Goal: Transaction & Acquisition: Purchase product/service

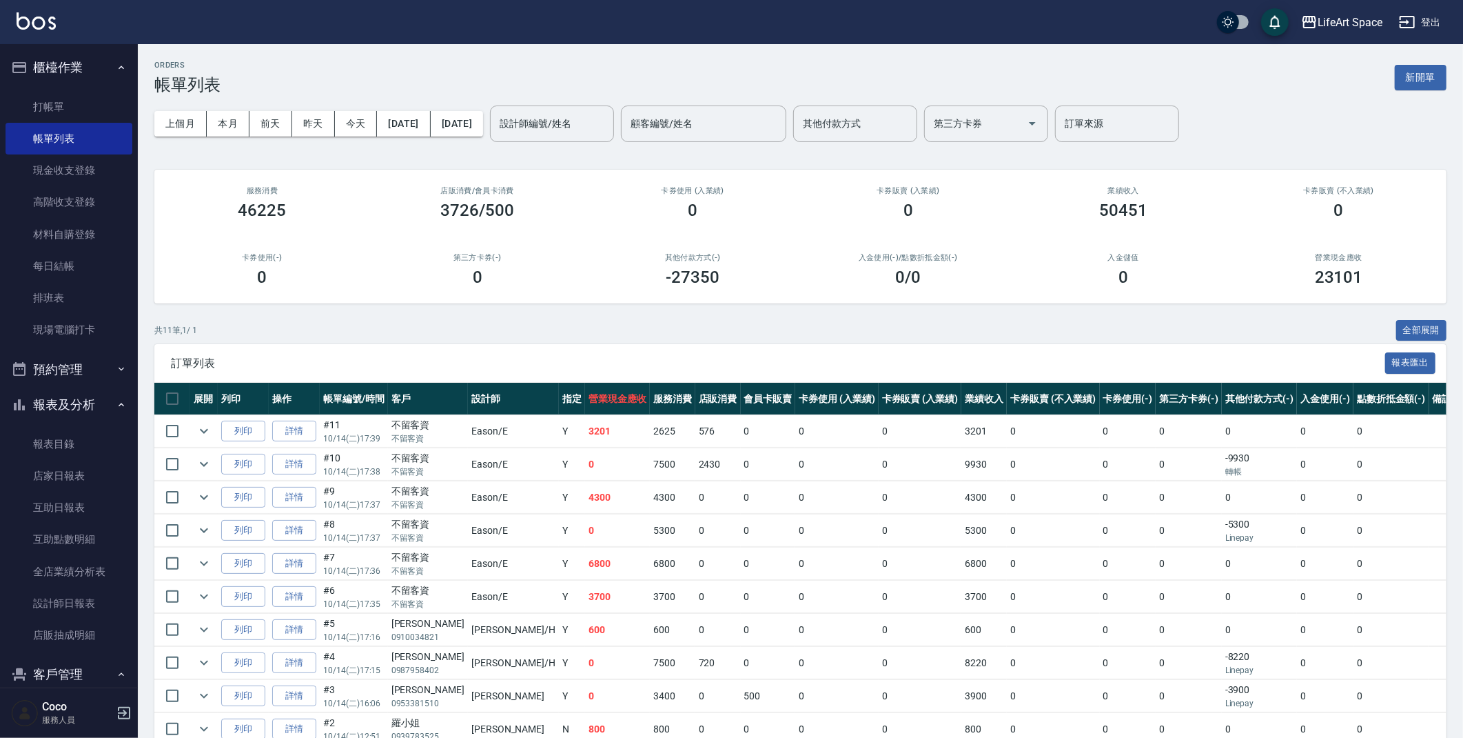
drag, startPoint x: 1427, startPoint y: 81, endPoint x: 1350, endPoint y: 104, distance: 79.8
click at [1428, 81] on button "新開單" at bounding box center [1421, 78] width 52 height 26
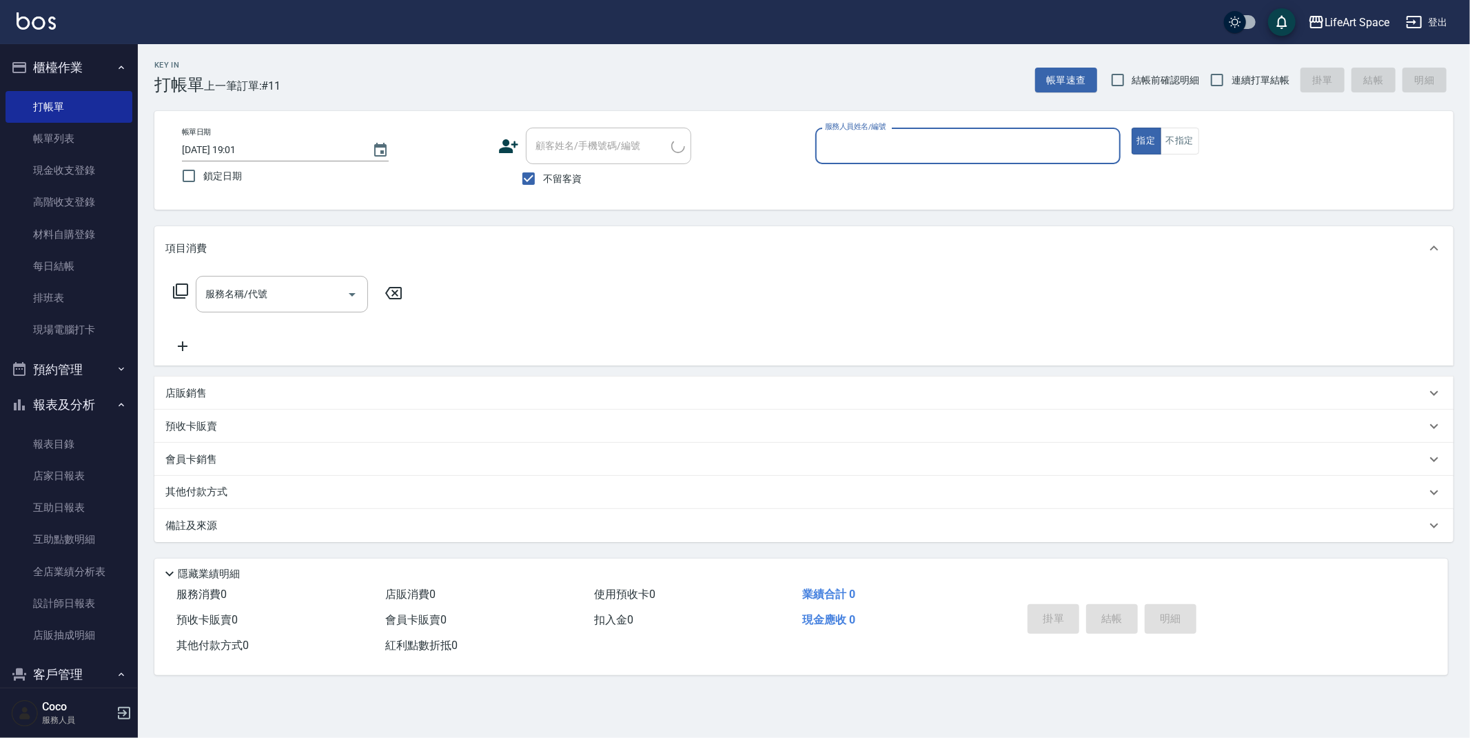
click at [915, 145] on input "服務人員姓名/編號" at bounding box center [968, 146] width 293 height 24
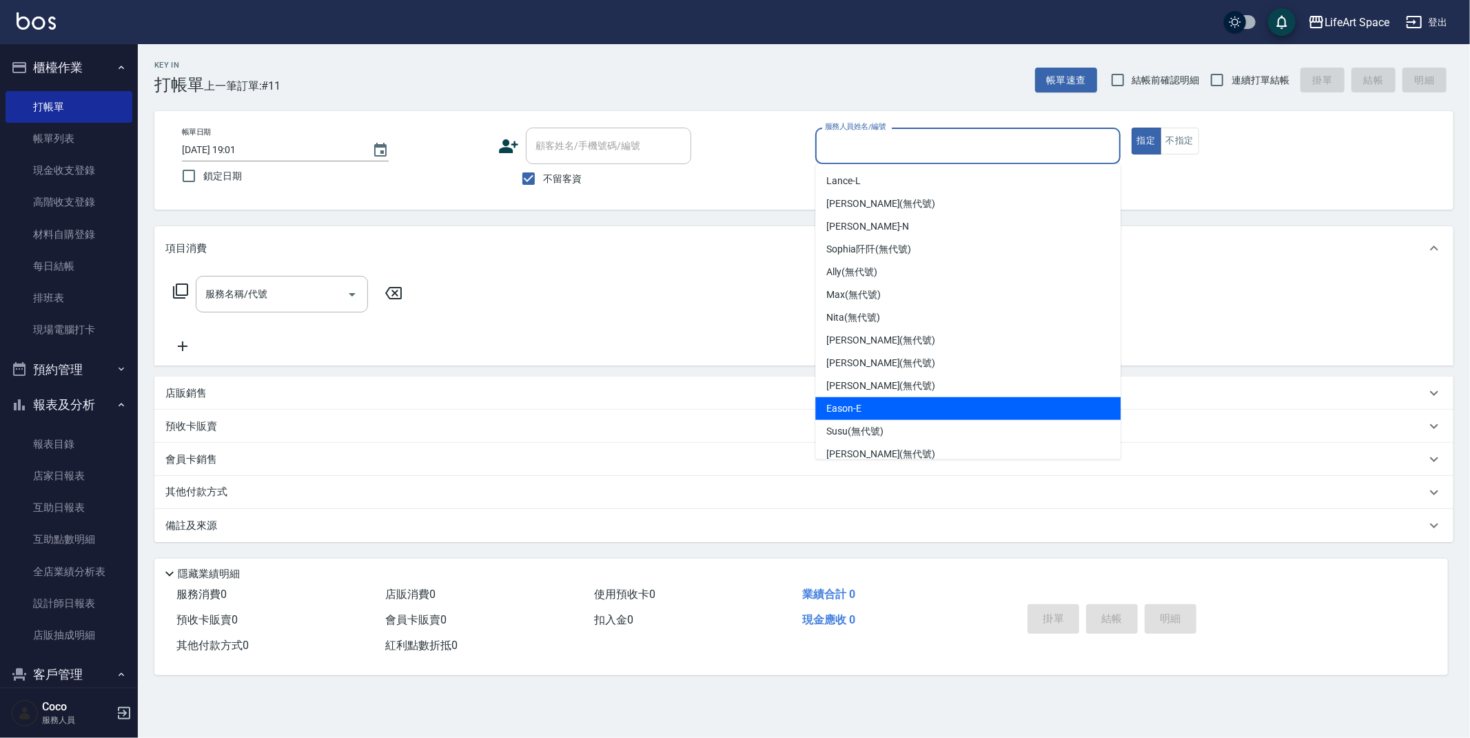
click at [897, 399] on div "Eason -E" at bounding box center [967, 408] width 305 height 23
type input "Eason-E"
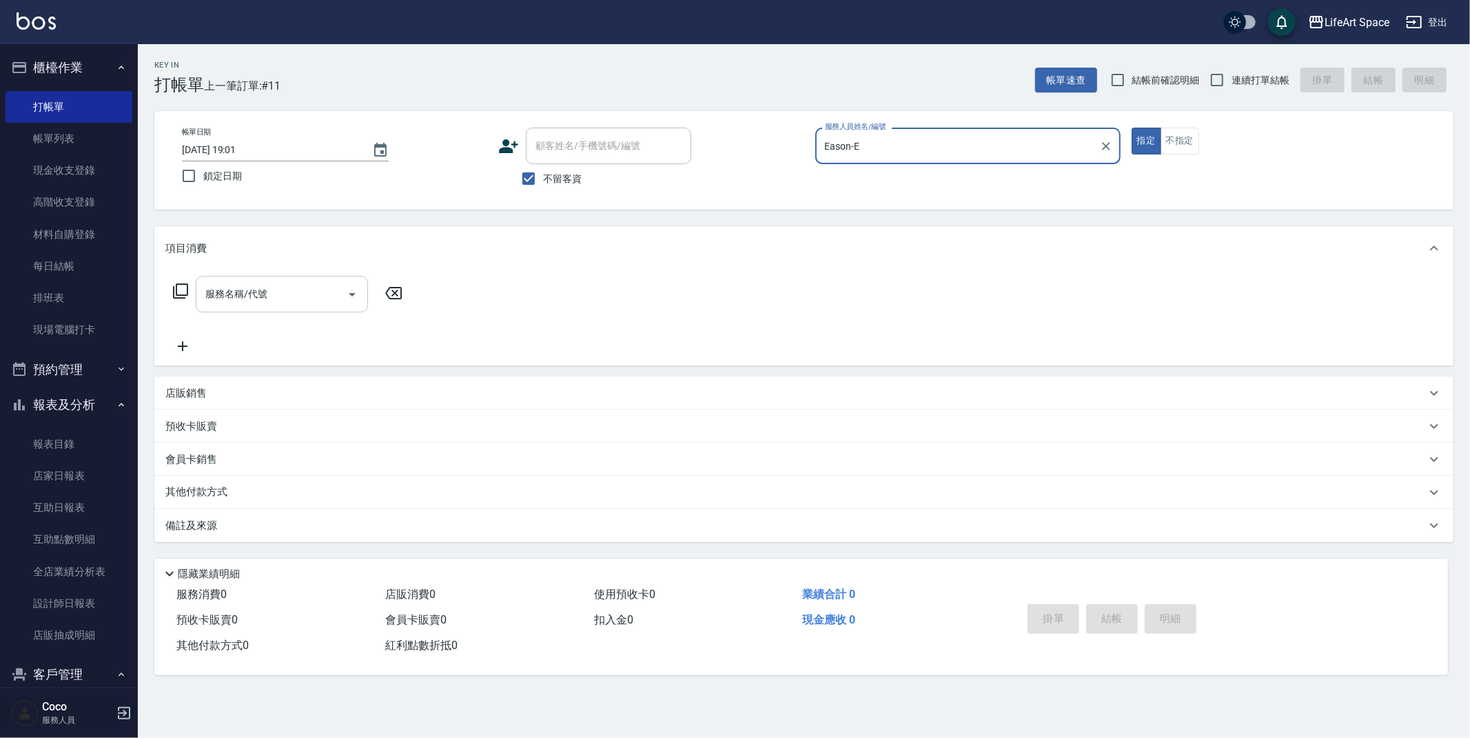
click at [265, 300] on div "服務名稱/代號 服務名稱/代號" at bounding box center [282, 294] width 172 height 37
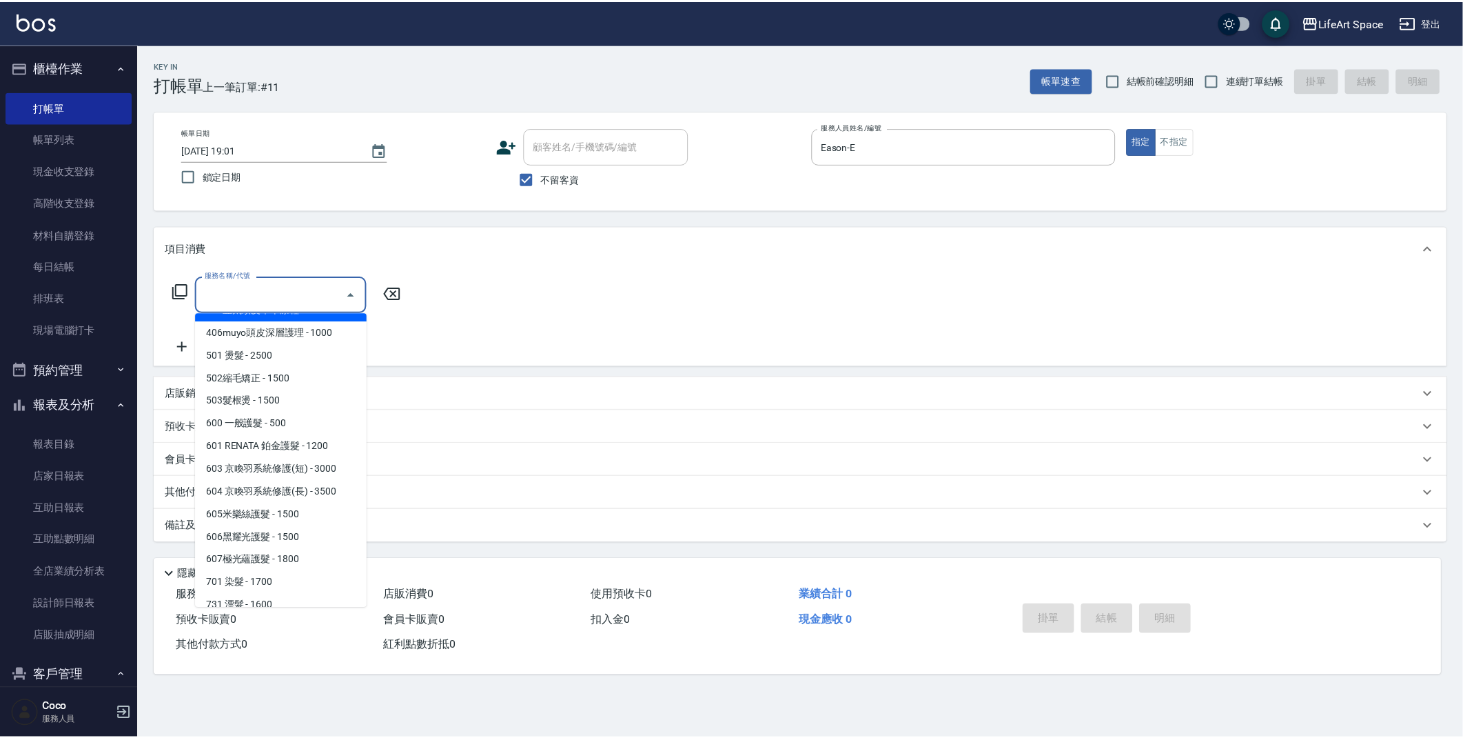
scroll to position [216, 0]
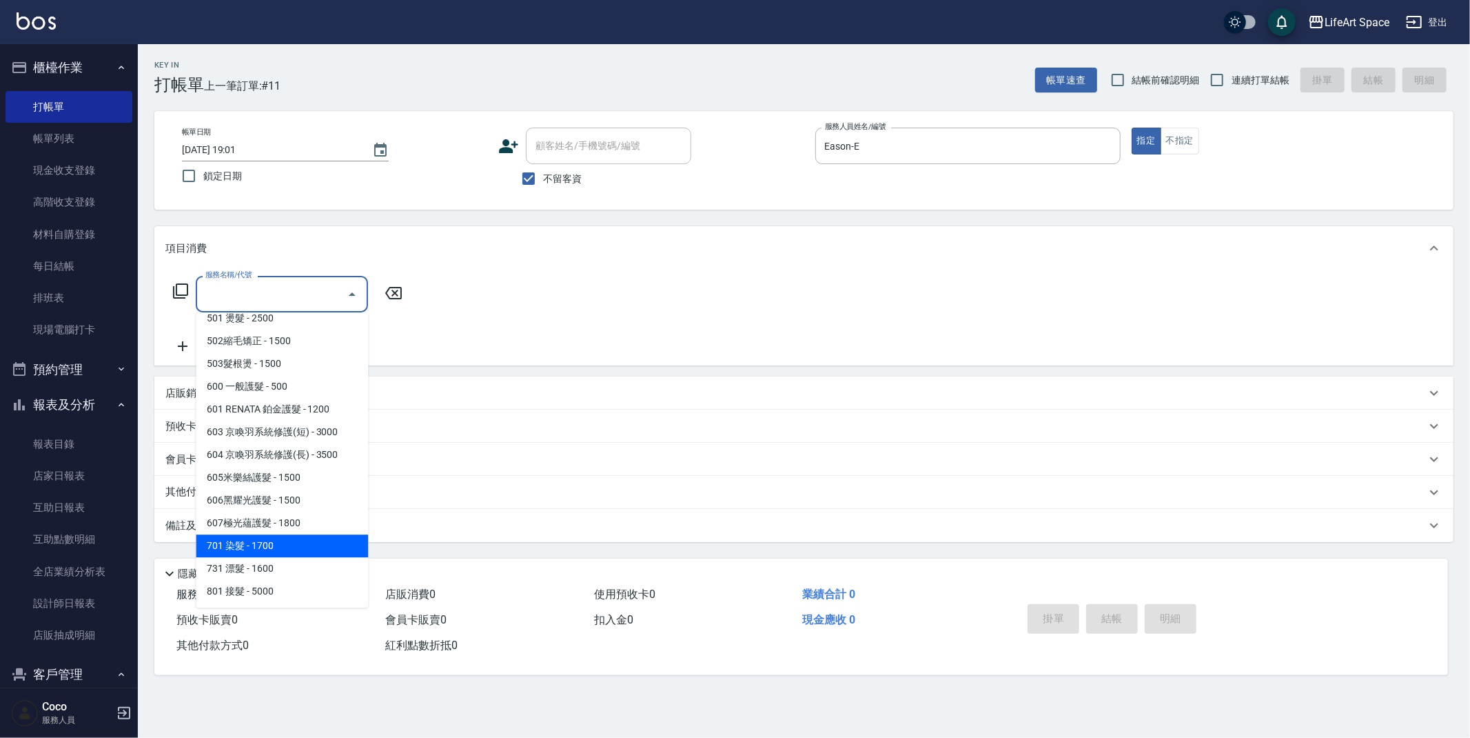
click at [300, 546] on span "701 染髮 - 1700" at bounding box center [282, 545] width 172 height 23
type input "701 染髮(701)"
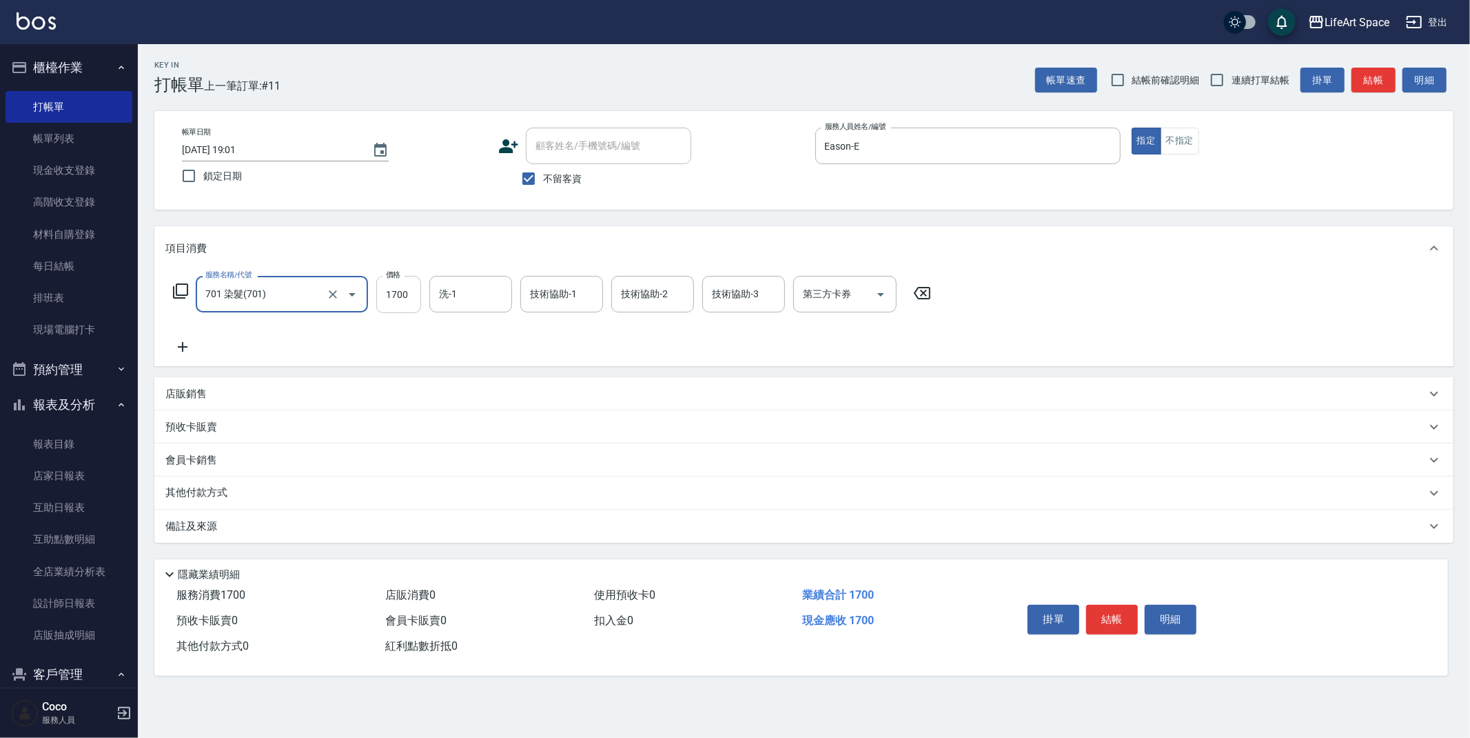
click at [411, 293] on input "1700" at bounding box center [398, 294] width 45 height 37
type input "8000"
click at [483, 296] on input "洗-1" at bounding box center [471, 294] width 70 height 24
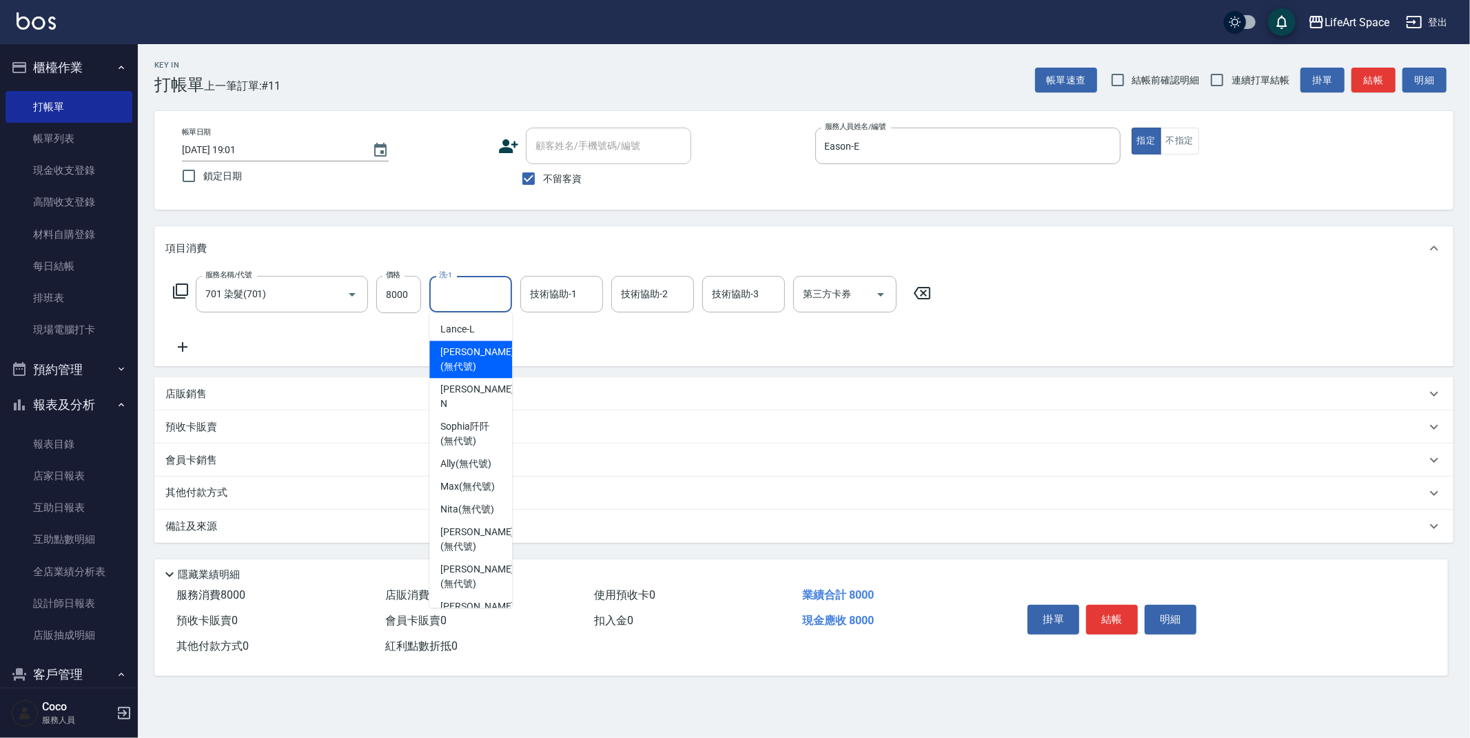
drag, startPoint x: 488, startPoint y: 359, endPoint x: 579, endPoint y: 318, distance: 99.9
click at [488, 359] on span "[PERSON_NAME] (無代號)" at bounding box center [476, 359] width 73 height 29
type input "[PERSON_NAME](無代號)"
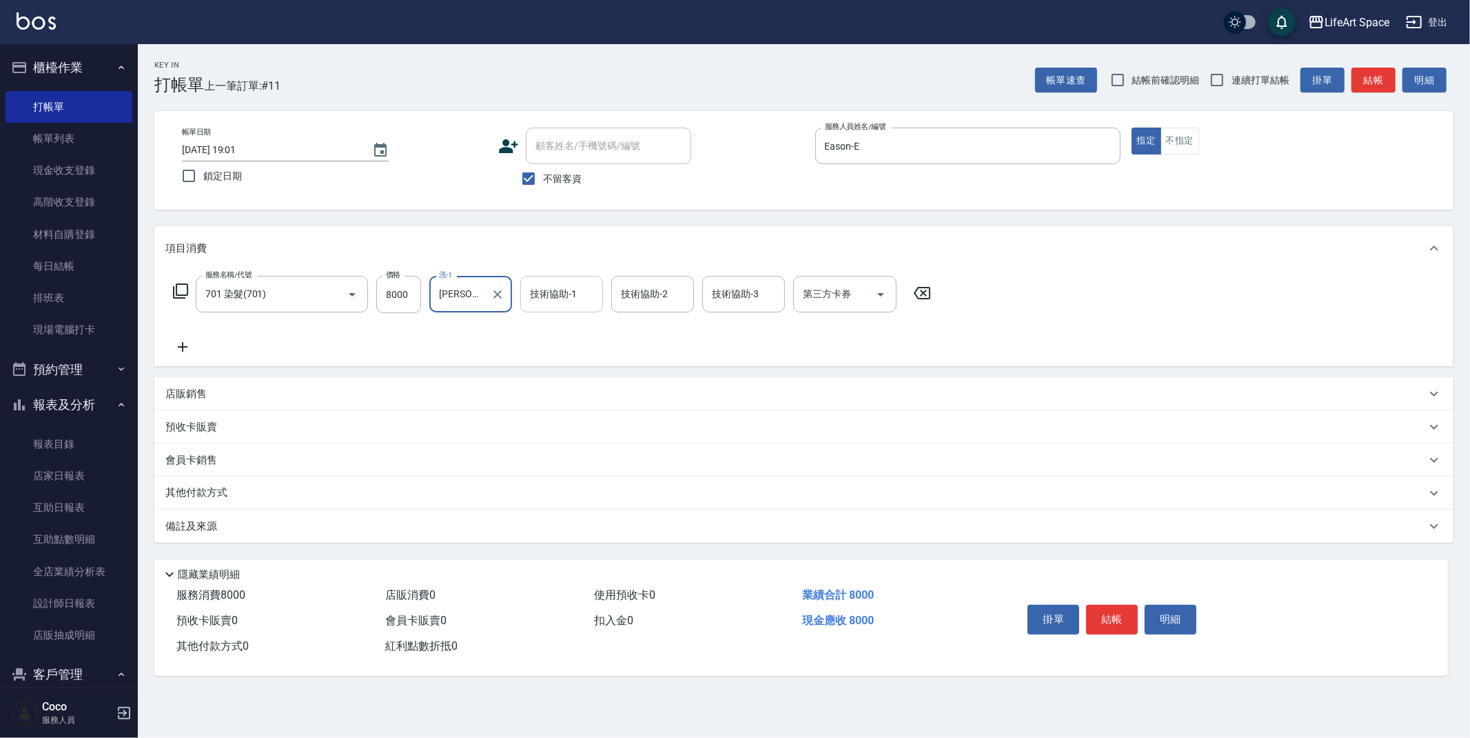
click at [583, 307] on div "技術協助-1" at bounding box center [561, 294] width 83 height 37
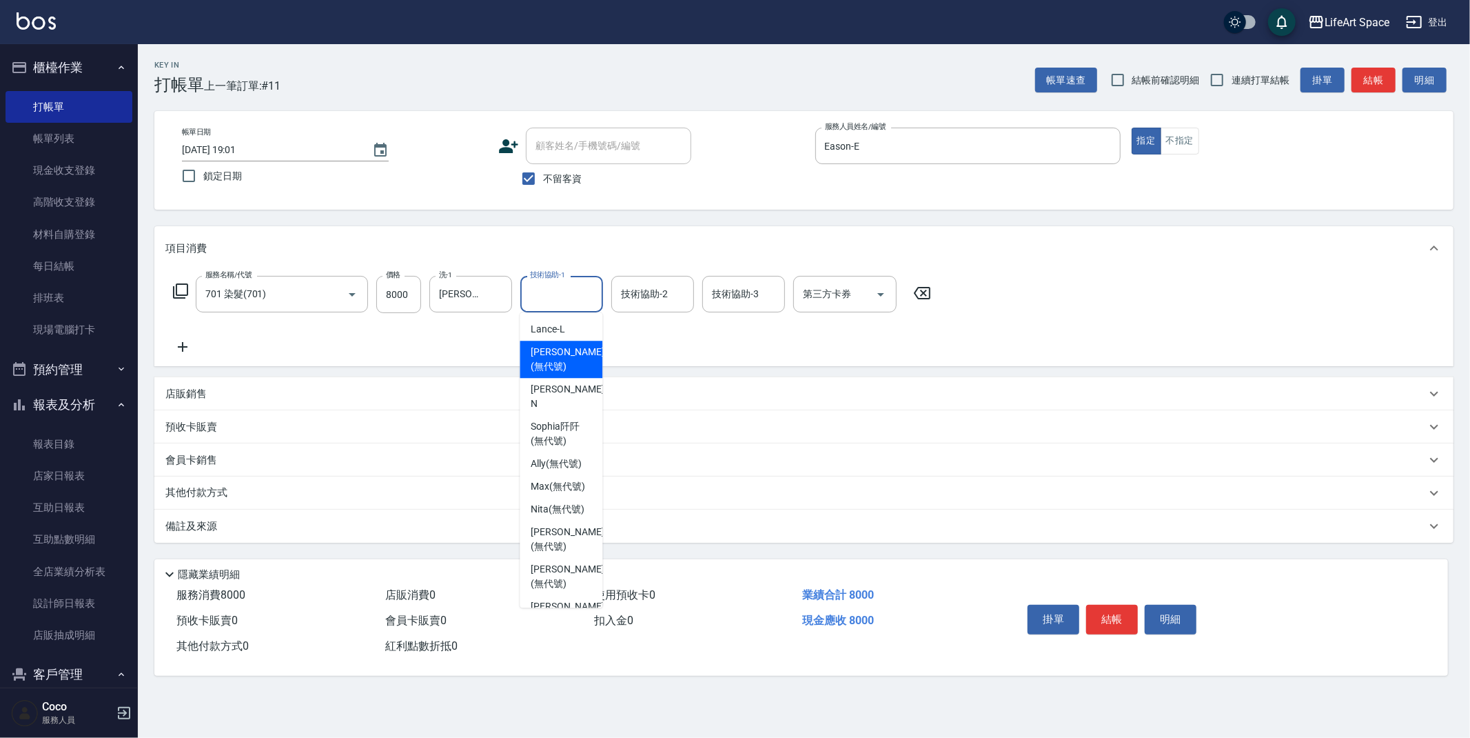
click at [580, 365] on span "[PERSON_NAME] (無代號)" at bounding box center [567, 359] width 73 height 29
type input "[PERSON_NAME](無代號)"
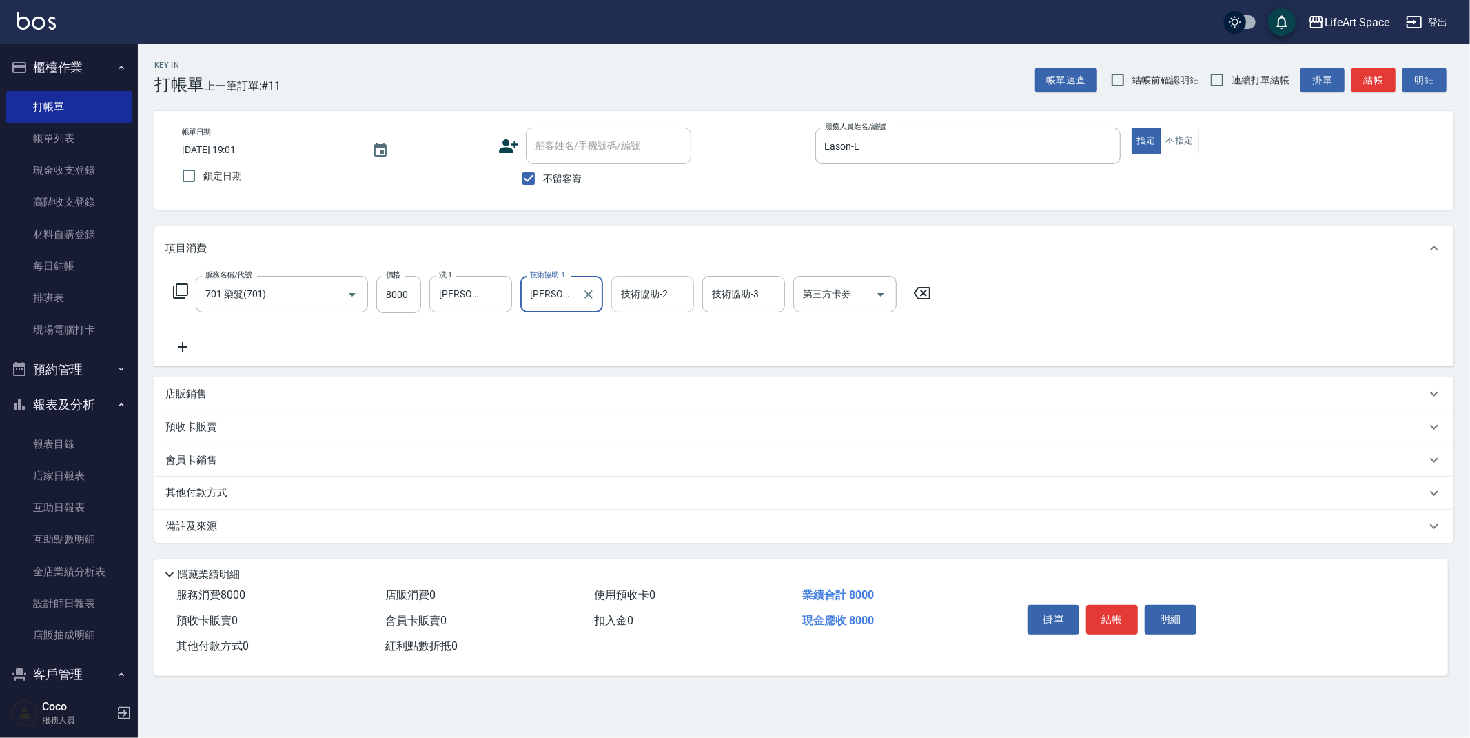
click at [641, 299] on div "技術協助-2 技術協助-2" at bounding box center [652, 294] width 83 height 37
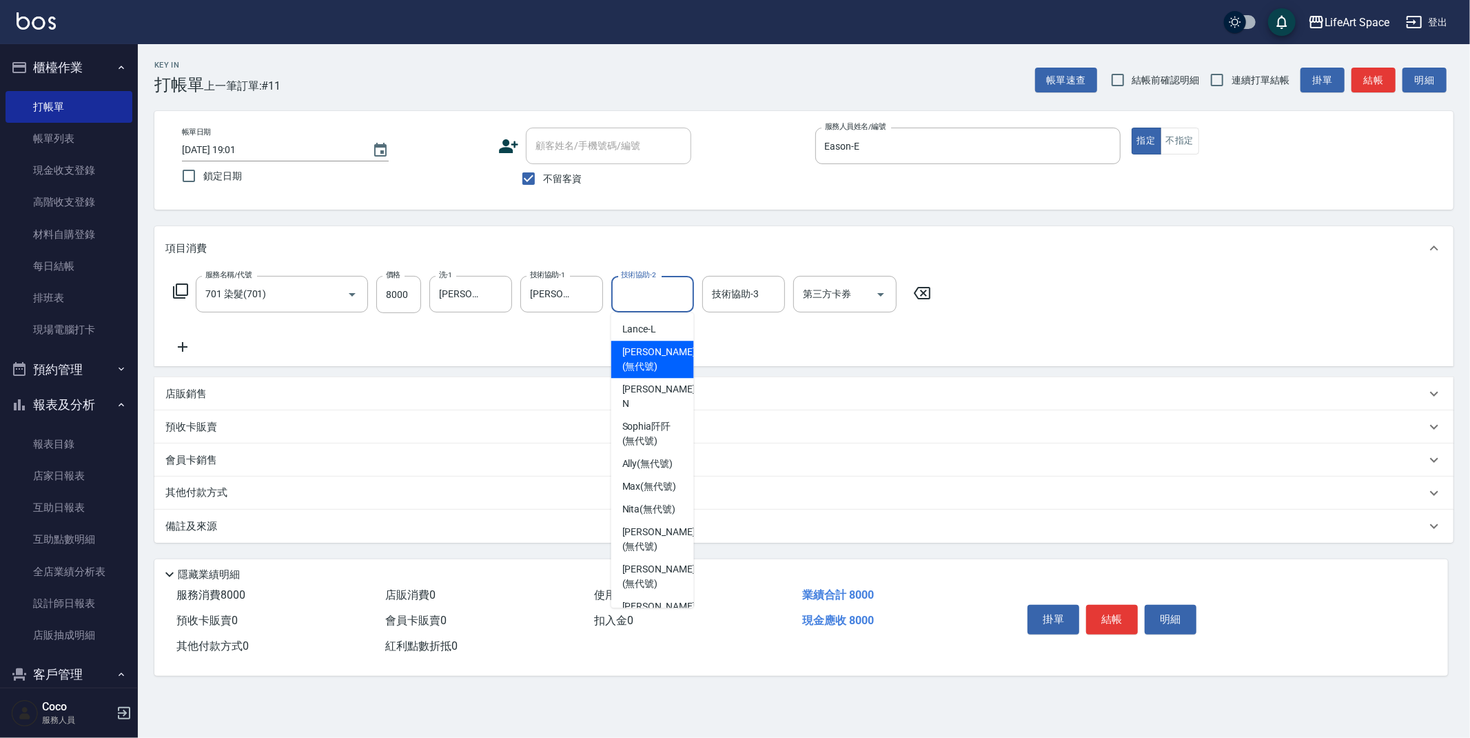
click at [649, 358] on span "[PERSON_NAME] (無代號)" at bounding box center [658, 359] width 73 height 29
type input "[PERSON_NAME](無代號)"
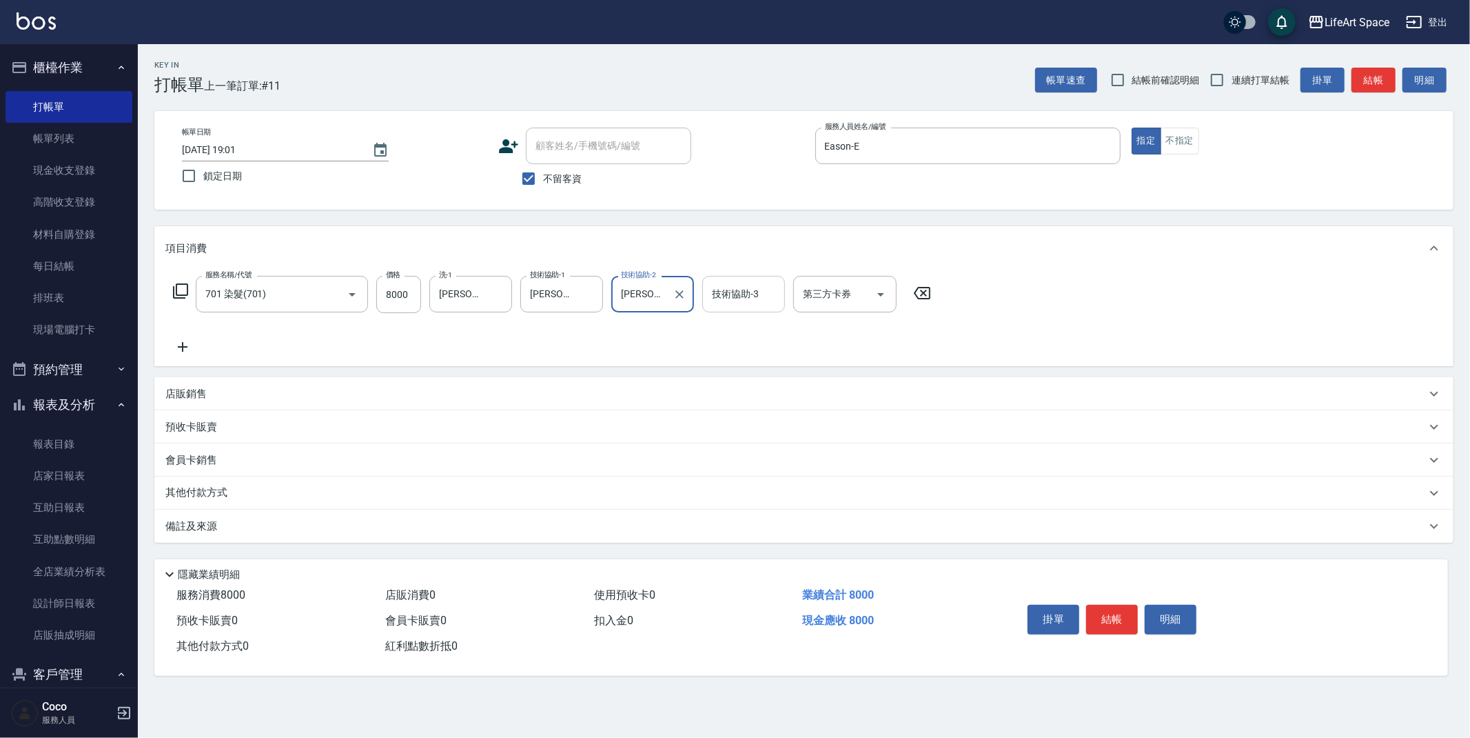
click at [725, 297] on div "技術協助-3 技術協助-3" at bounding box center [743, 294] width 83 height 37
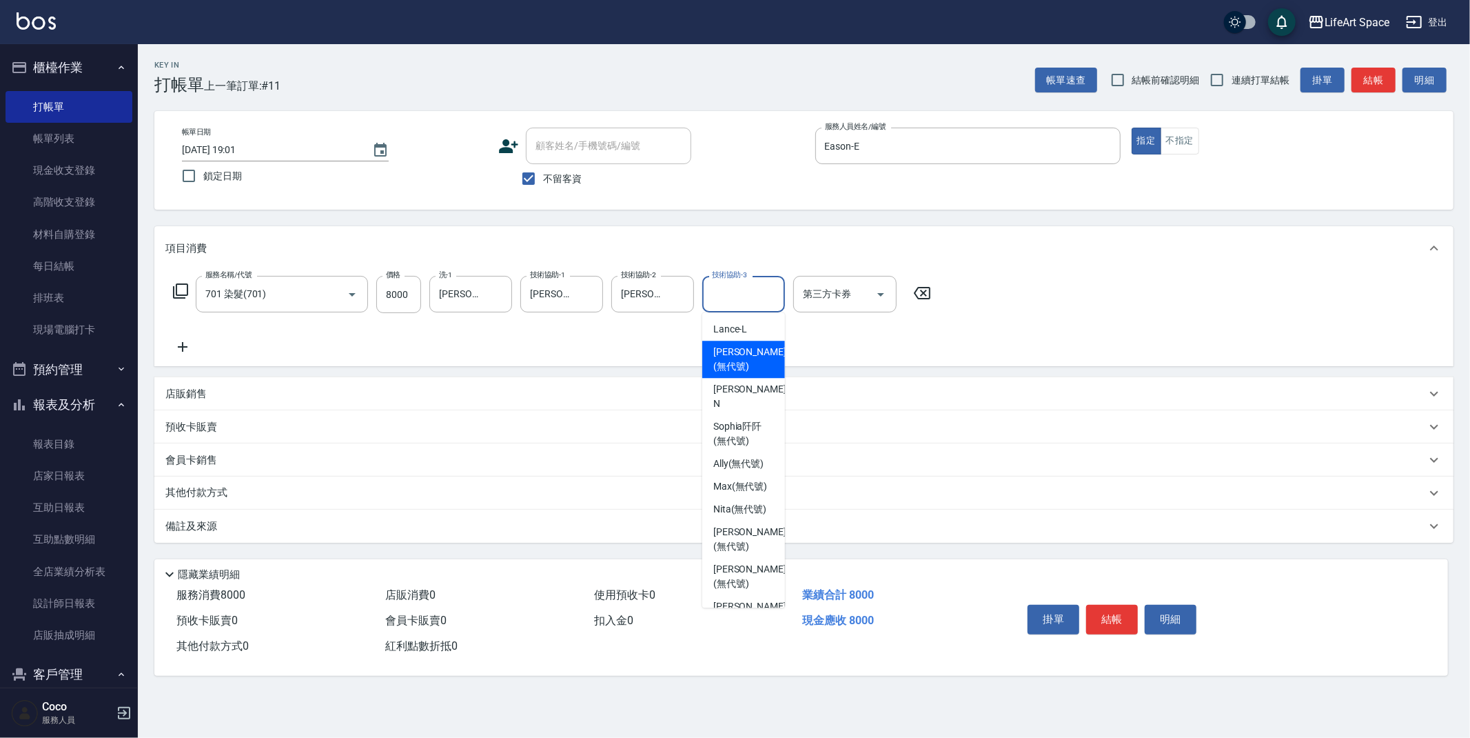
click at [749, 365] on span "[PERSON_NAME] (無代號)" at bounding box center [749, 359] width 73 height 29
type input "[PERSON_NAME](無代號)"
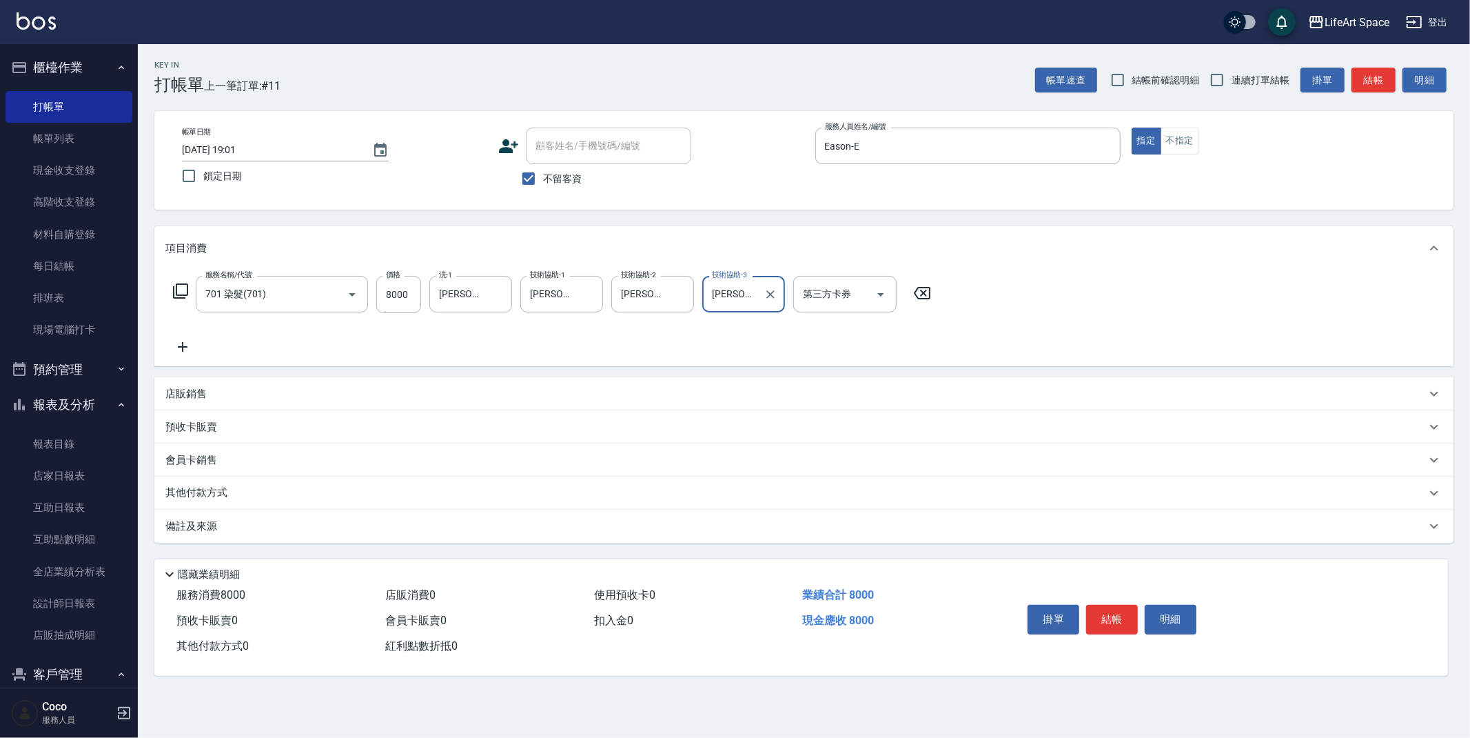
click at [345, 528] on div "備註及來源" at bounding box center [795, 526] width 1261 height 14
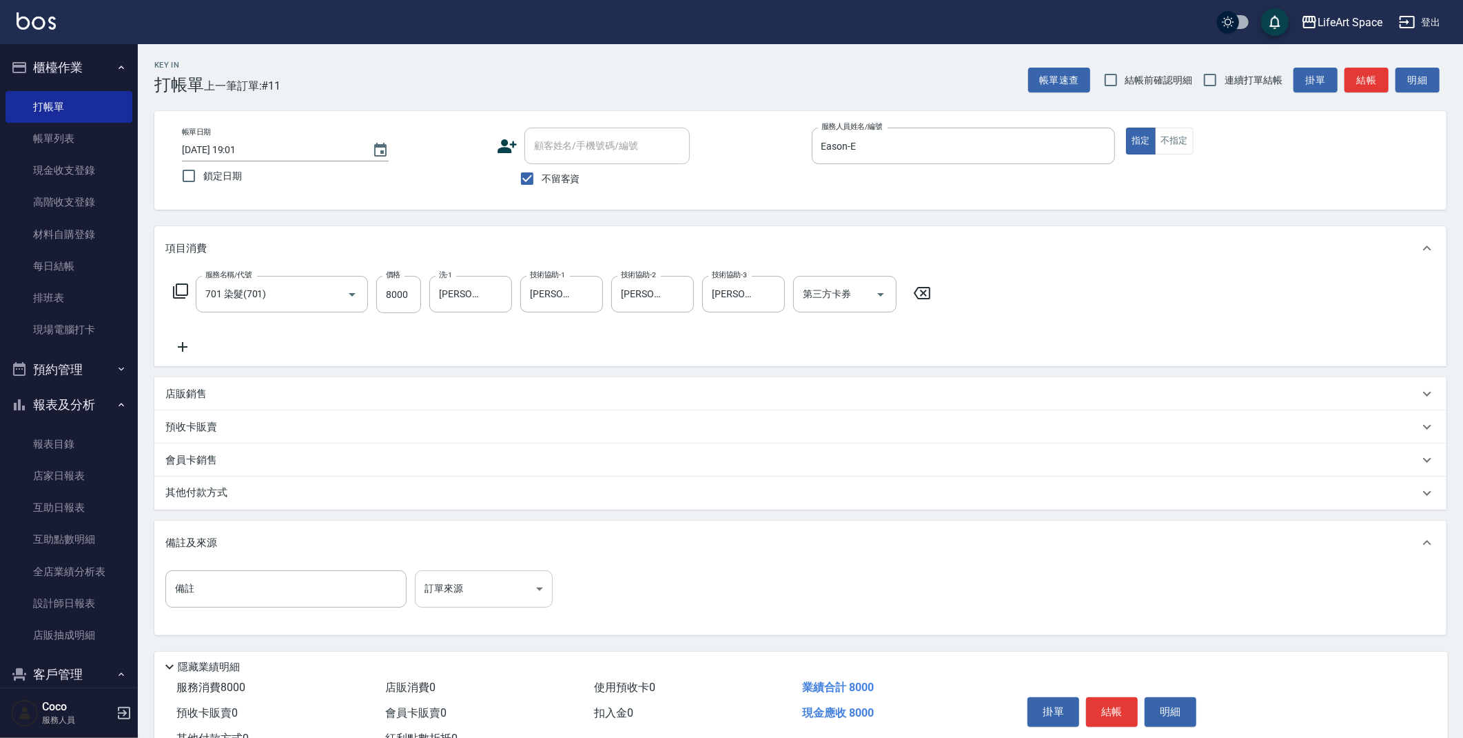
click at [485, 598] on body "LifeArt Space 登出 櫃檯作業 打帳單 帳單列表 現金收支登錄 高階收支登錄 材料自購登錄 每日結帳 排班表 現場電腦打卡 預約管理 預約管理 單…" at bounding box center [731, 392] width 1463 height 784
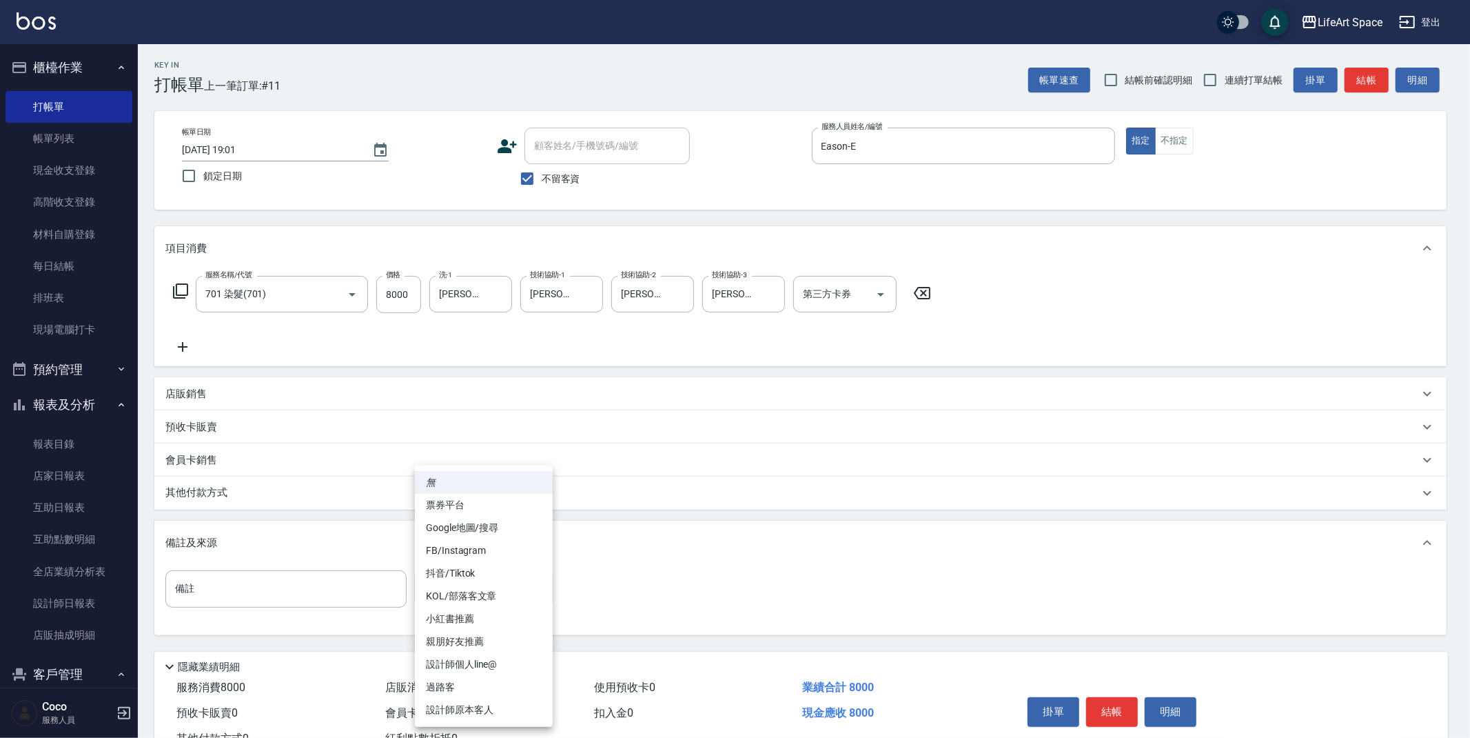
drag, startPoint x: 476, startPoint y: 543, endPoint x: 469, endPoint y: 549, distance: 8.3
click at [476, 543] on li "FB/Instagram" at bounding box center [484, 550] width 138 height 23
type input "FB/Instagram"
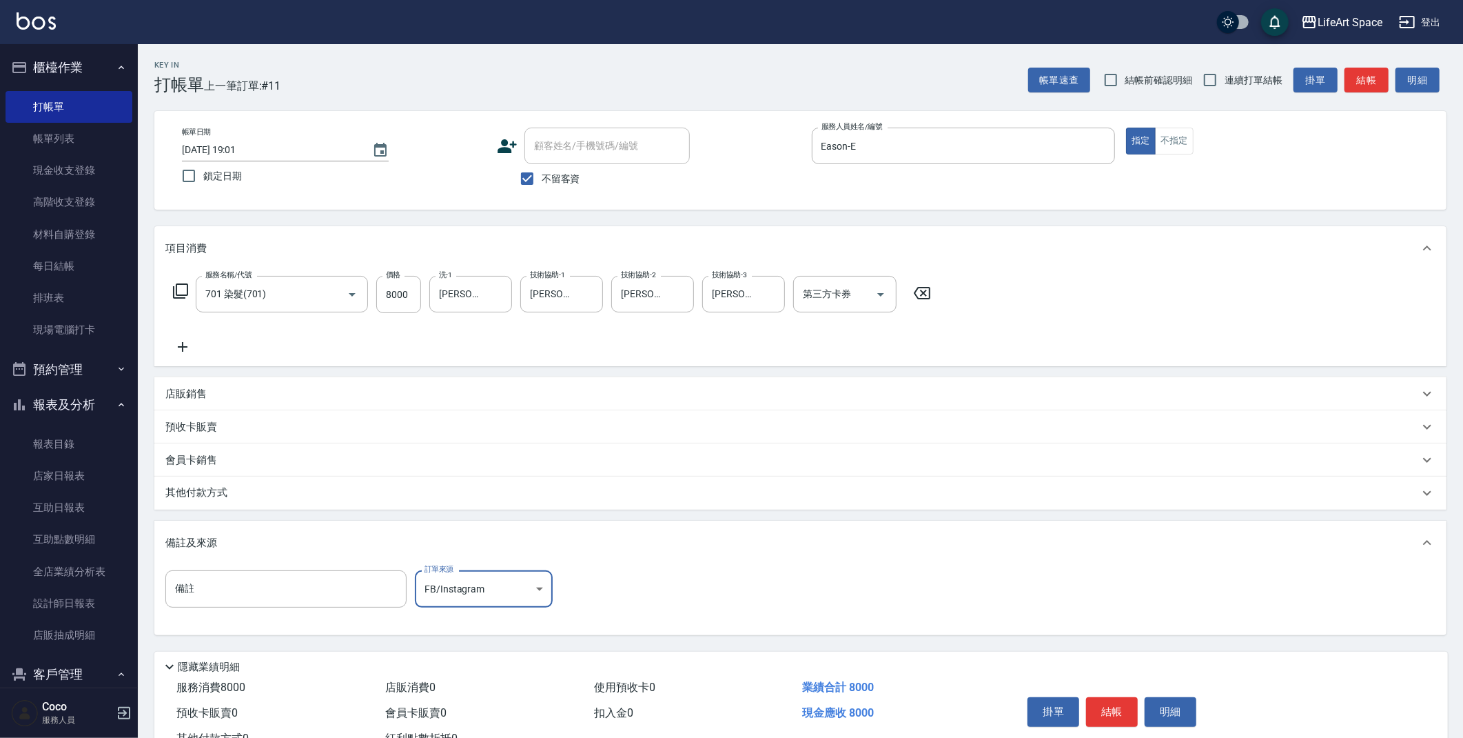
click at [258, 487] on div "其他付款方式" at bounding box center [792, 492] width 1254 height 15
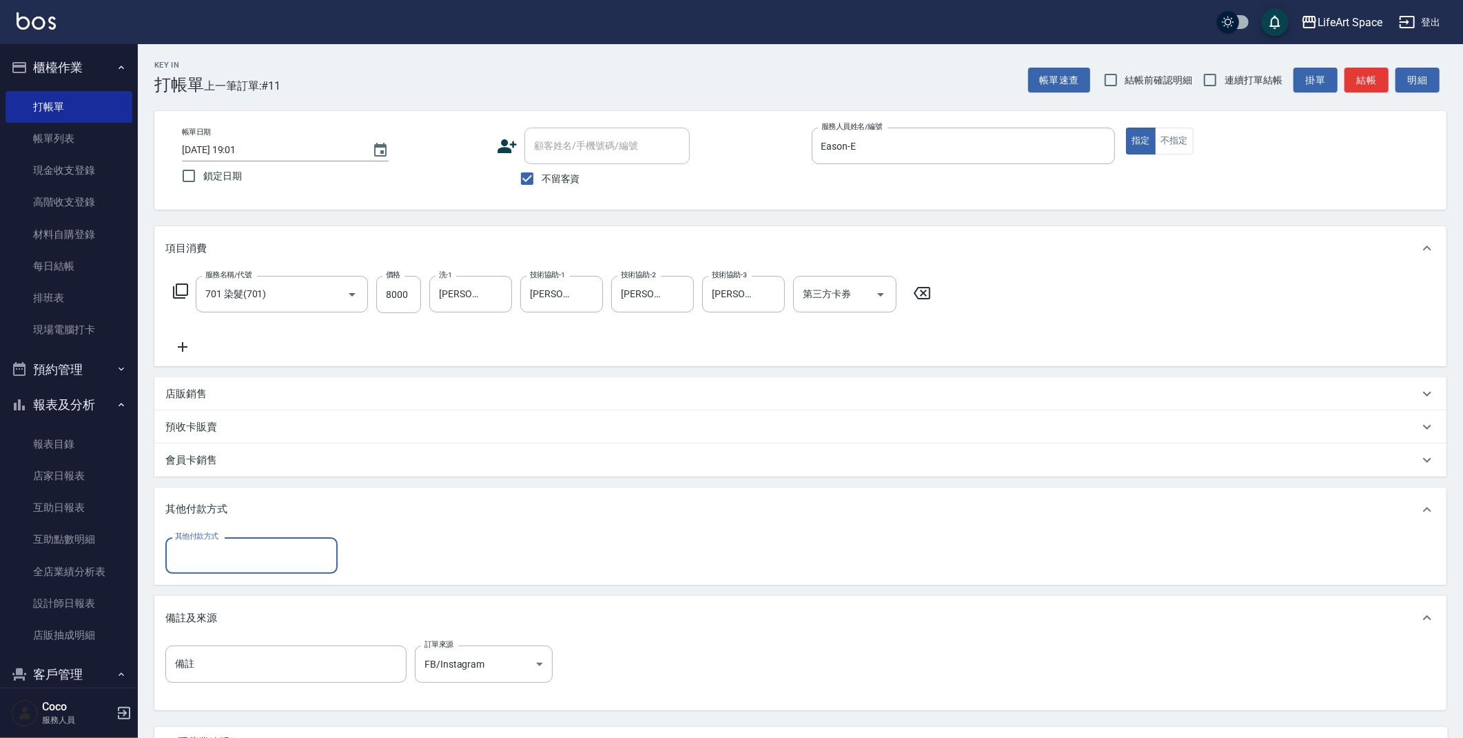
scroll to position [0, 0]
click at [205, 556] on input "其他付款方式" at bounding box center [252, 555] width 160 height 24
drag, startPoint x: 234, startPoint y: 583, endPoint x: 253, endPoint y: 587, distance: 19.7
click at [234, 583] on span "轉帳" at bounding box center [251, 590] width 172 height 23
type input "轉帳"
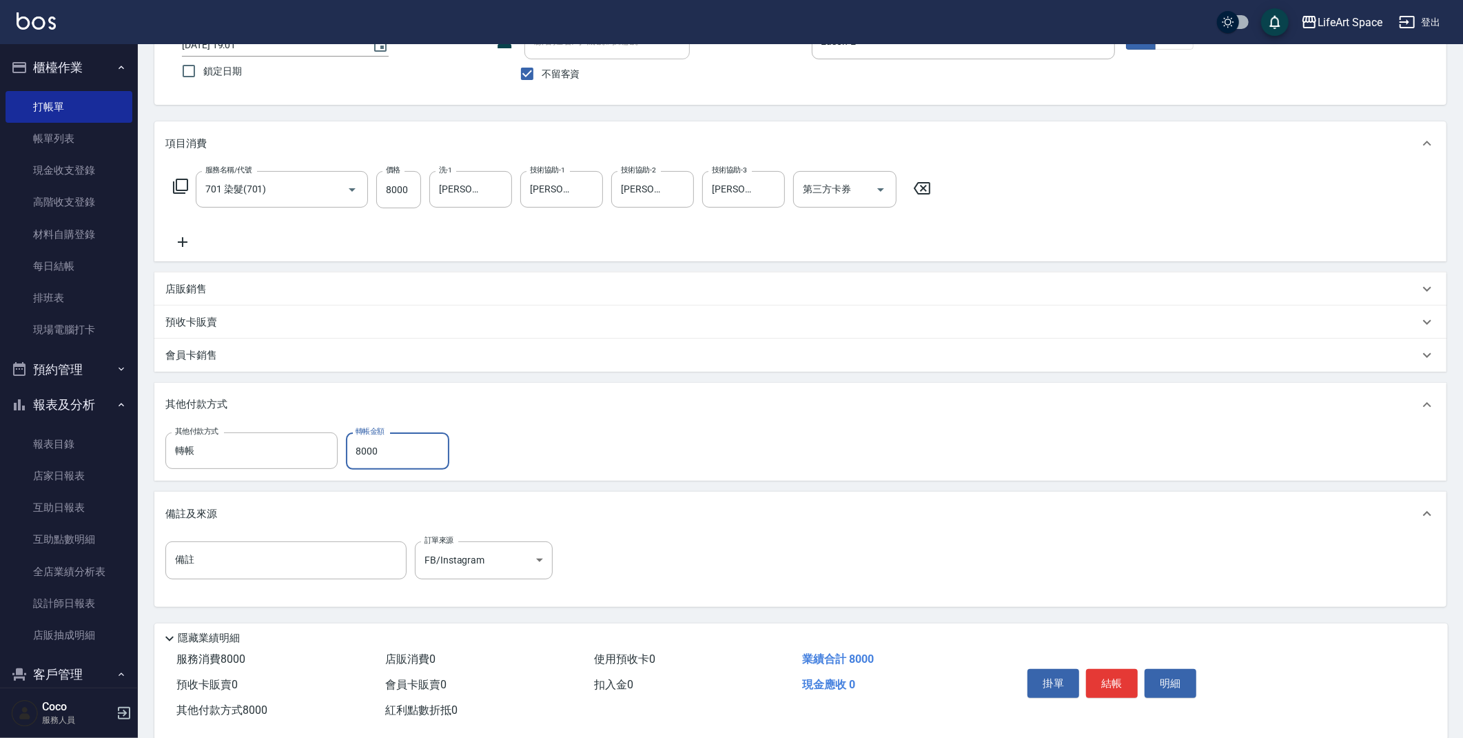
scroll to position [128, 0]
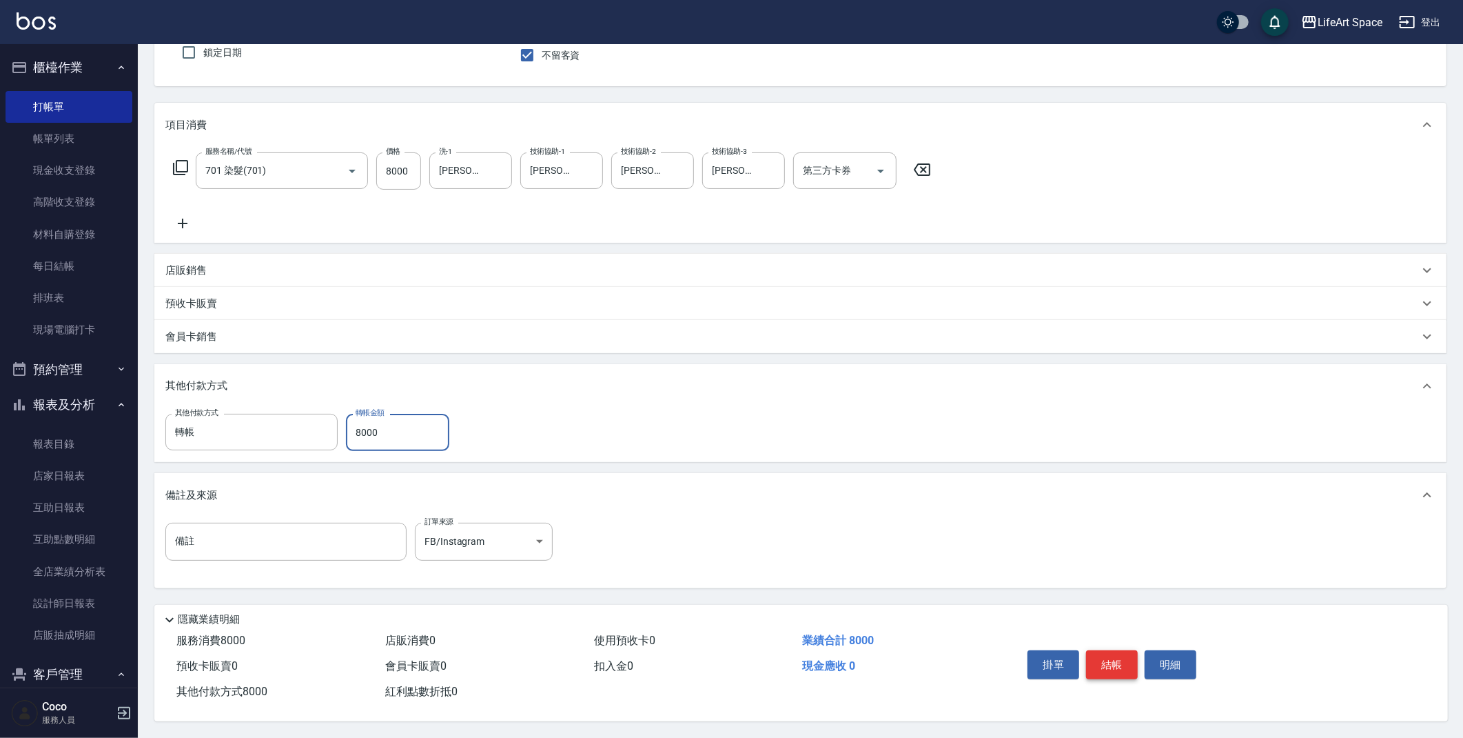
type input "8000"
click at [1111, 660] on button "結帳" at bounding box center [1112, 664] width 52 height 29
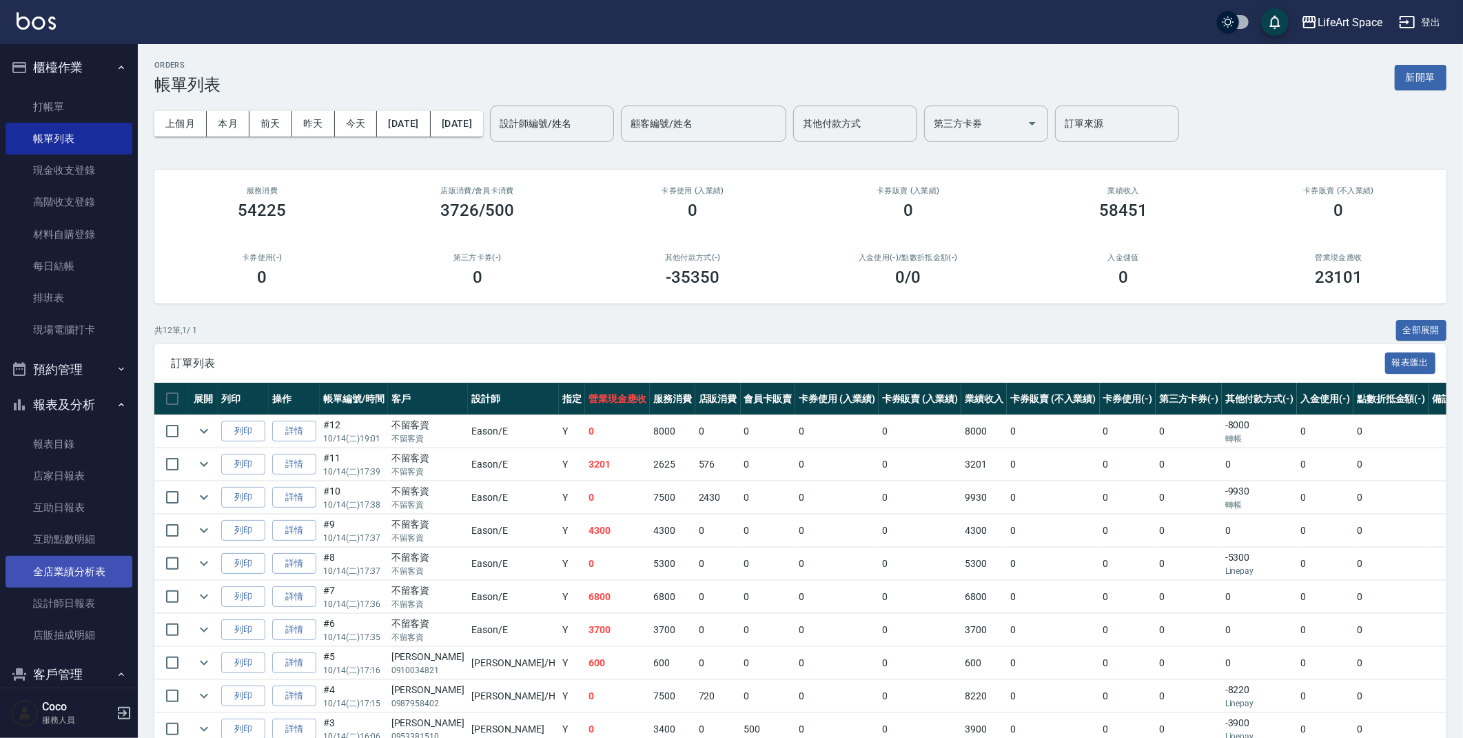
click at [97, 572] on link "全店業績分析表" at bounding box center [69, 572] width 127 height 32
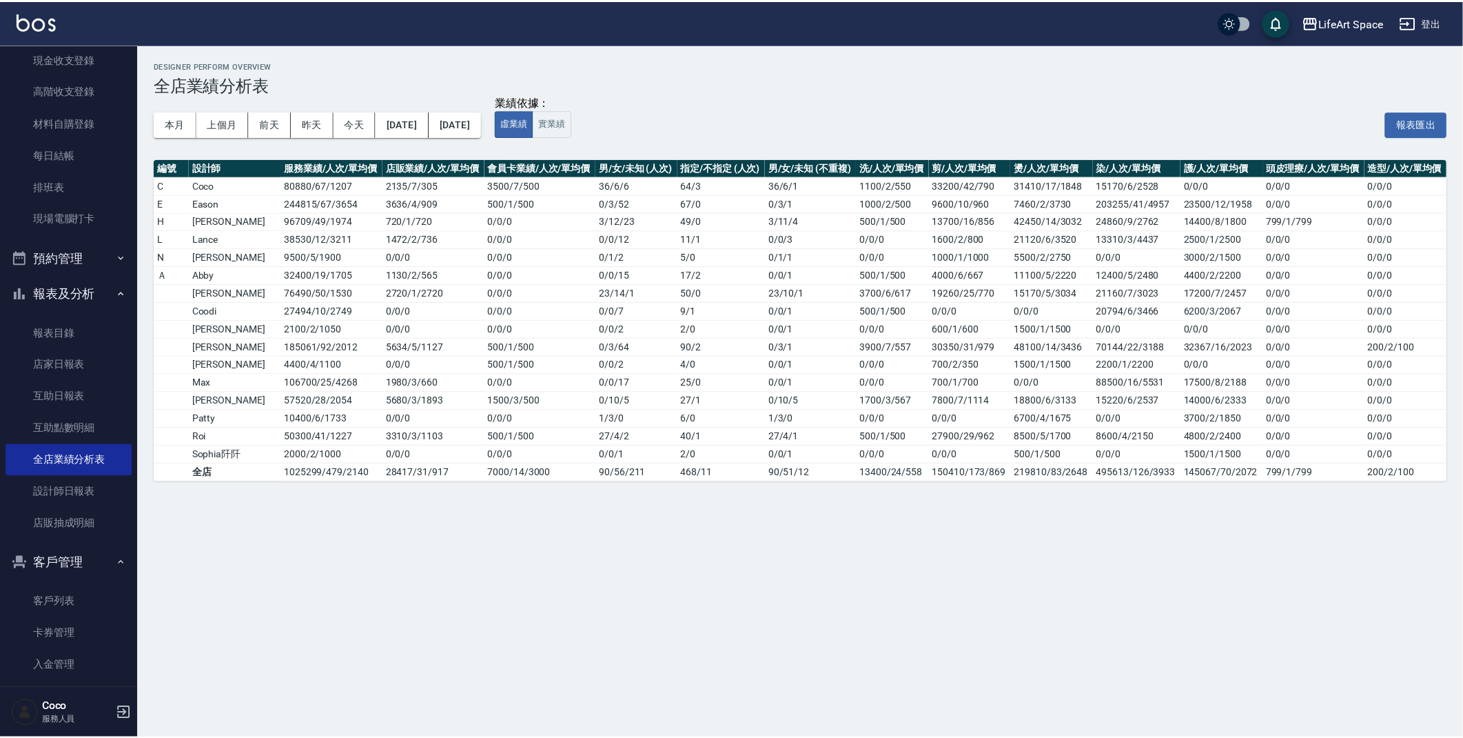
scroll to position [94, 0]
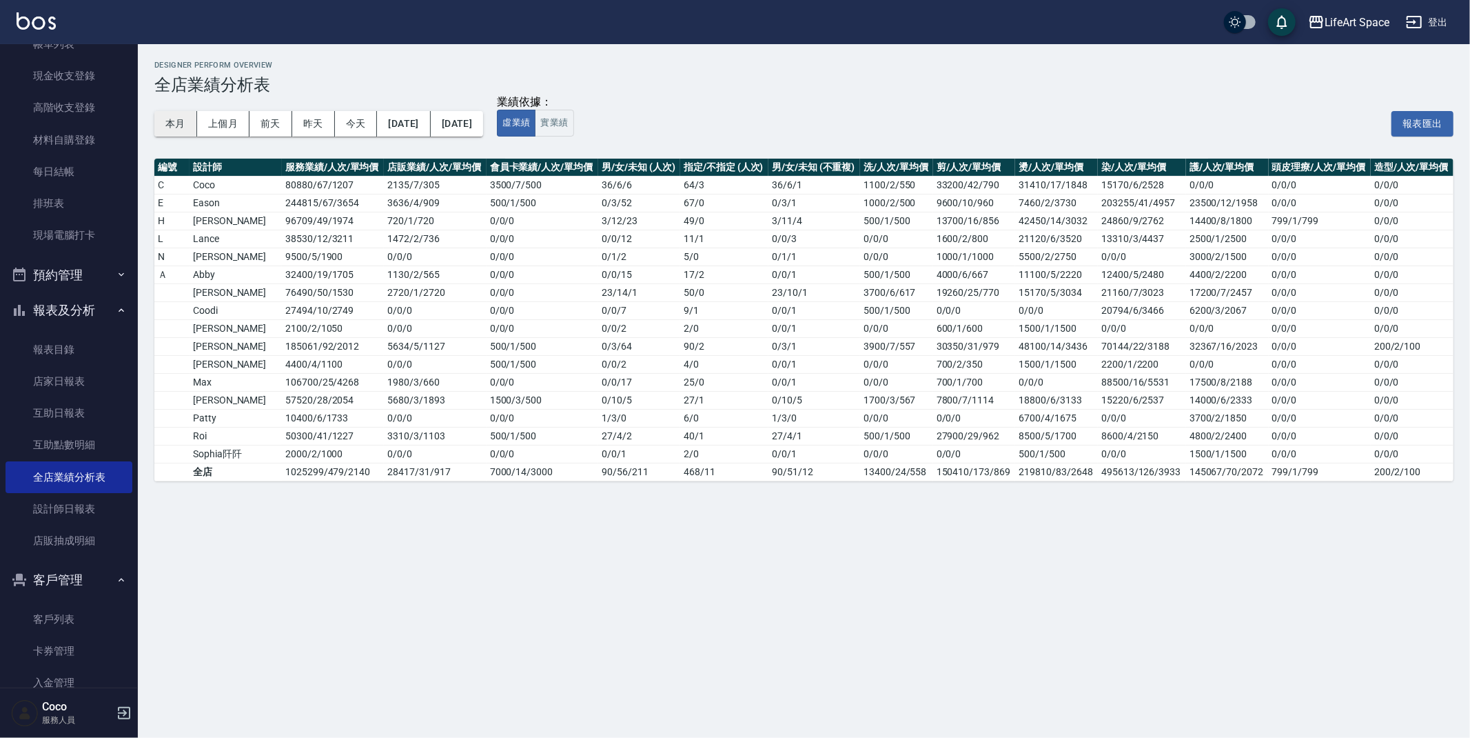
click at [172, 116] on button "本月" at bounding box center [175, 124] width 43 height 26
click at [48, 124] on link "材料自購登錄" at bounding box center [69, 140] width 127 height 32
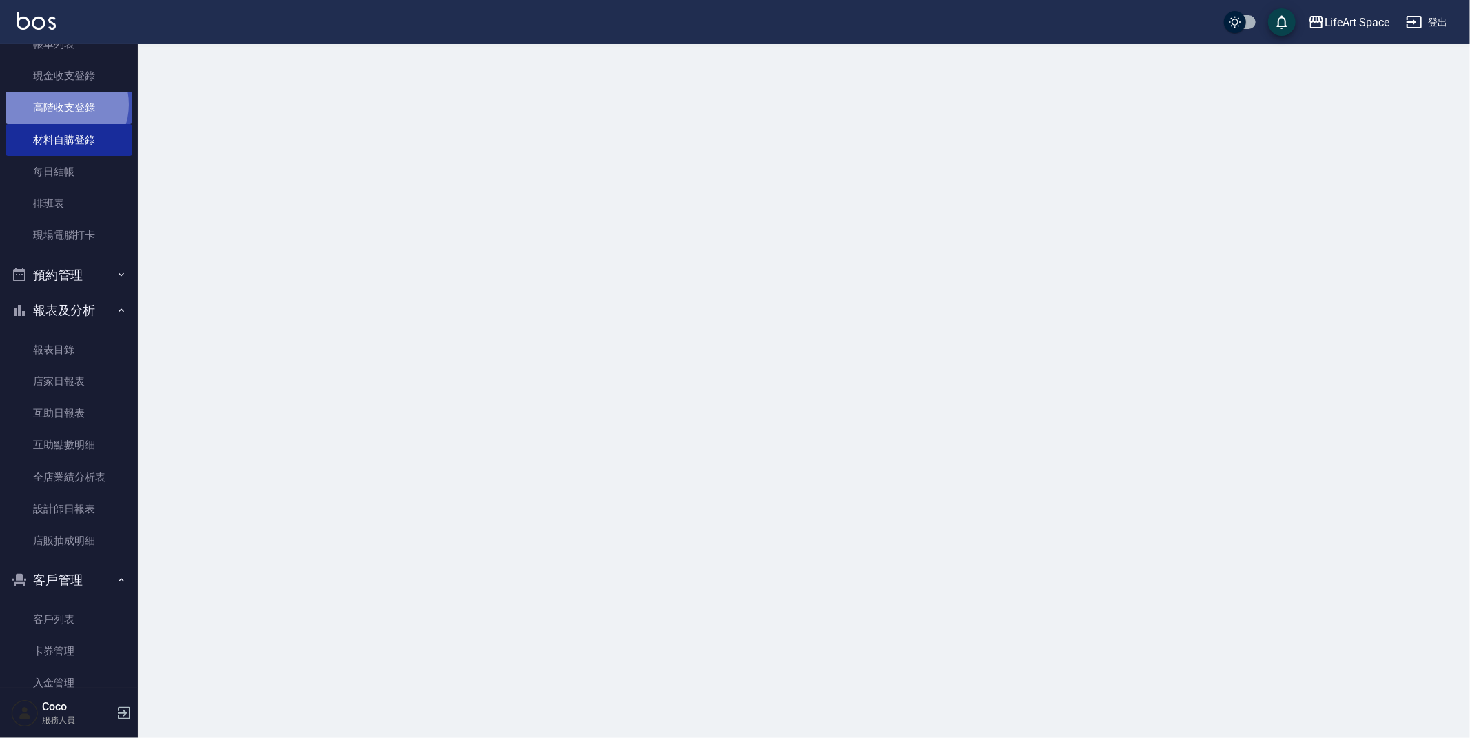
click at [63, 102] on link "高階收支登錄" at bounding box center [69, 108] width 127 height 32
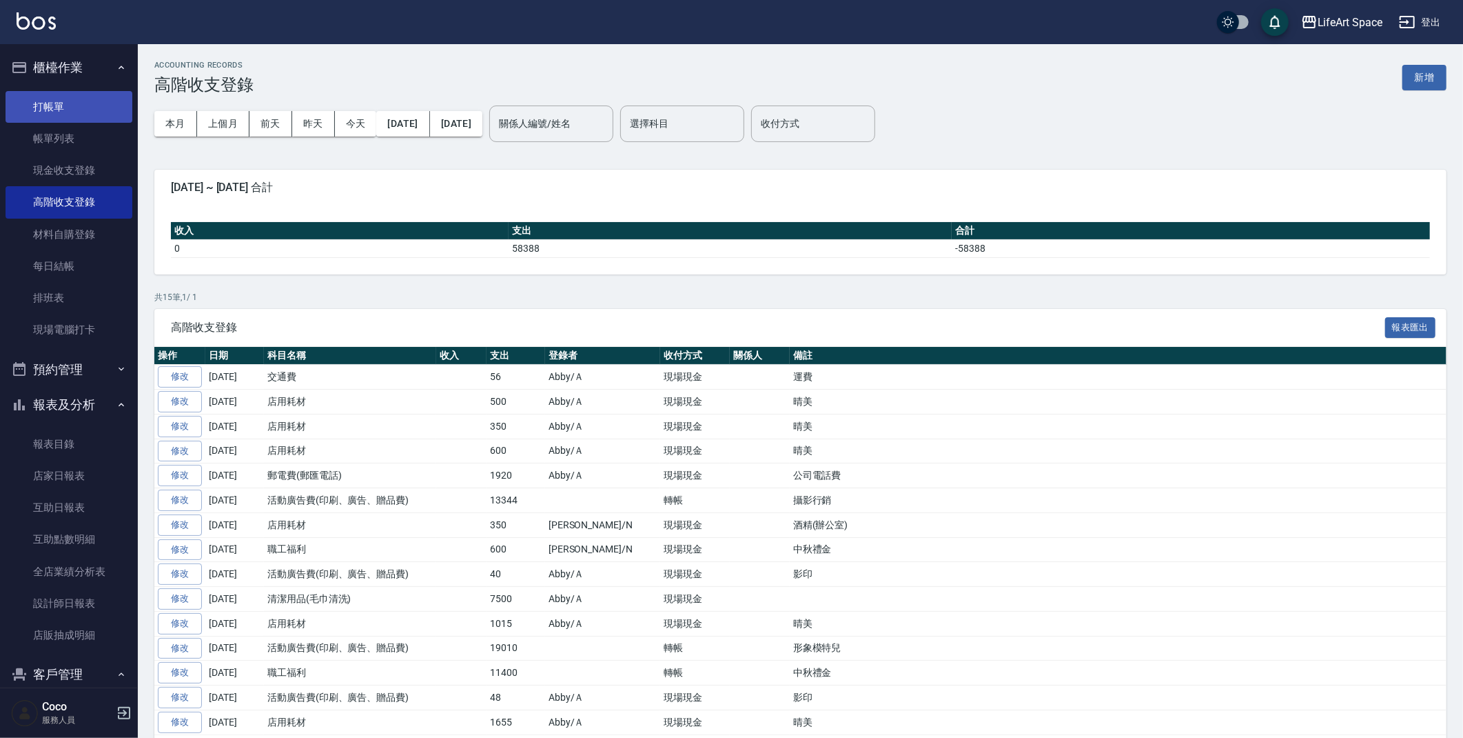
drag, startPoint x: 84, startPoint y: 123, endPoint x: 85, endPoint y: 116, distance: 7.7
click at [84, 123] on link "帳單列表" at bounding box center [69, 139] width 127 height 32
click at [83, 124] on link "帳單列表" at bounding box center [69, 139] width 127 height 32
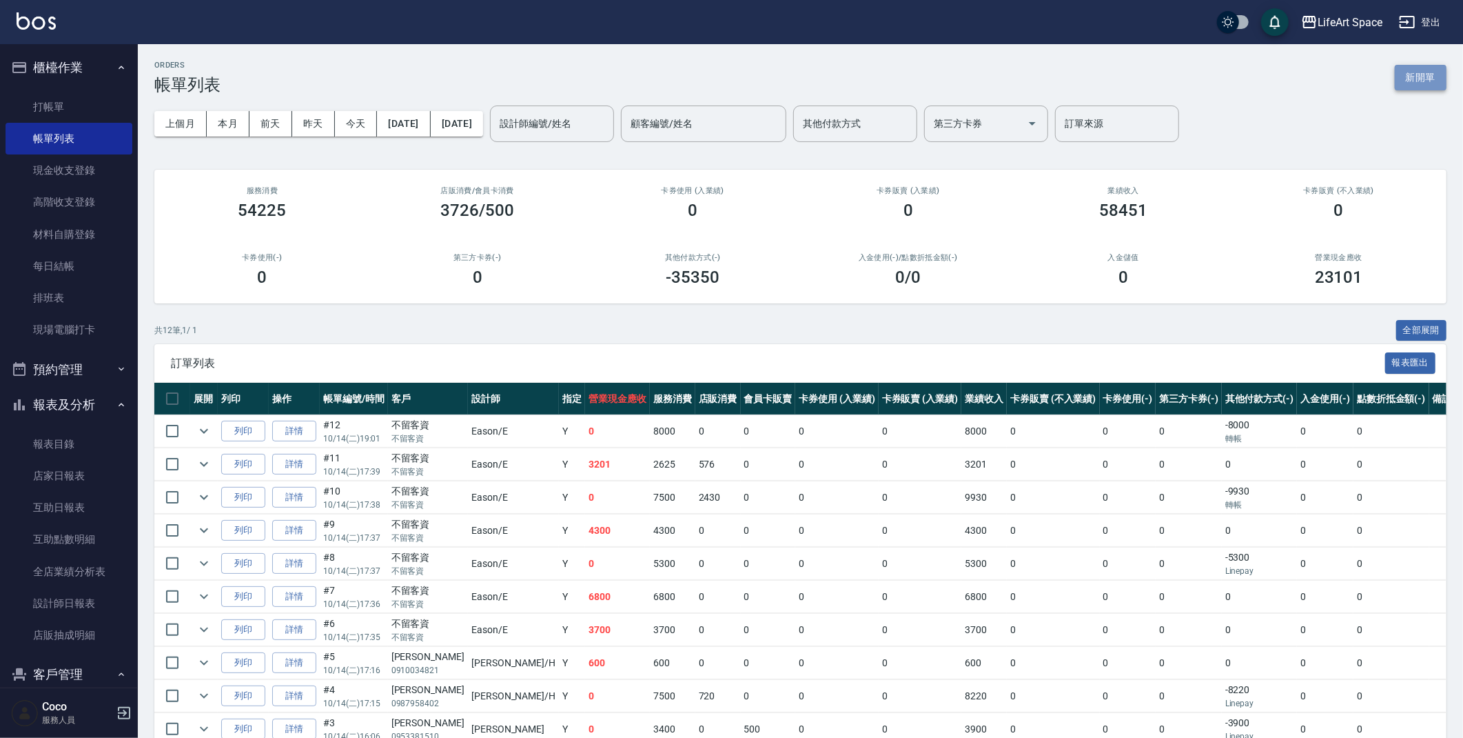
click at [1432, 75] on button "新開單" at bounding box center [1421, 78] width 52 height 26
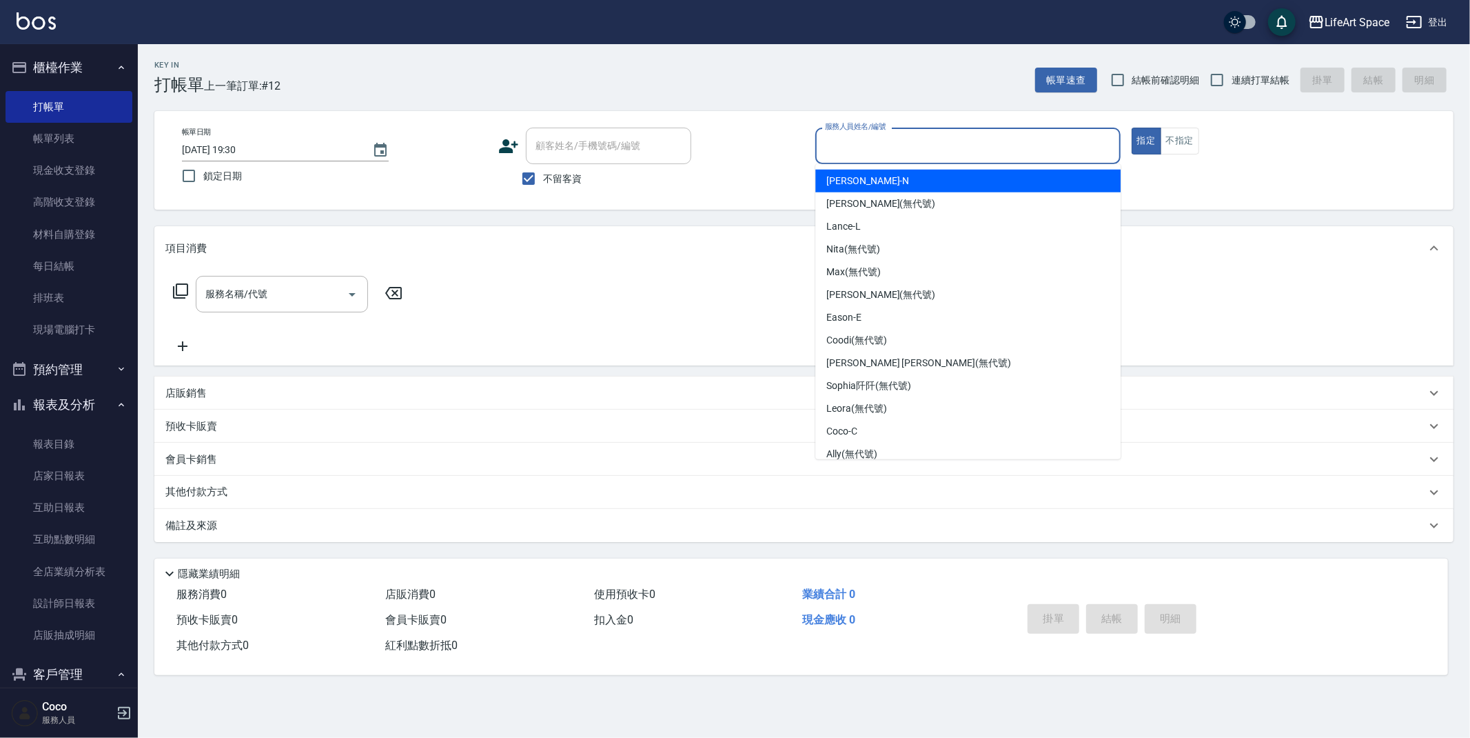
click at [900, 136] on input "服務人員姓名/編號" at bounding box center [968, 146] width 293 height 24
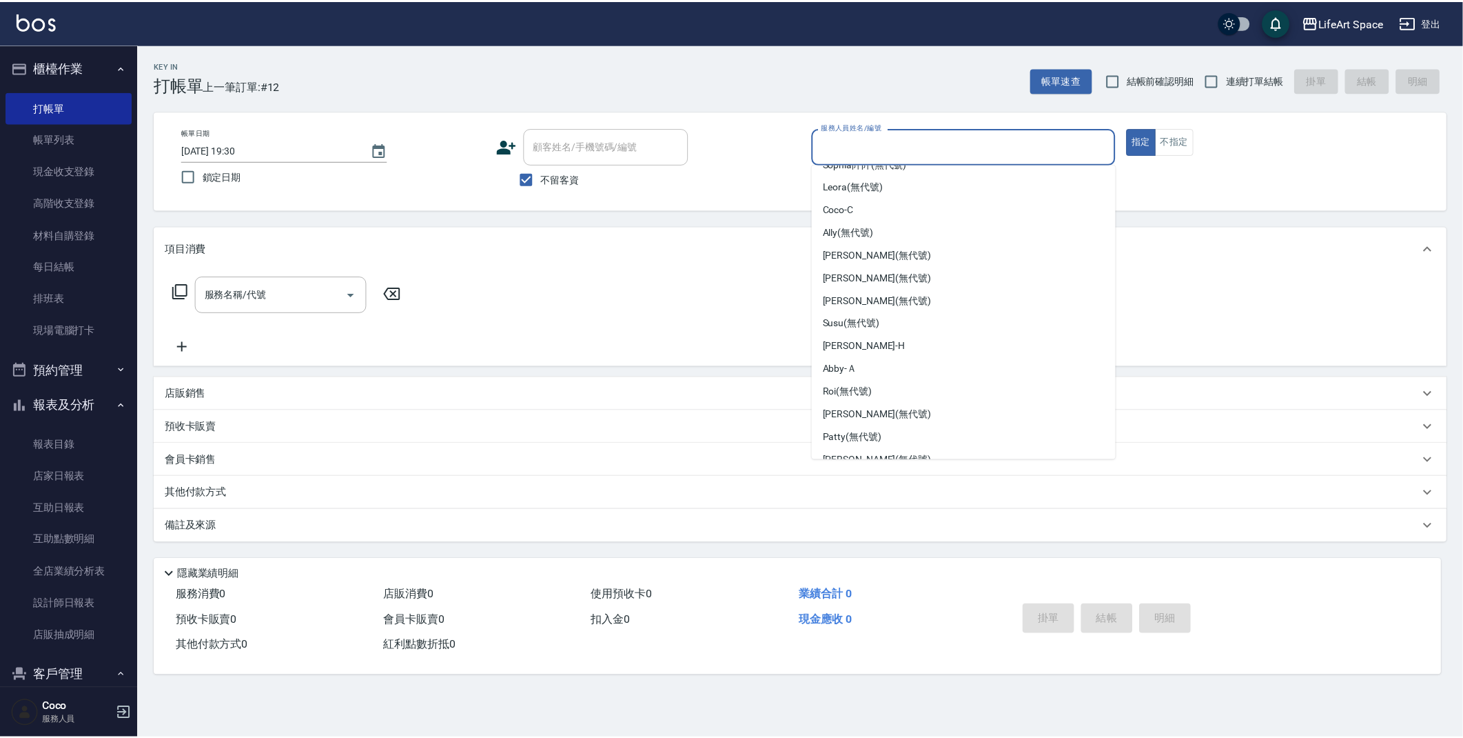
scroll to position [228, 0]
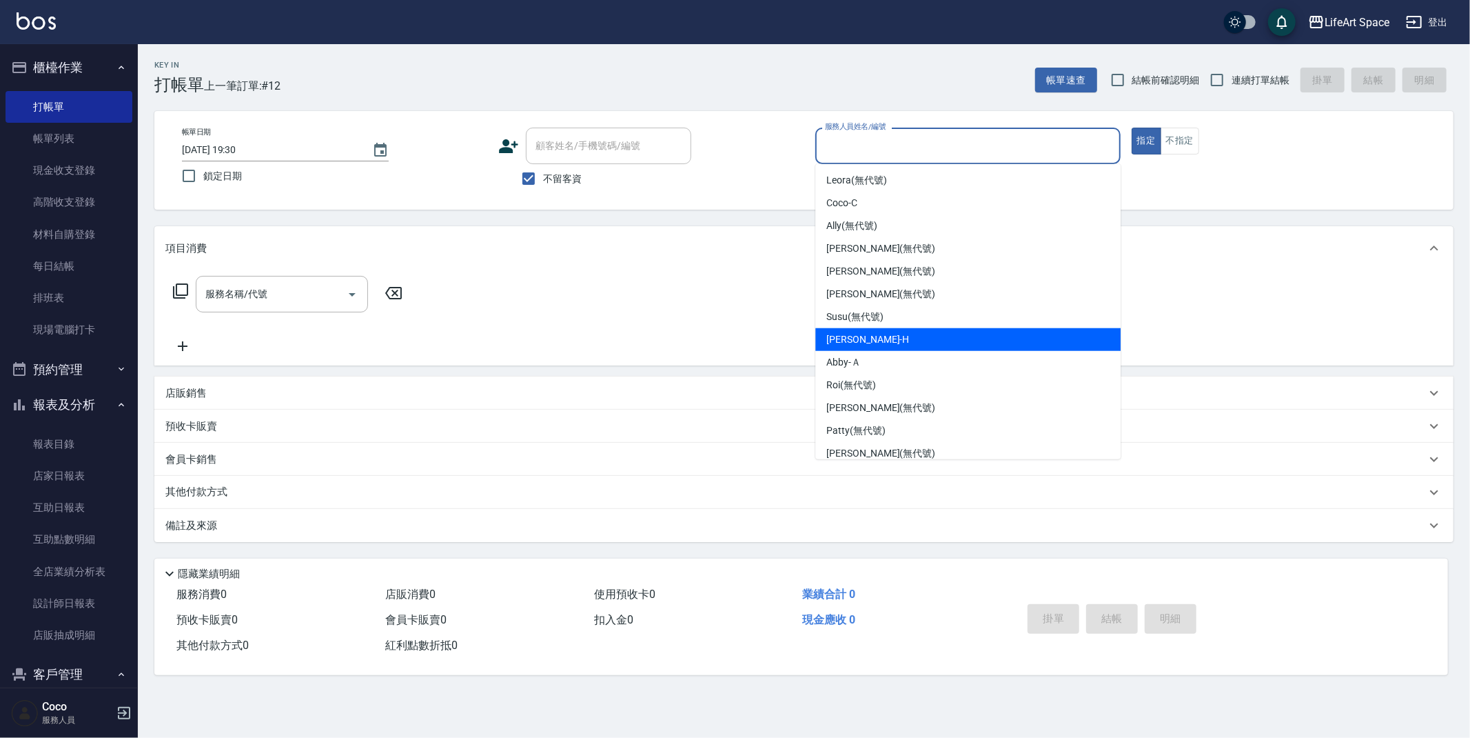
click at [1003, 346] on div "[PERSON_NAME]" at bounding box center [967, 339] width 305 height 23
type input "[PERSON_NAME]"
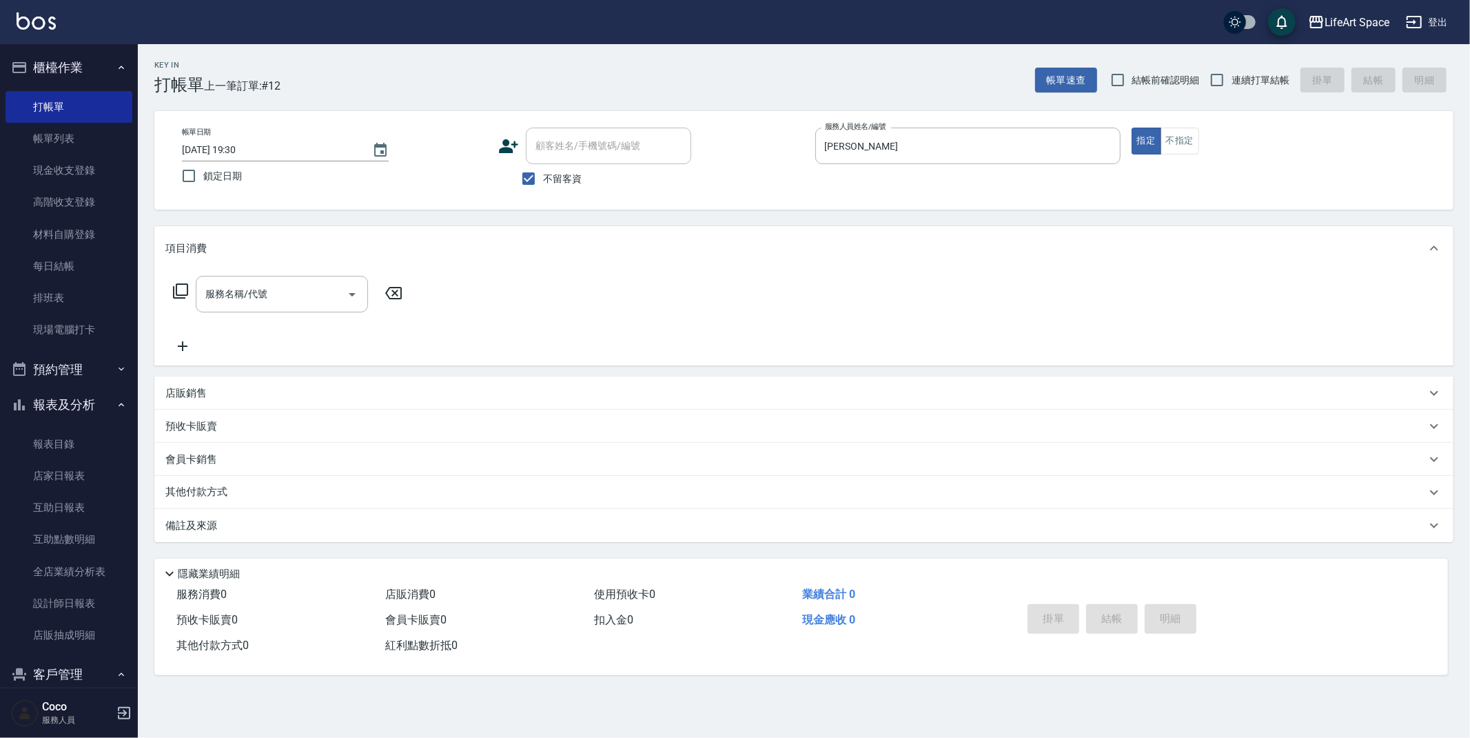
click at [569, 176] on span "不留客資" at bounding box center [562, 179] width 39 height 14
click at [543, 176] on input "不留客資" at bounding box center [528, 178] width 29 height 29
checkbox input "false"
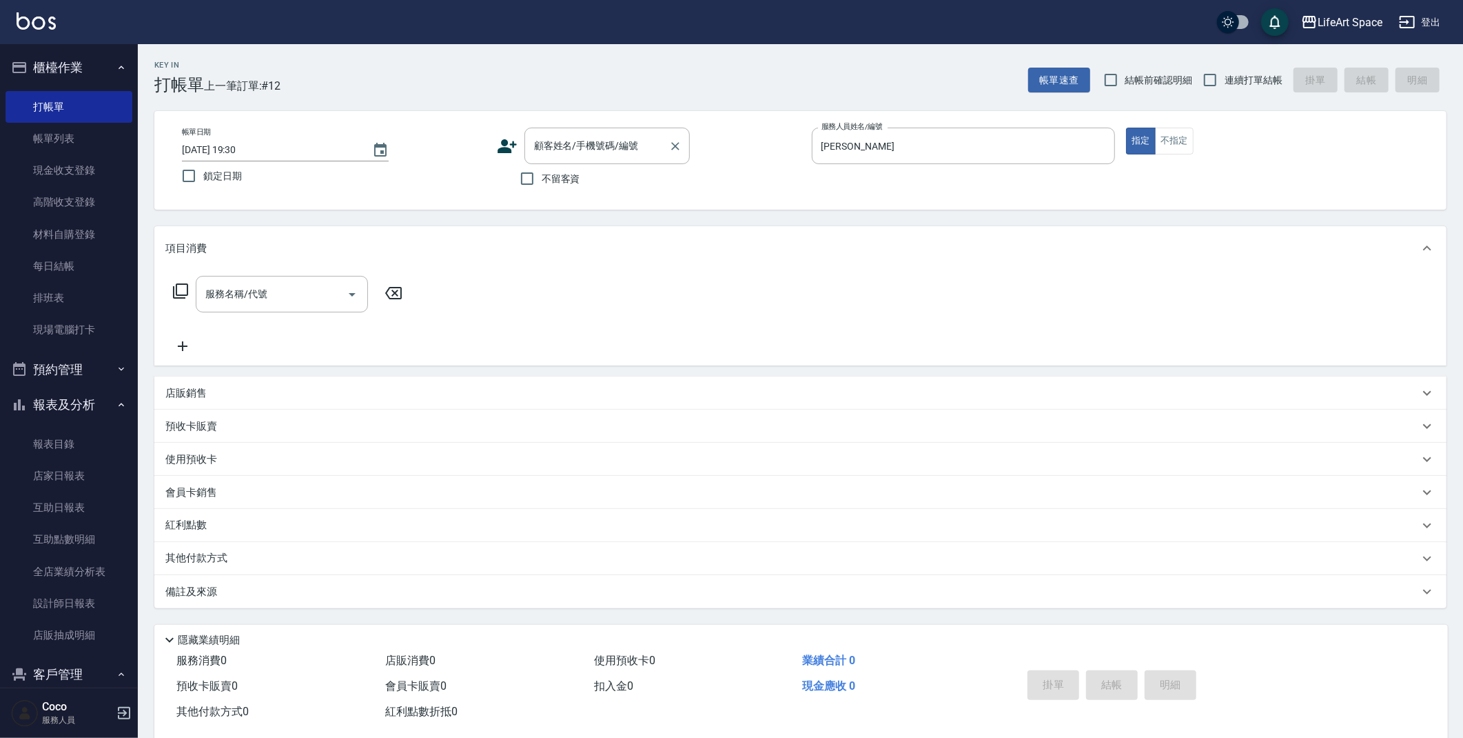
click at [585, 139] on div "顧客姓名/手機號碼/編號 顧客姓名/手機號碼/編號" at bounding box center [607, 146] width 165 height 37
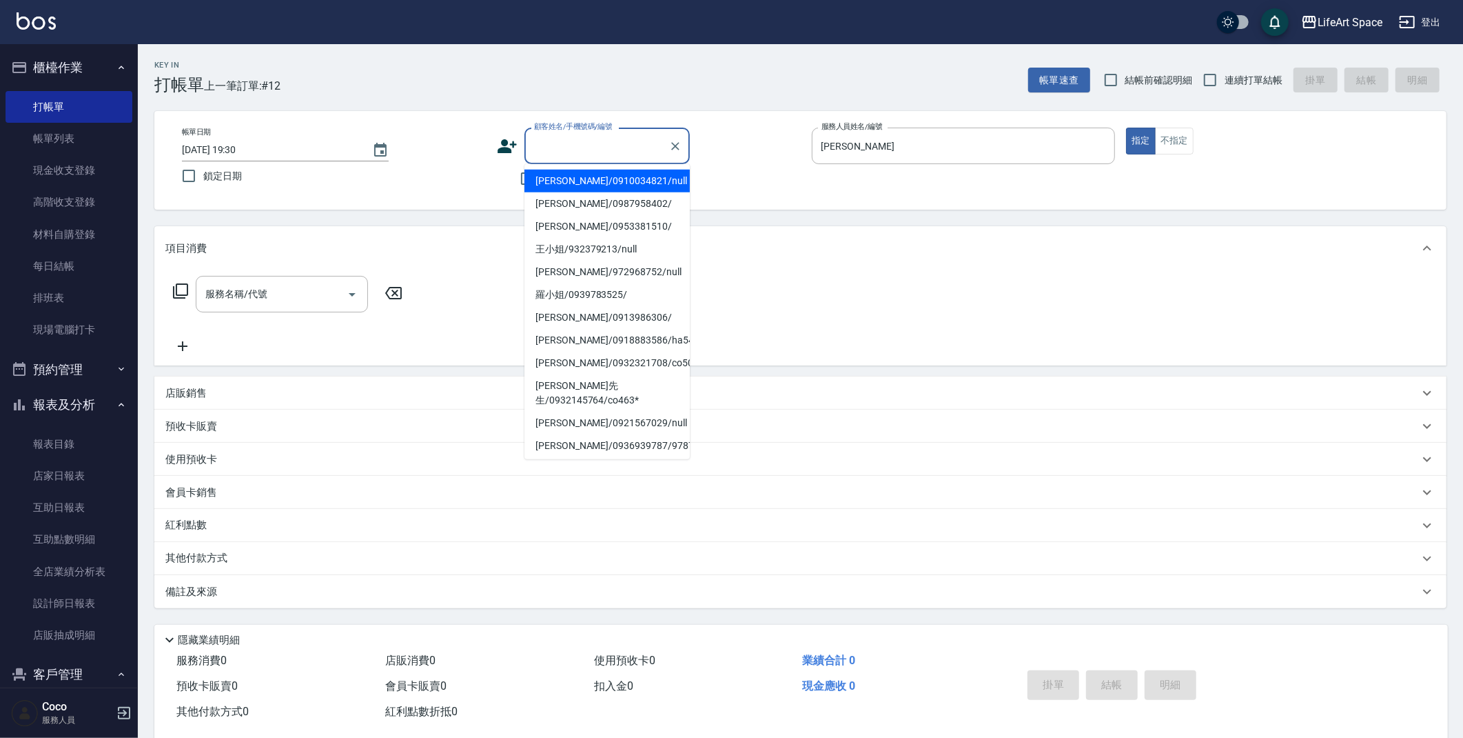
type input "t"
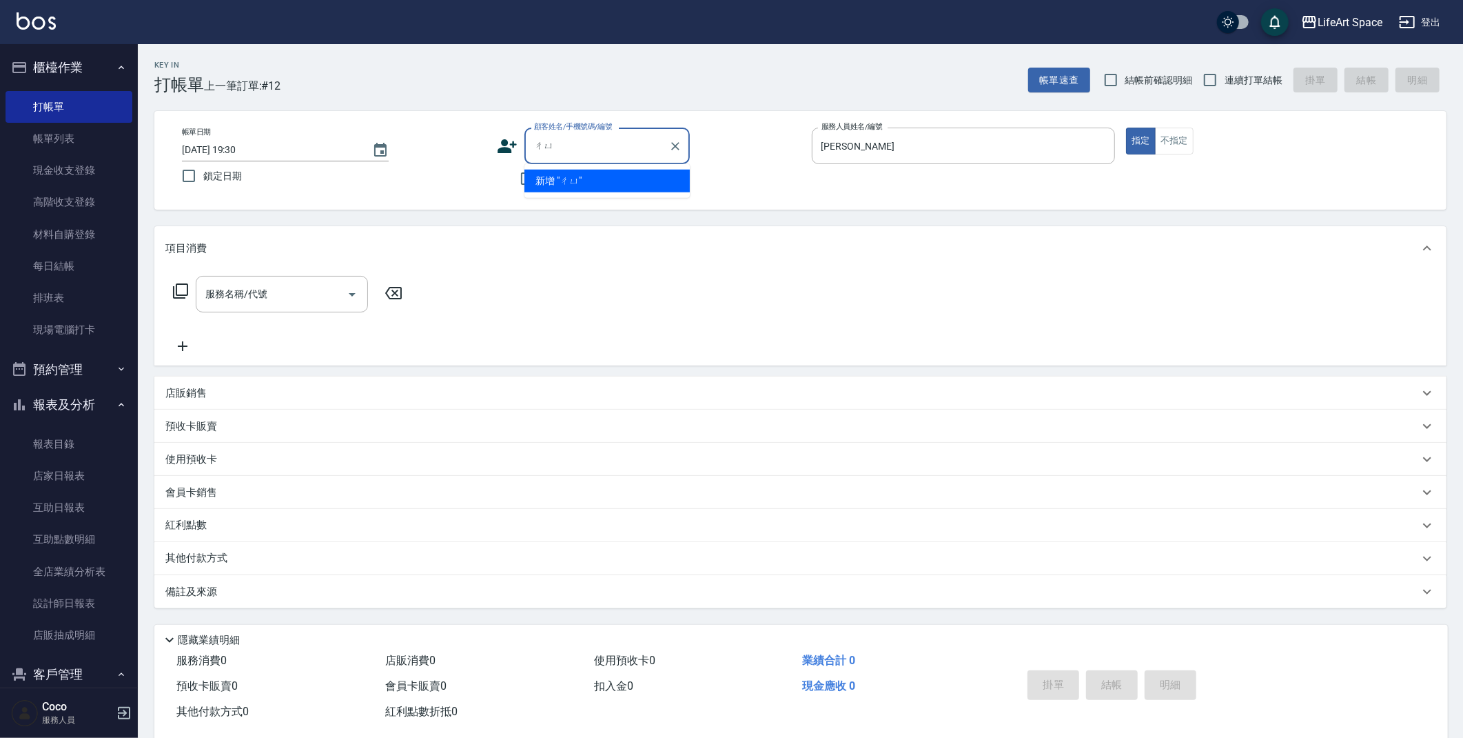
type input "ㄔ"
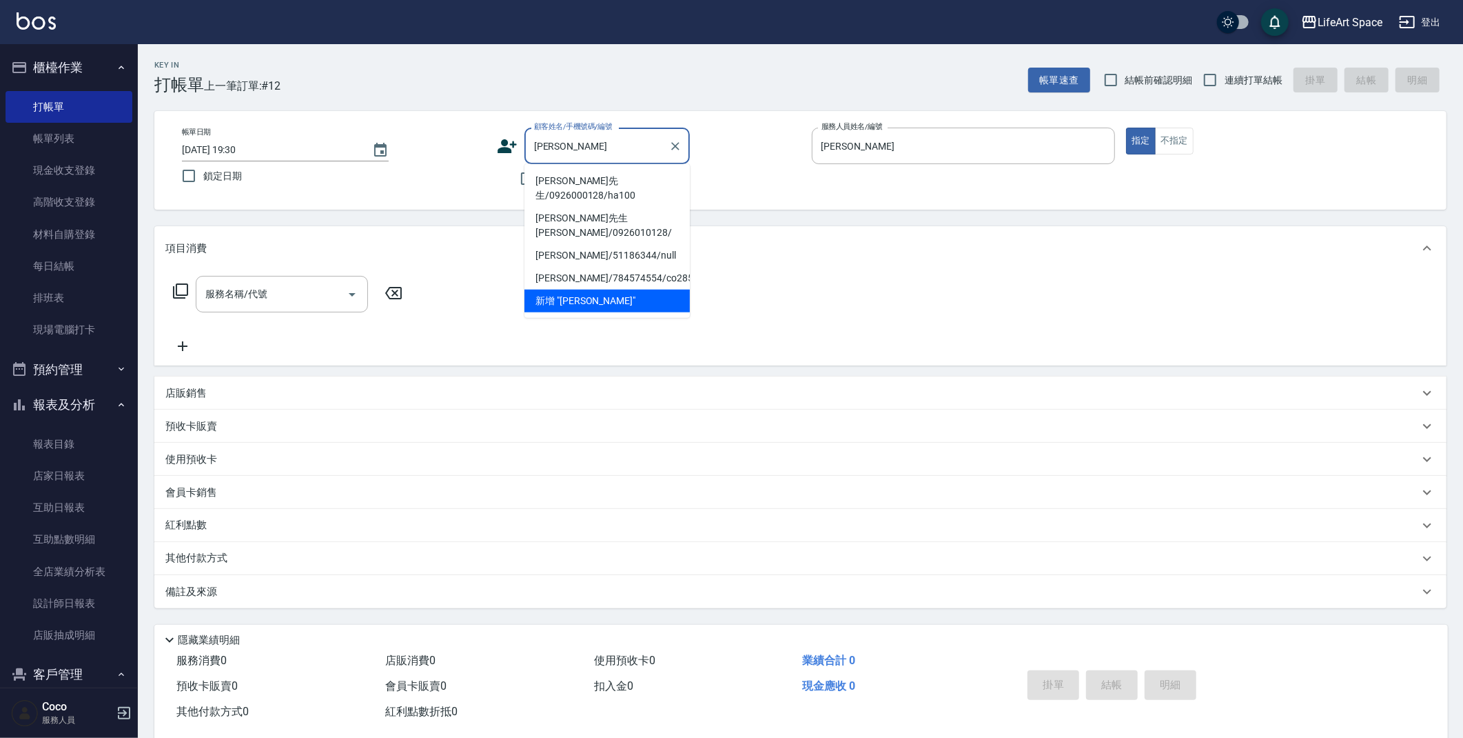
click at [599, 180] on li "[PERSON_NAME]先生/0926000128/ha100" at bounding box center [607, 188] width 165 height 37
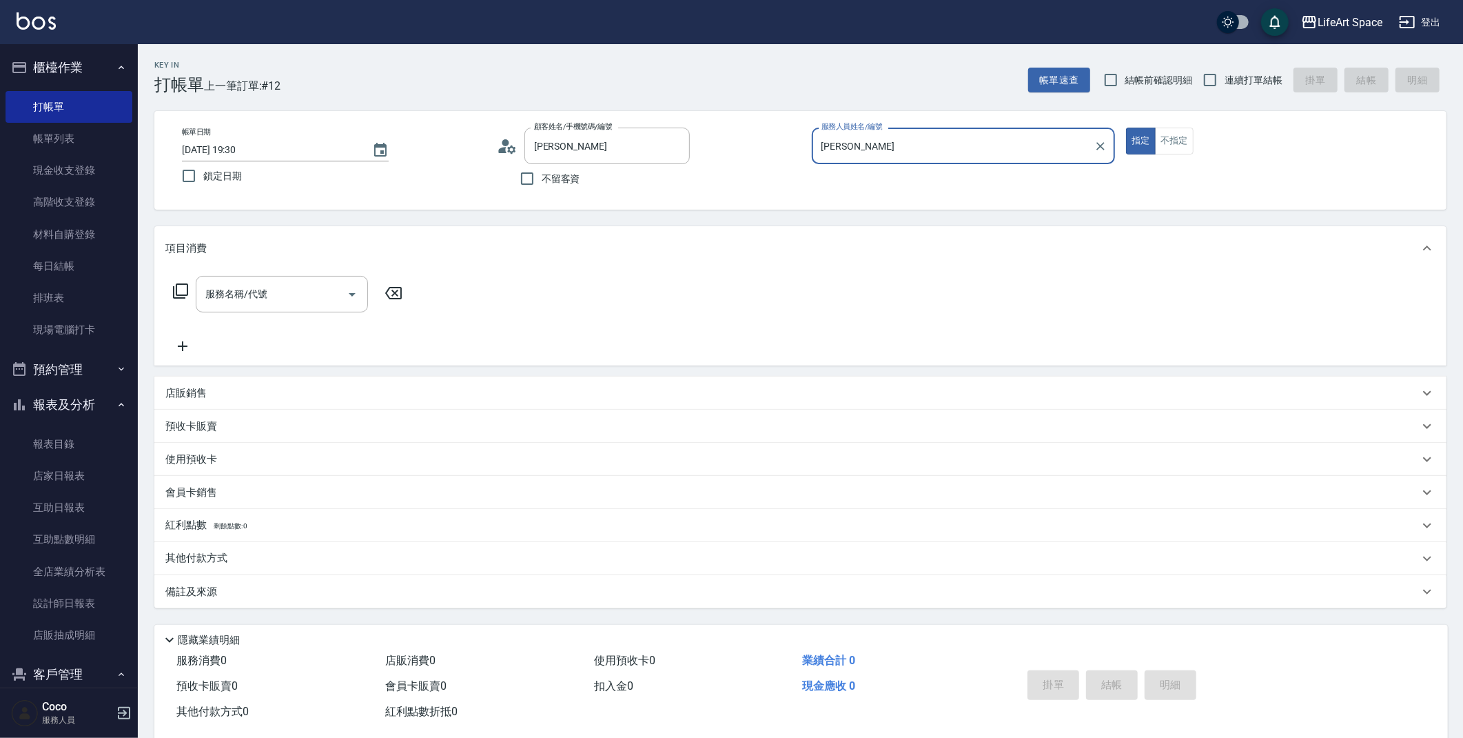
type input "[PERSON_NAME]先生/0926000128/ha100"
click at [274, 294] on input "服務名稱/代號" at bounding box center [271, 294] width 139 height 24
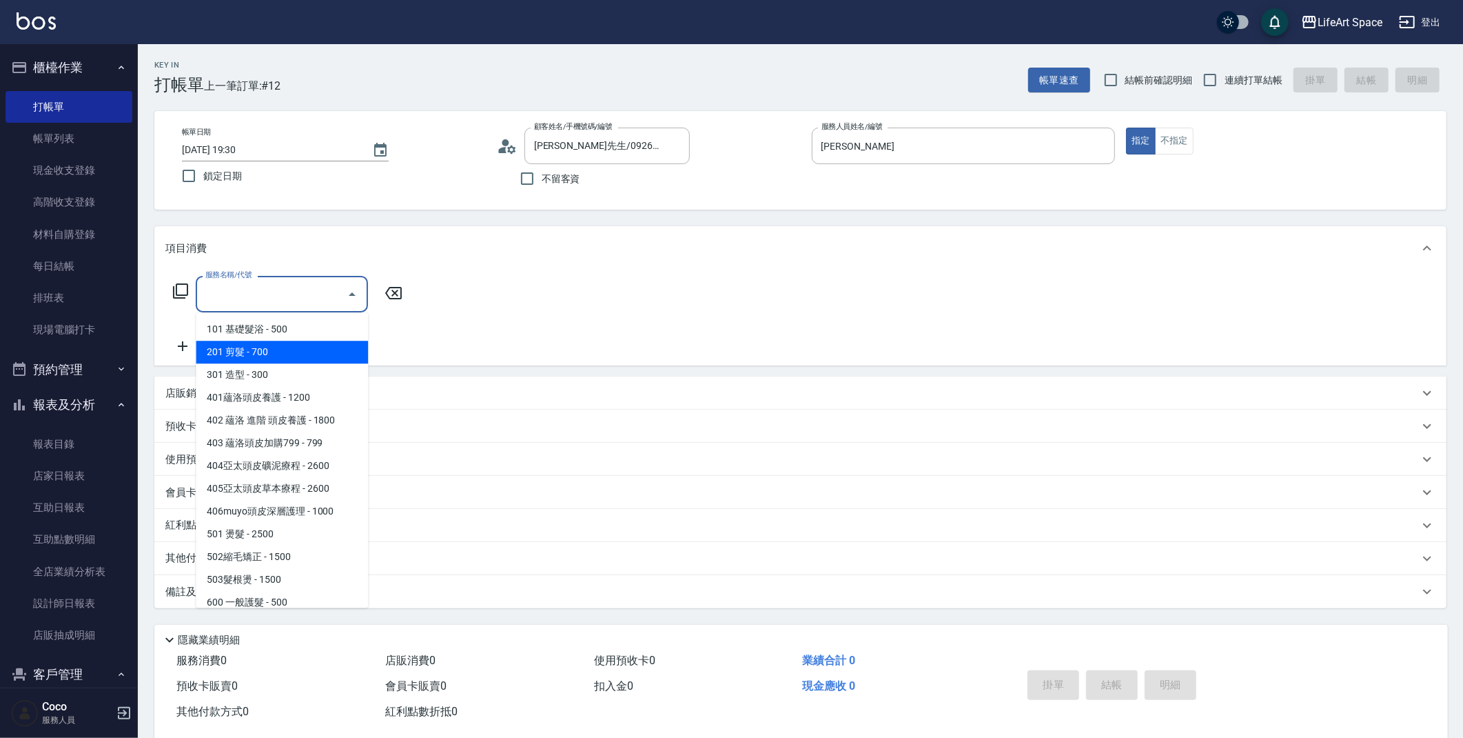
click at [265, 343] on span "201 剪髮 - 700" at bounding box center [282, 352] width 172 height 23
type input "201 剪髮(201)"
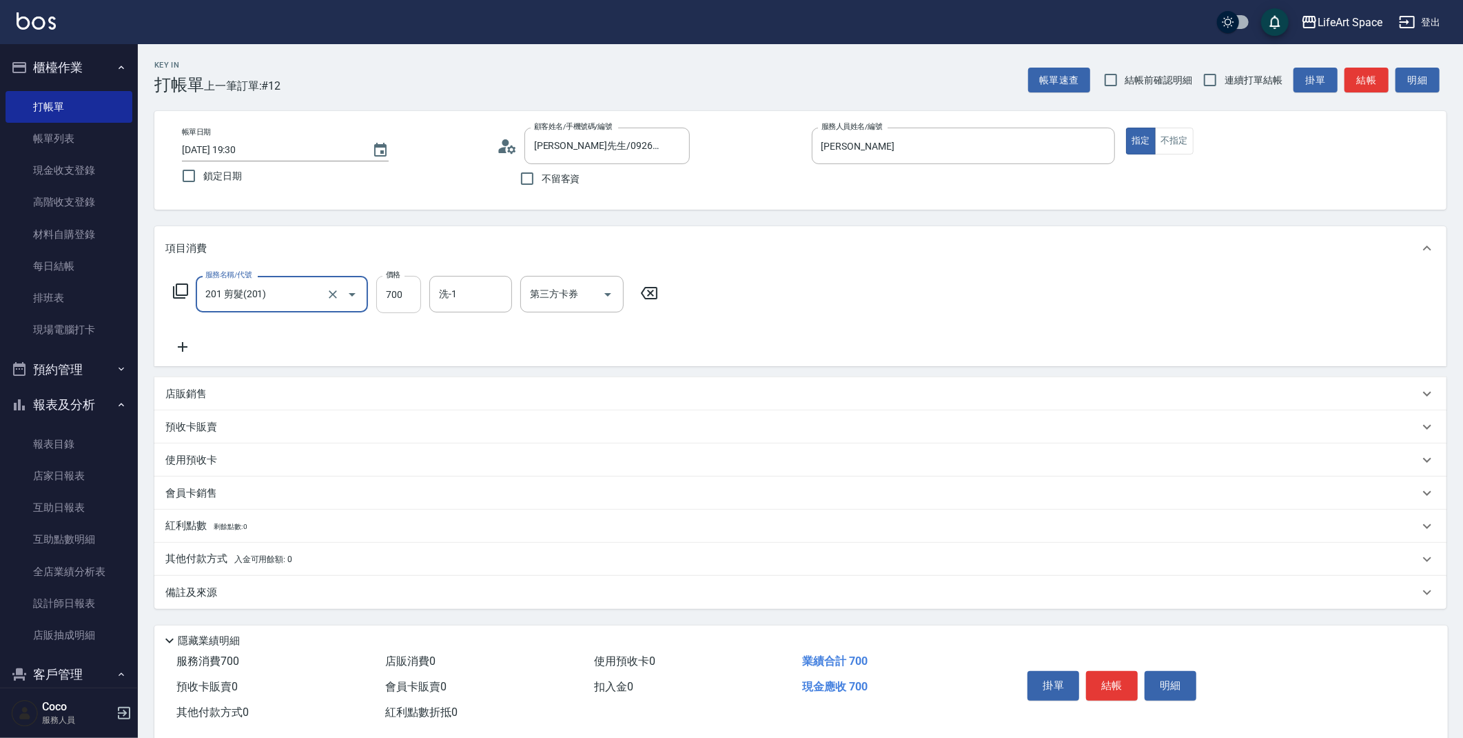
click at [399, 303] on input "700" at bounding box center [398, 294] width 45 height 37
type input "800"
click at [280, 602] on div "備註及來源" at bounding box center [800, 592] width 1292 height 33
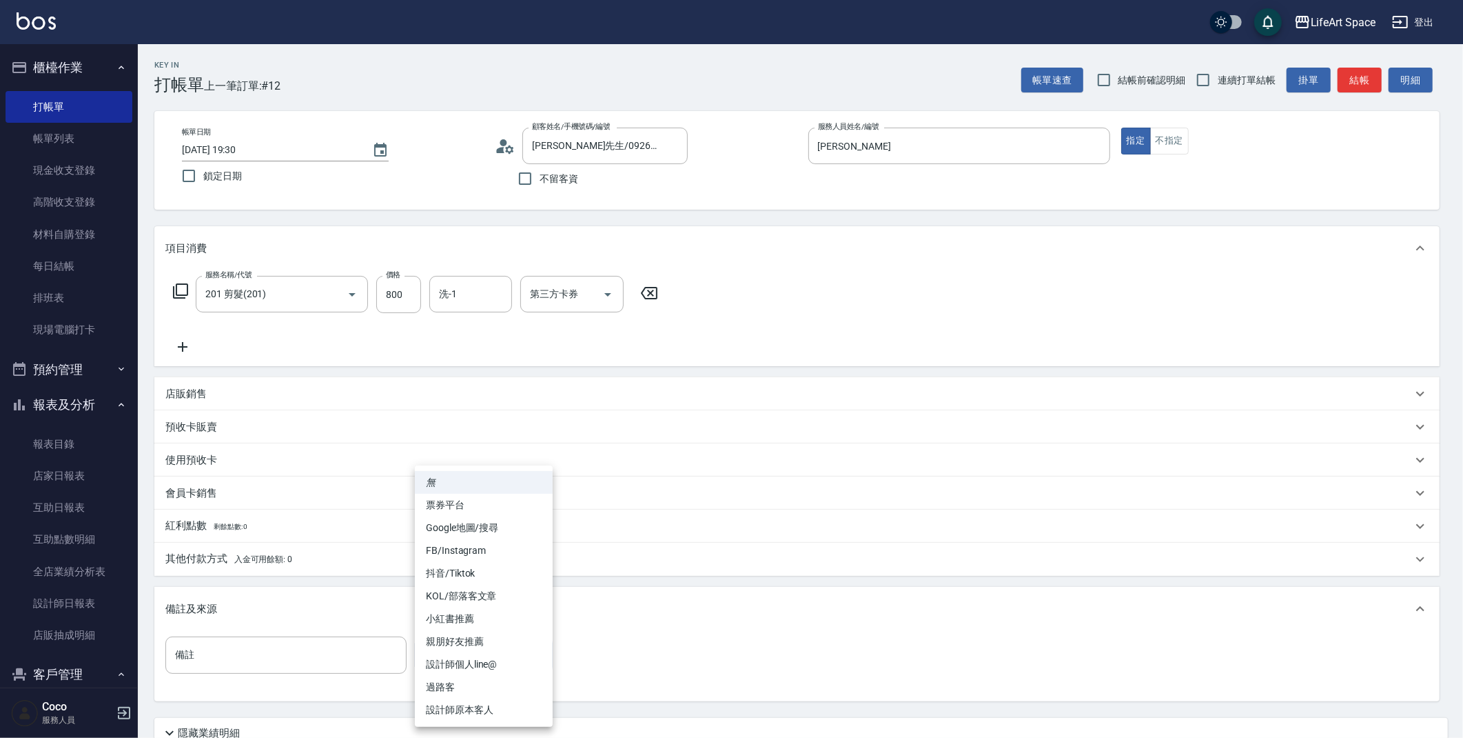
click at [451, 661] on body "LifeArt Space 登出 櫃檯作業 打帳單 帳單列表 現金收支登錄 高階收支登錄 材料自購登錄 每日結帳 排班表 現場電腦打卡 預約管理 預約管理 單…" at bounding box center [731, 425] width 1463 height 851
click at [447, 709] on li "設計師原本客人" at bounding box center [484, 709] width 138 height 23
type input "設計師原本客人"
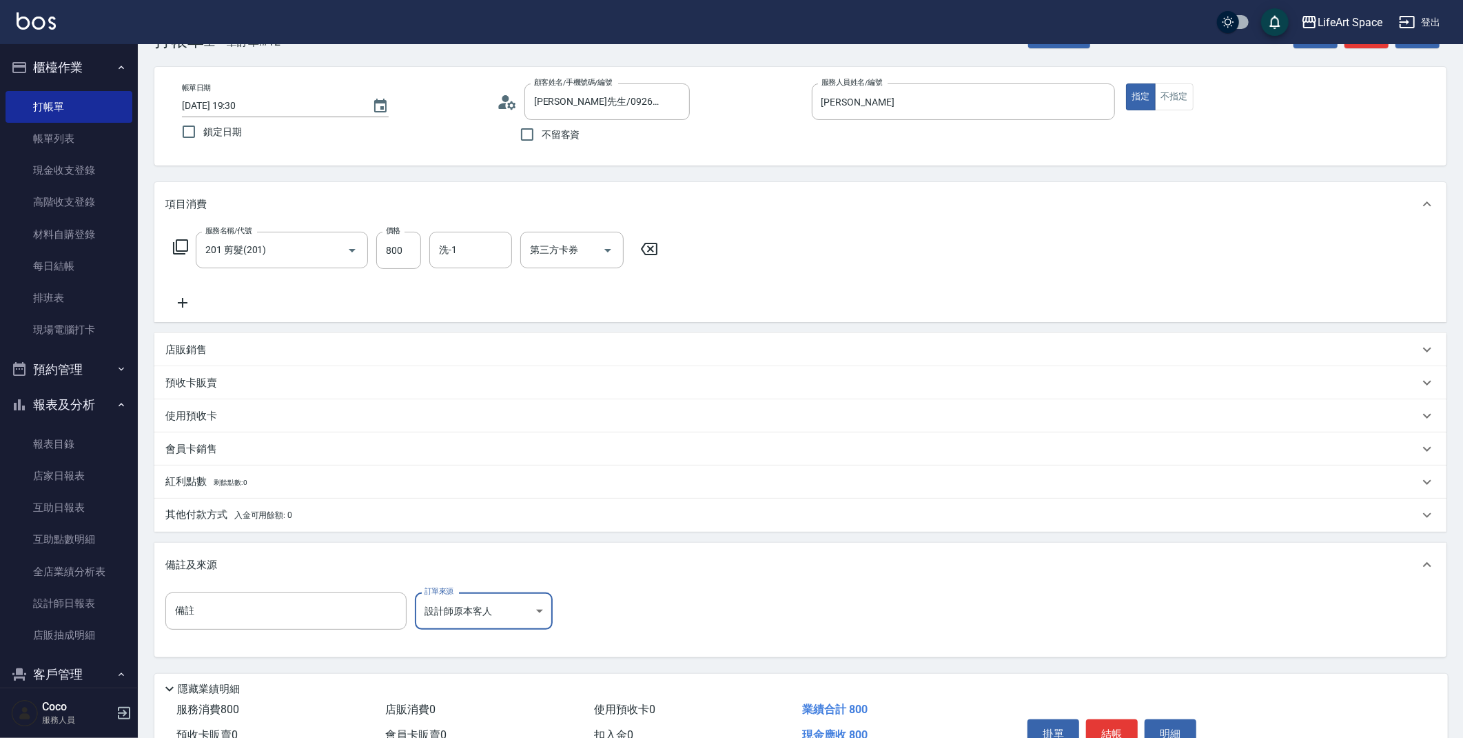
scroll to position [118, 0]
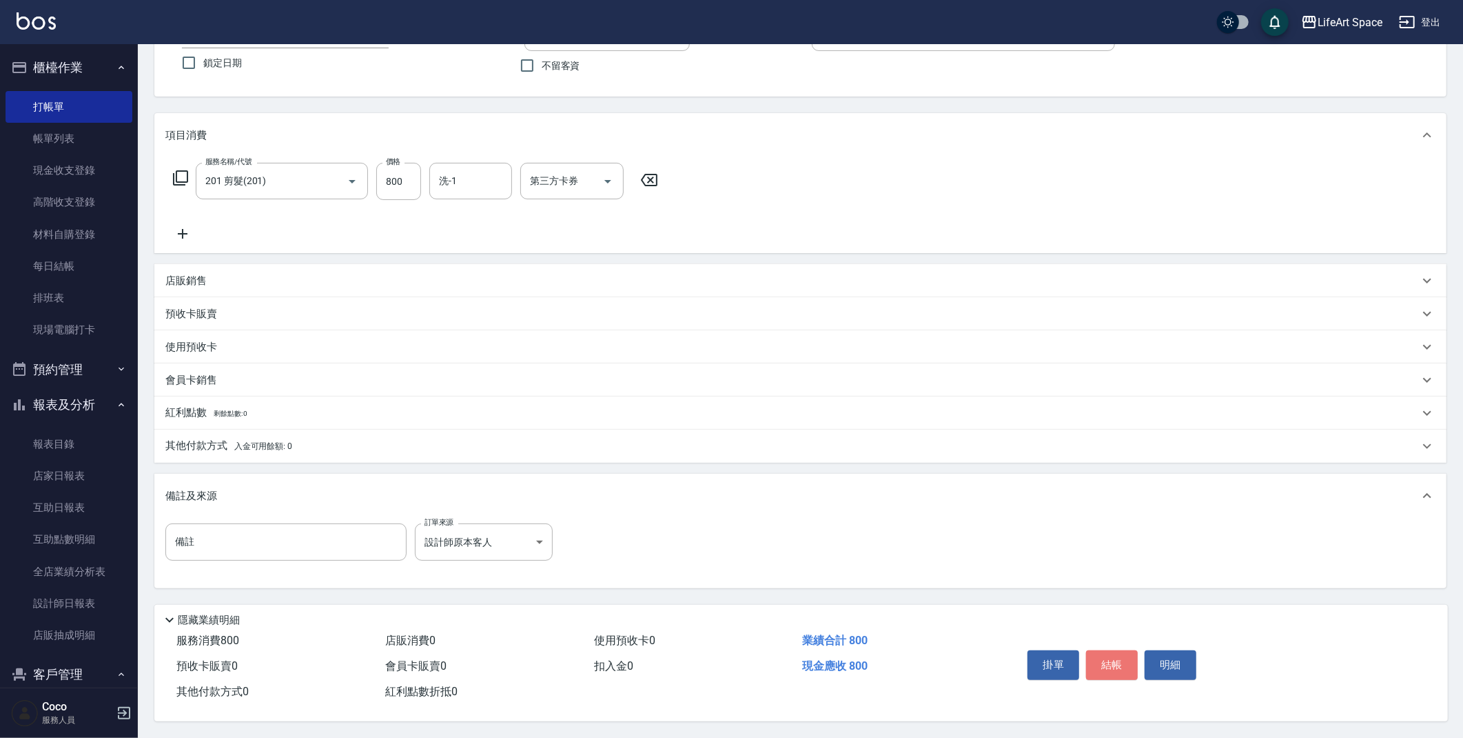
click at [1126, 667] on button "結帳" at bounding box center [1112, 664] width 52 height 29
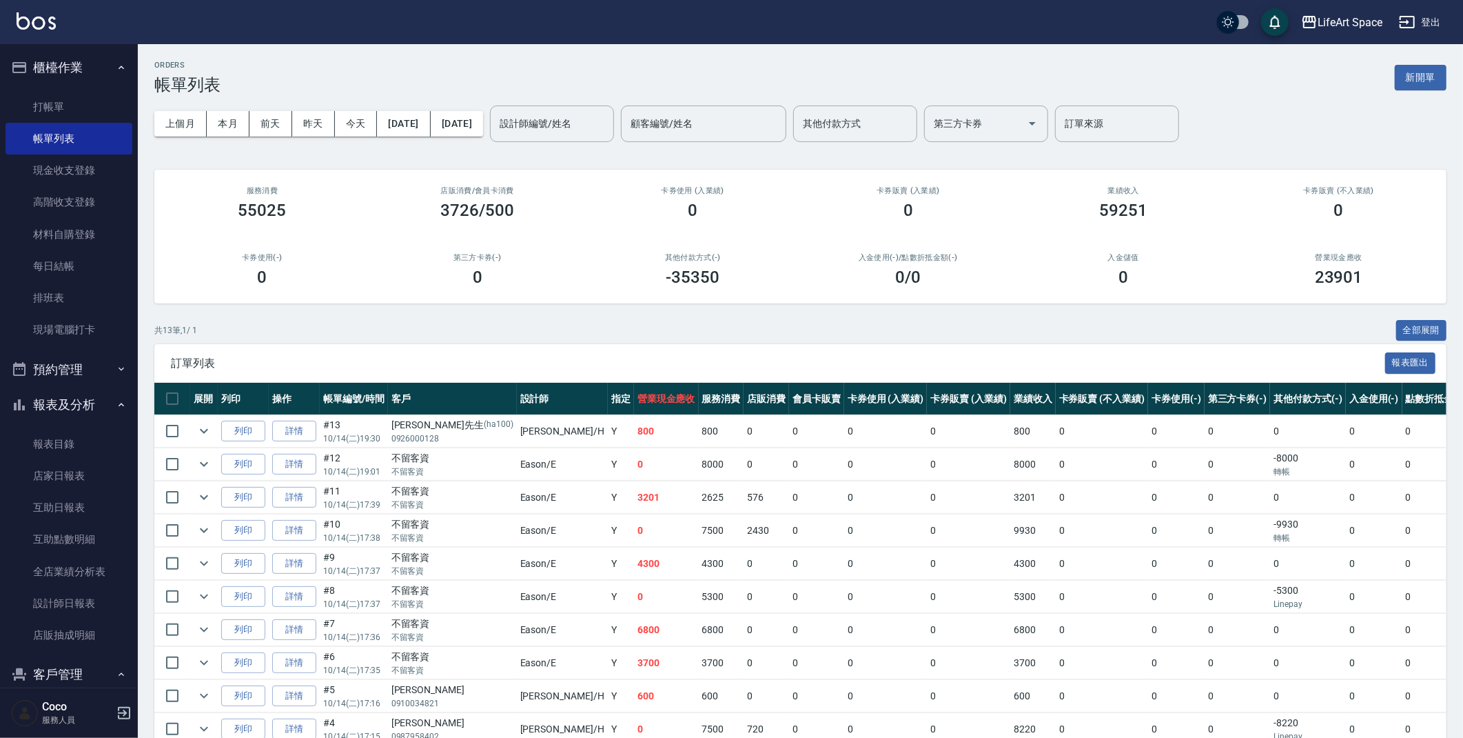
click at [578, 118] on input "設計師編號/姓名" at bounding box center [552, 124] width 112 height 24
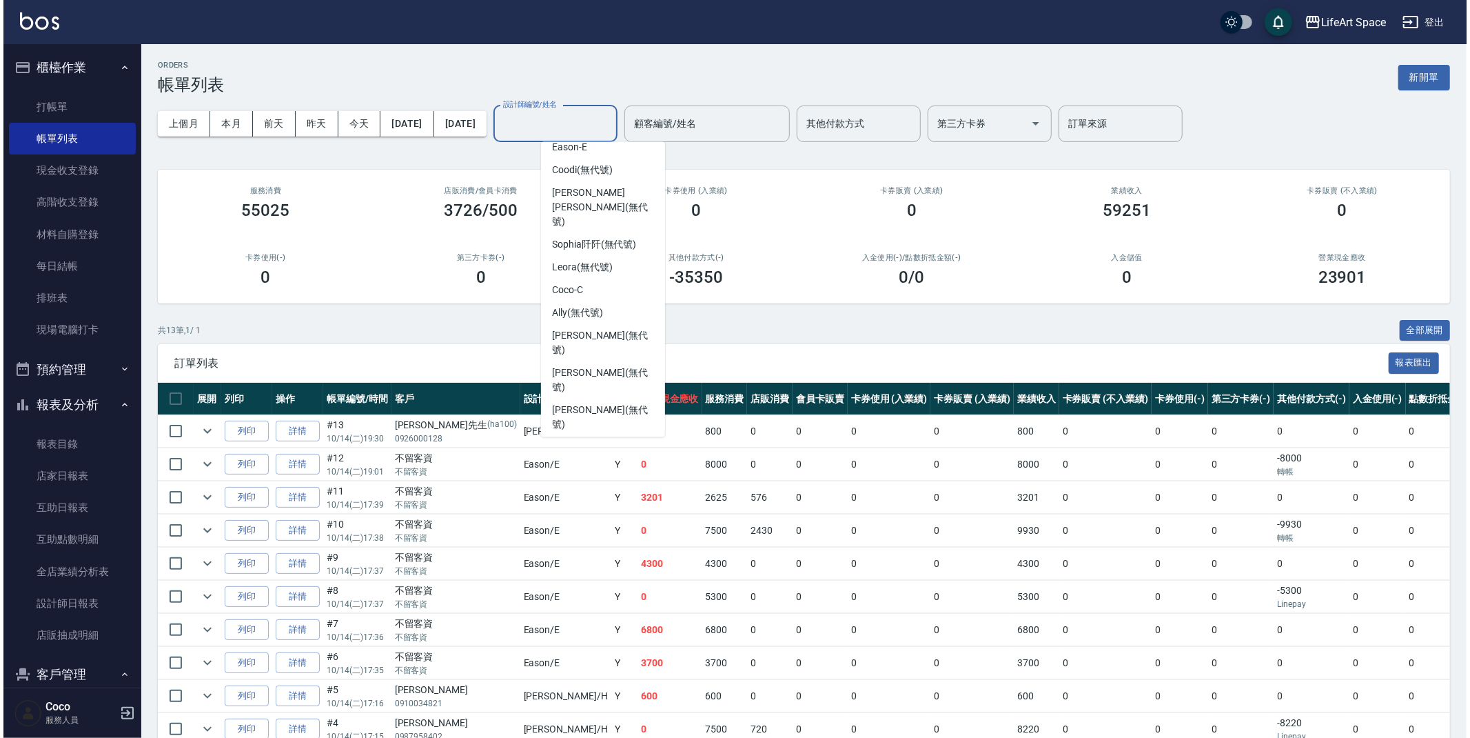
scroll to position [238, 0]
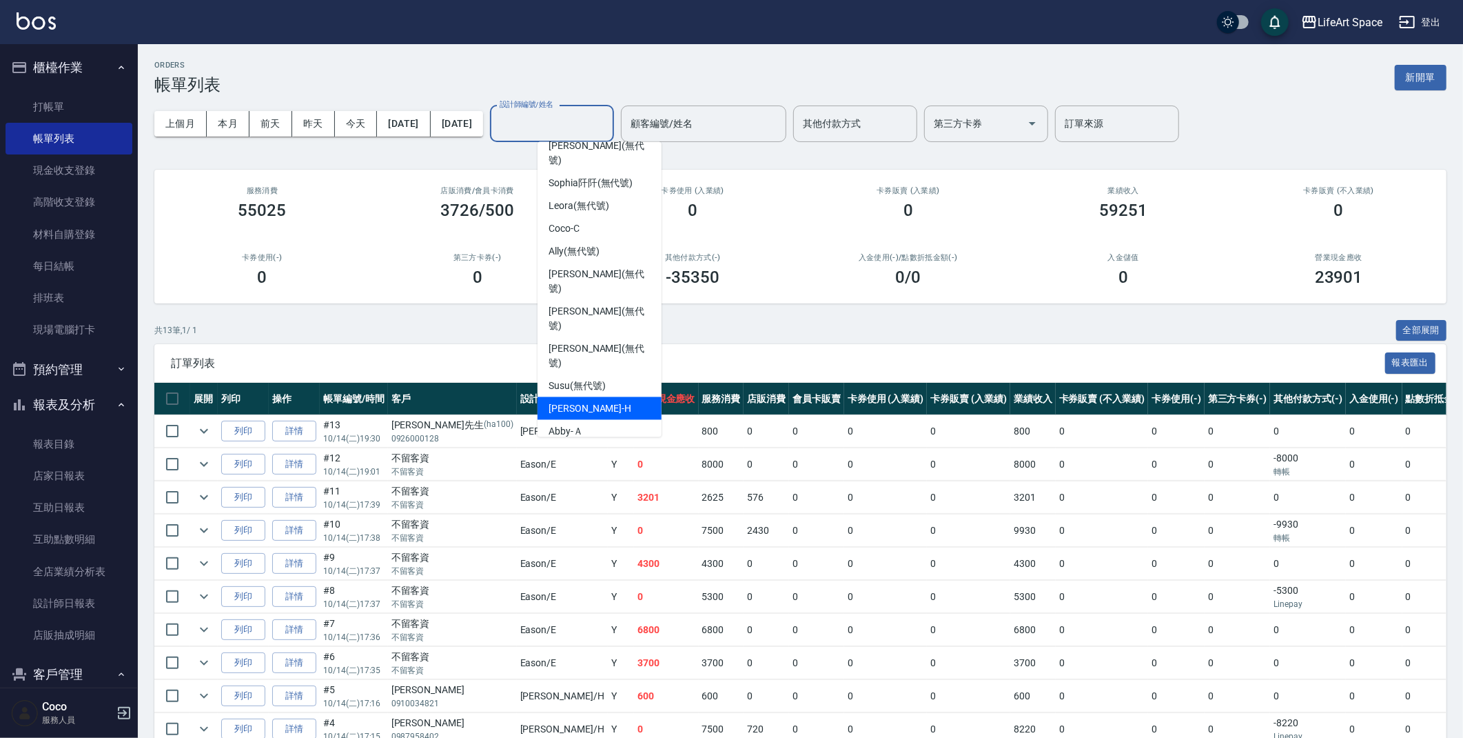
click at [602, 397] on div "[PERSON_NAME]" at bounding box center [600, 408] width 124 height 23
type input "[PERSON_NAME]"
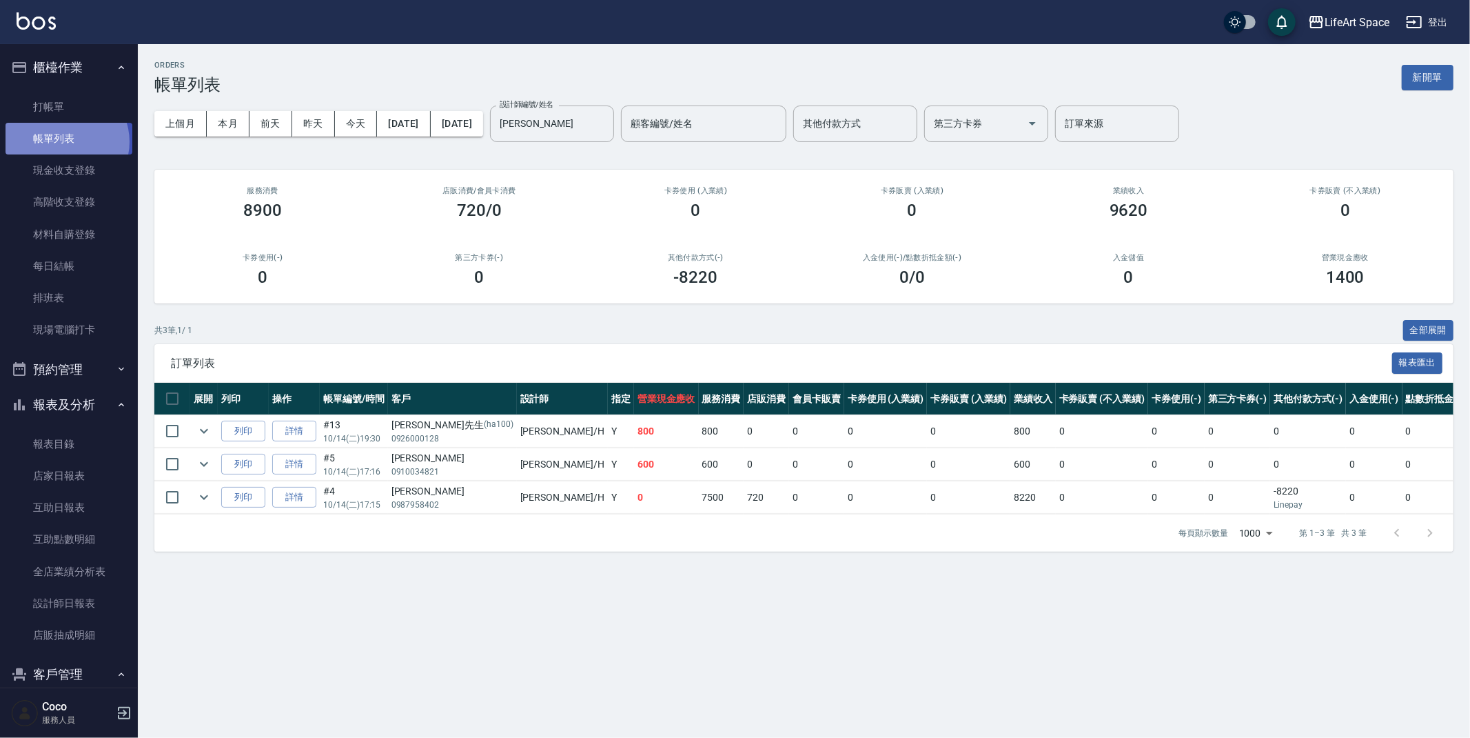
click at [65, 142] on link "帳單列表" at bounding box center [69, 139] width 127 height 32
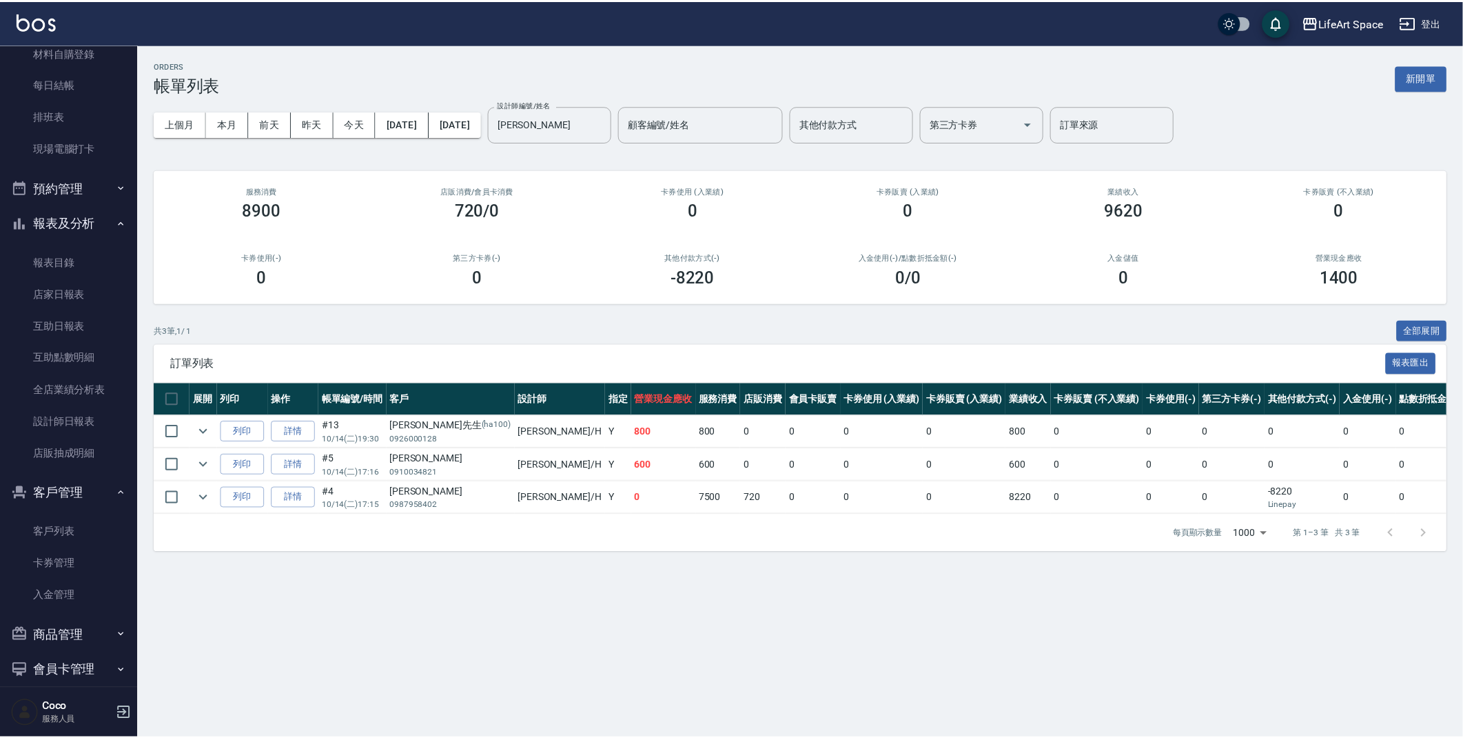
scroll to position [183, 0]
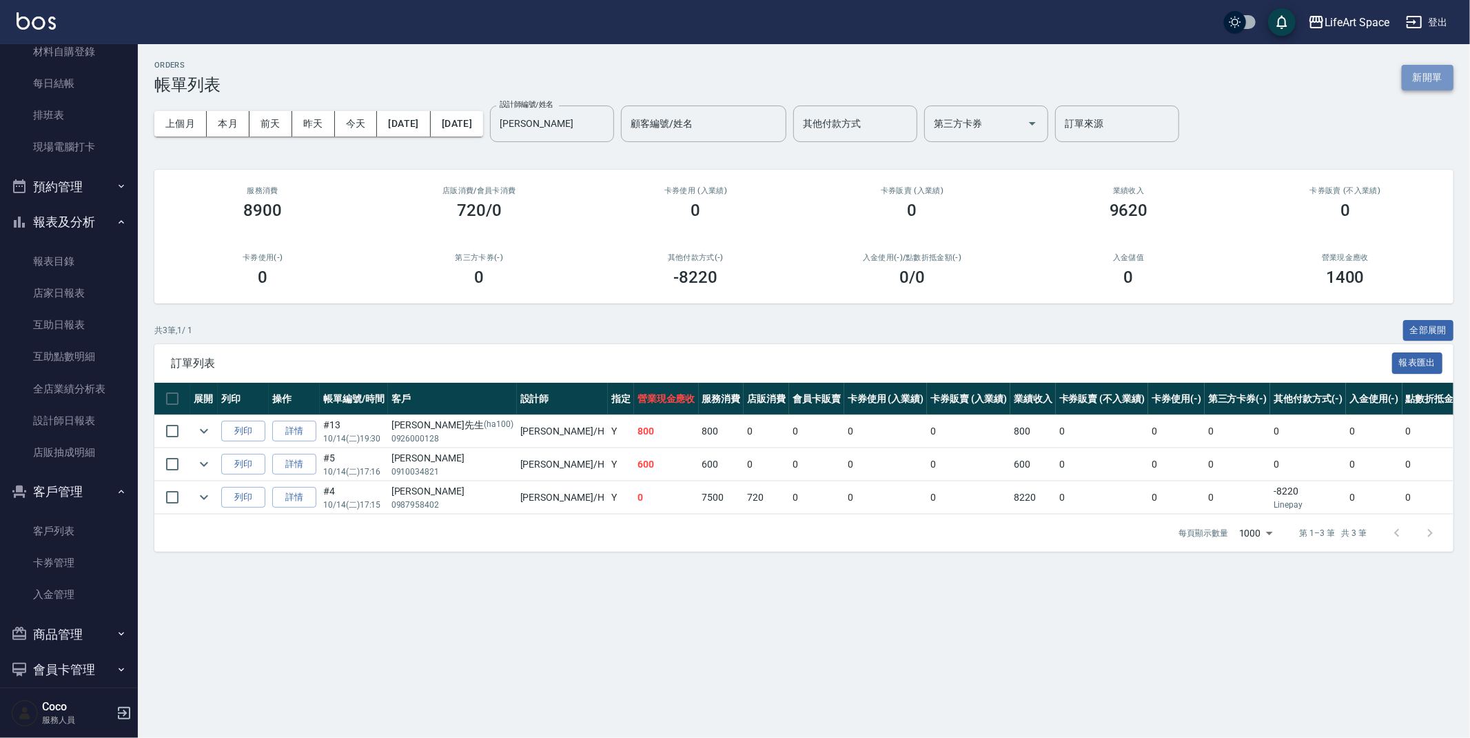
click at [1430, 85] on button "新開單" at bounding box center [1428, 78] width 52 height 26
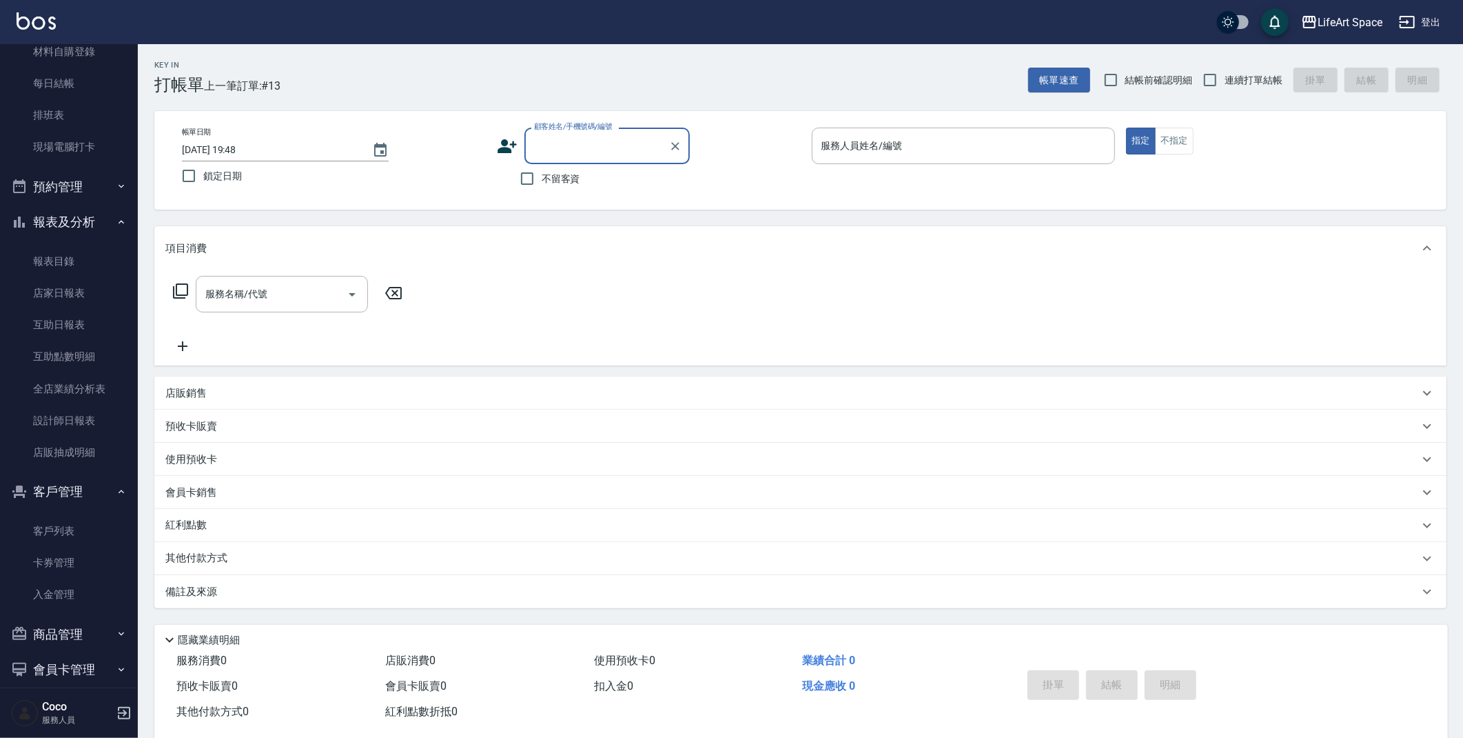
click at [569, 150] on input "顧客姓名/手機號碼/編號" at bounding box center [597, 146] width 132 height 24
click at [379, 150] on icon "Choose date, selected date is 2025-10-14" at bounding box center [380, 150] width 17 height 17
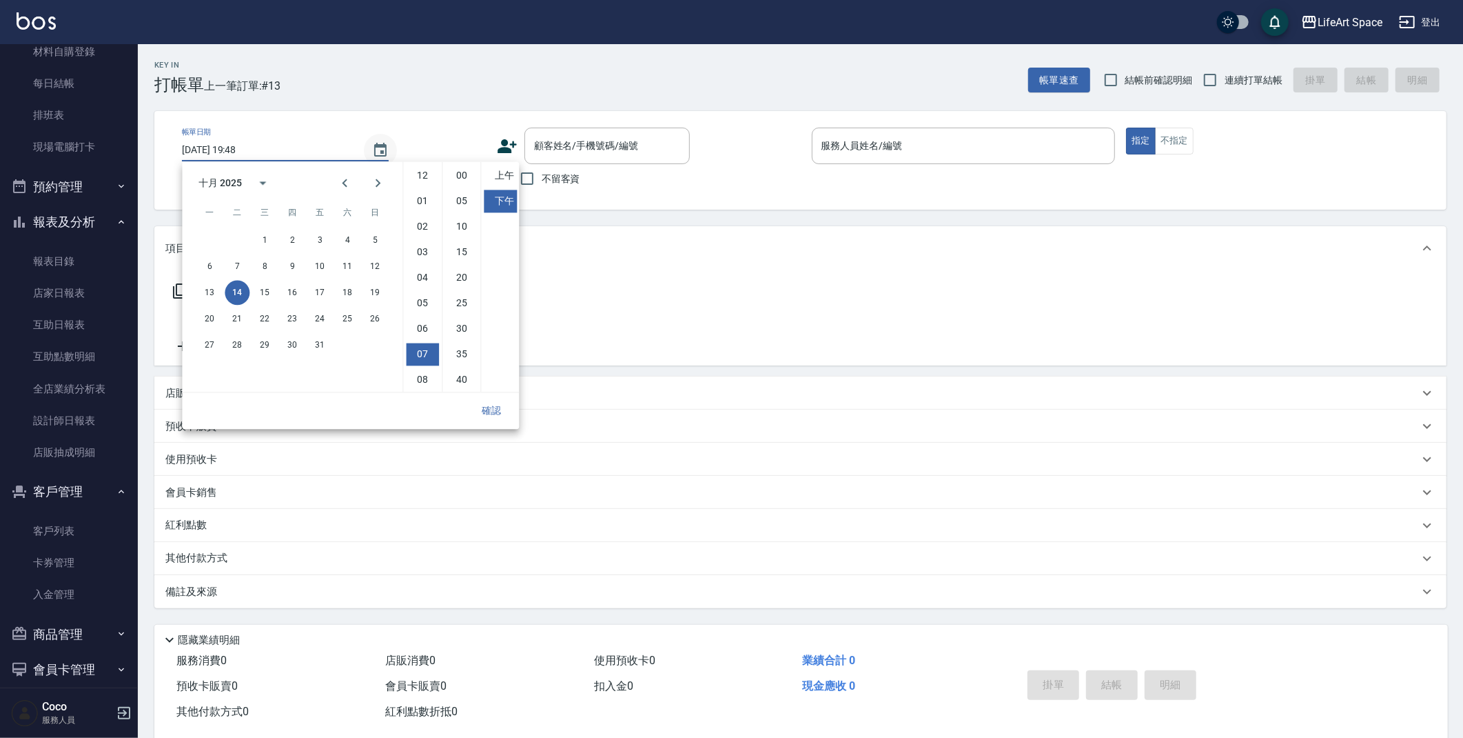
scroll to position [77, 0]
click at [622, 148] on input "顧客姓名/手機號碼/編號" at bounding box center [597, 146] width 132 height 24
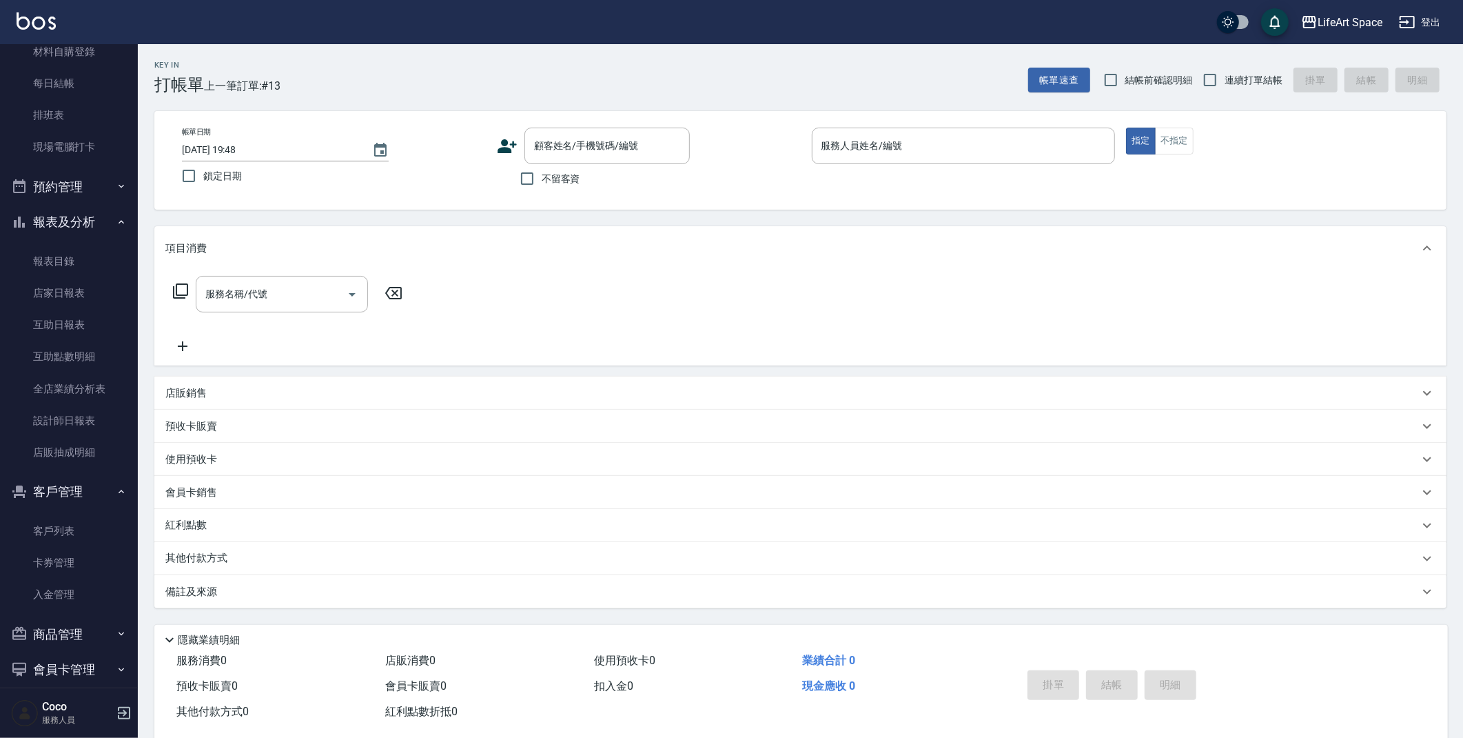
click at [558, 119] on div "帳單日期 [DATE] 19:48 鎖定日期 顧客姓名/手機號碼/編號 顧客姓名/手機號碼/編號 不留客資 服務人員姓名/編號 服務人員姓名/編號 指定 不指定" at bounding box center [800, 160] width 1292 height 99
drag, startPoint x: 531, startPoint y: 184, endPoint x: 542, endPoint y: 175, distance: 14.2
click at [531, 183] on input "不留客資" at bounding box center [527, 178] width 29 height 29
checkbox input "true"
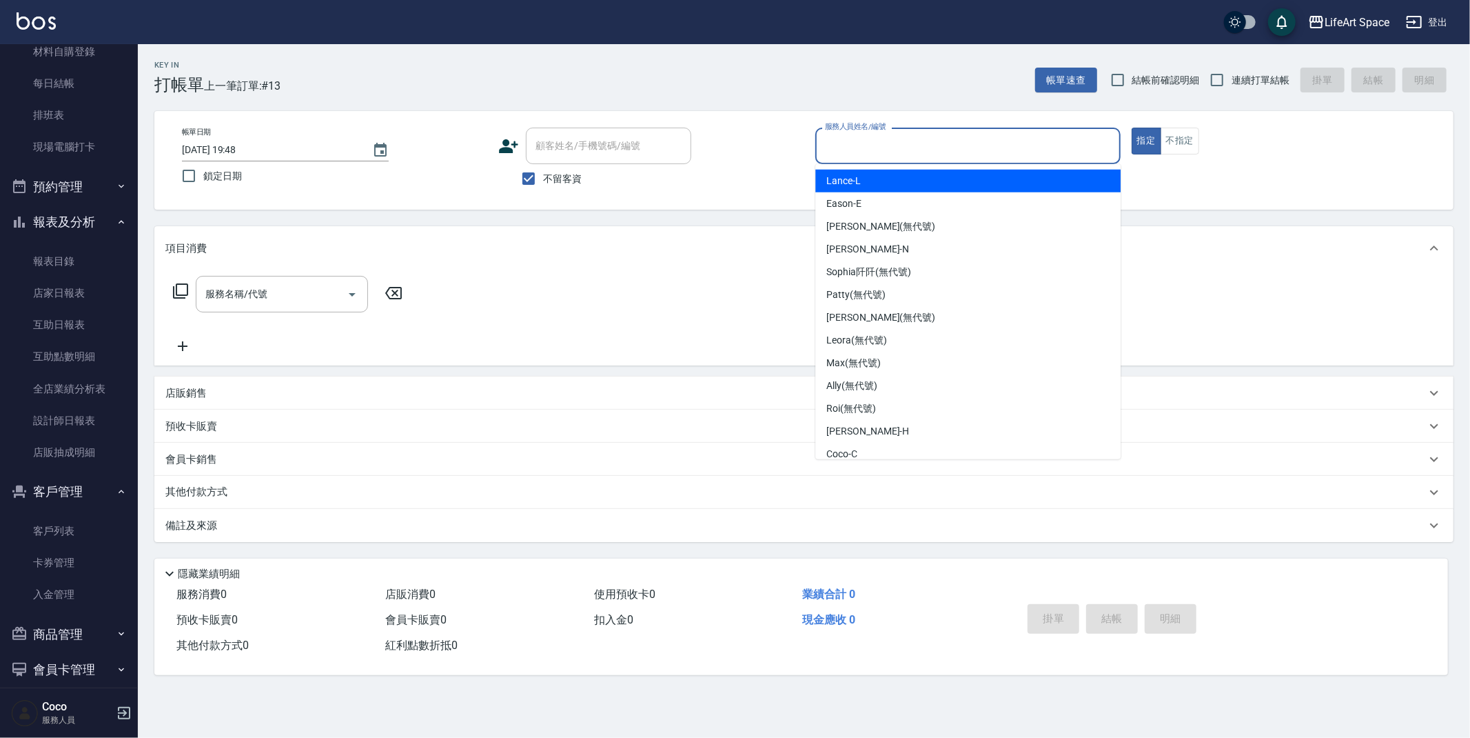
click at [871, 148] on input "服務人員姓名/編號" at bounding box center [968, 146] width 293 height 24
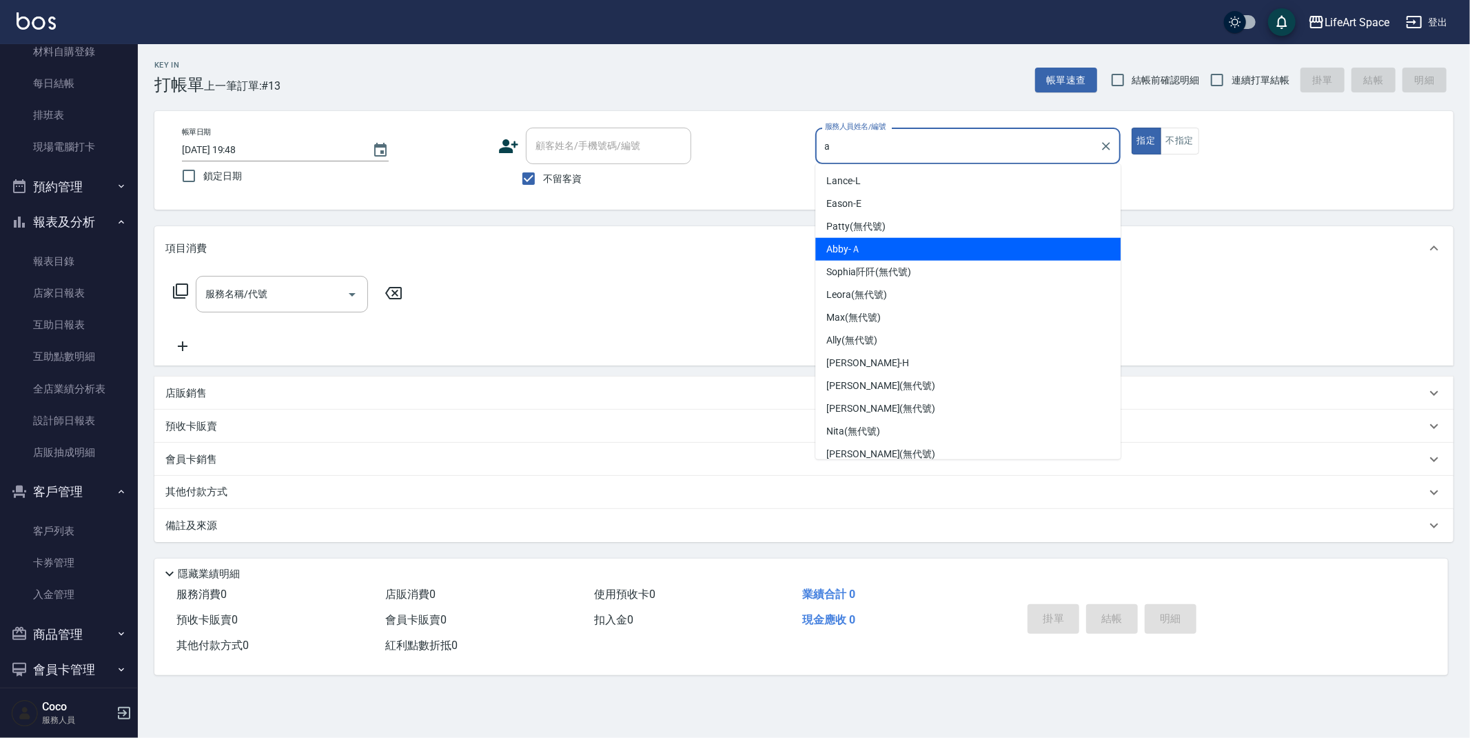
click at [839, 245] on span "Abby -Ａ" at bounding box center [843, 249] width 34 height 14
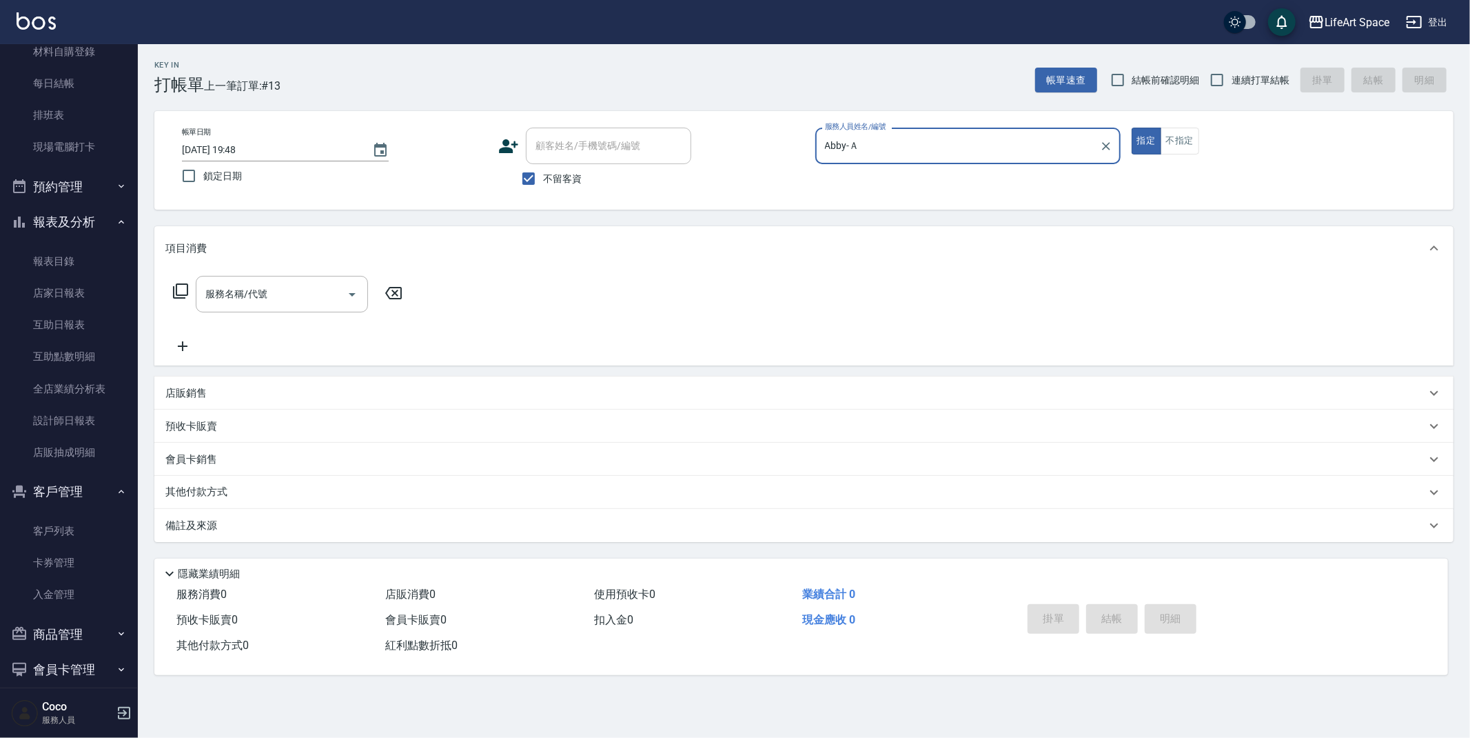
type input "Abby-Ａ"
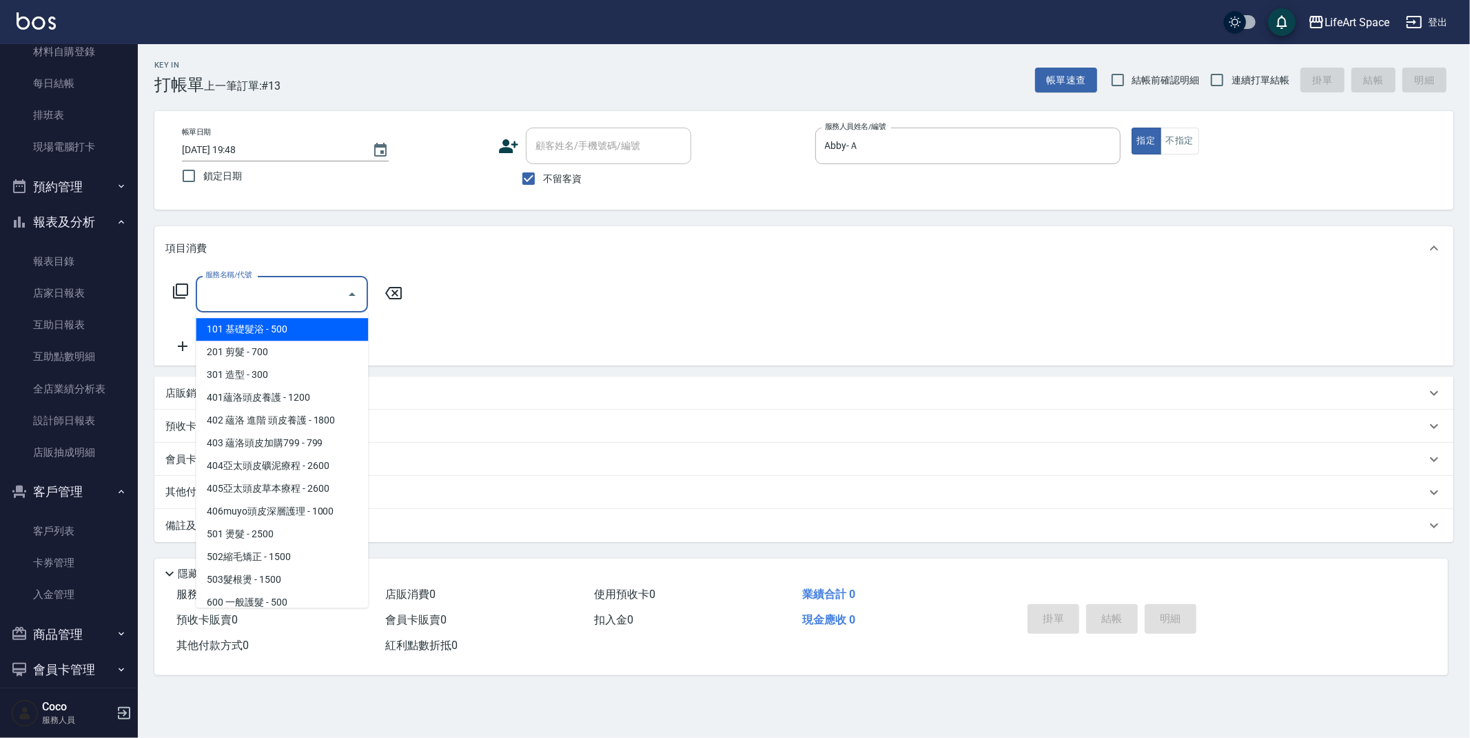
click at [258, 300] on div "服務名稱/代號 服務名稱/代號" at bounding box center [282, 294] width 172 height 37
click at [263, 353] on span "201 剪髮 - 700" at bounding box center [282, 352] width 172 height 23
type input "201 剪髮(201)"
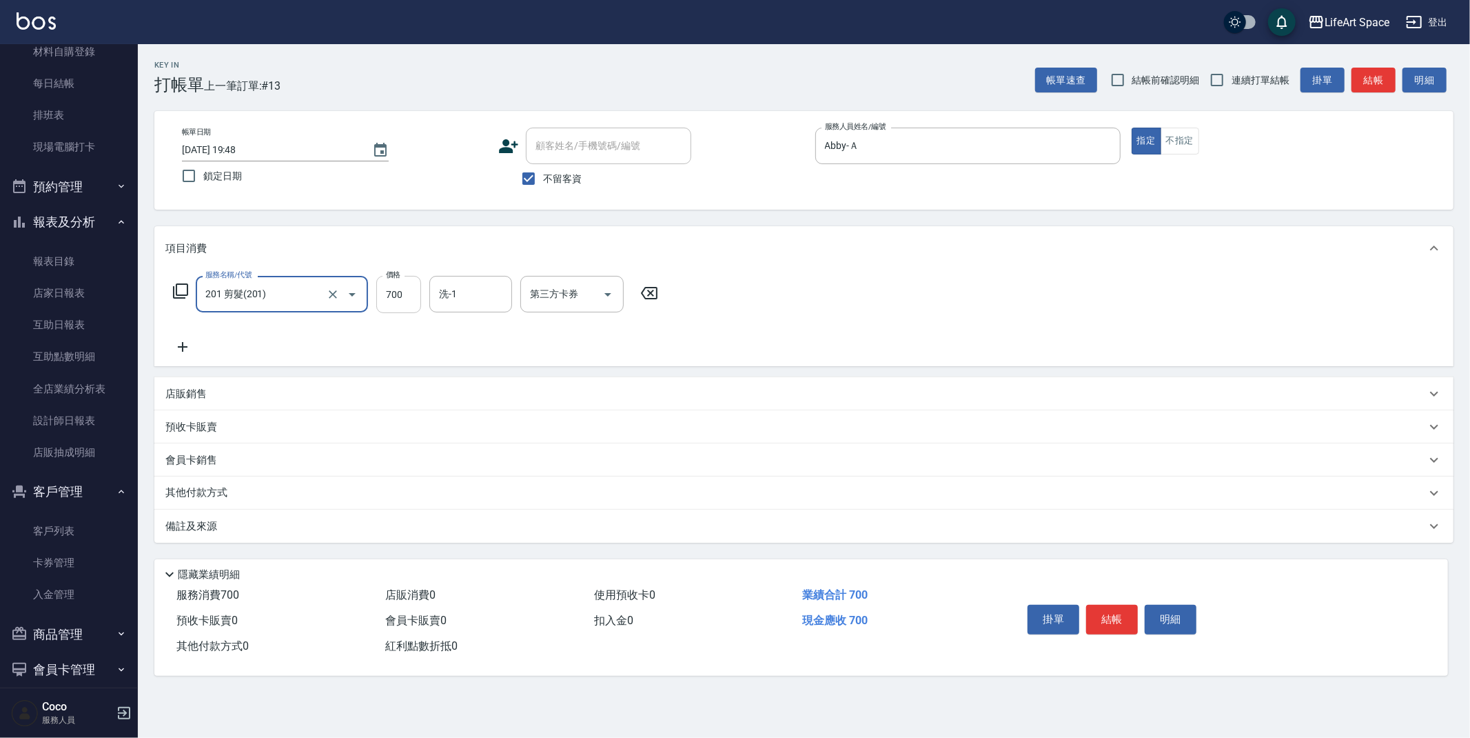
click at [413, 297] on input "700" at bounding box center [398, 294] width 45 height 37
type input "100"
click at [225, 521] on div "備註及來源" at bounding box center [795, 526] width 1261 height 14
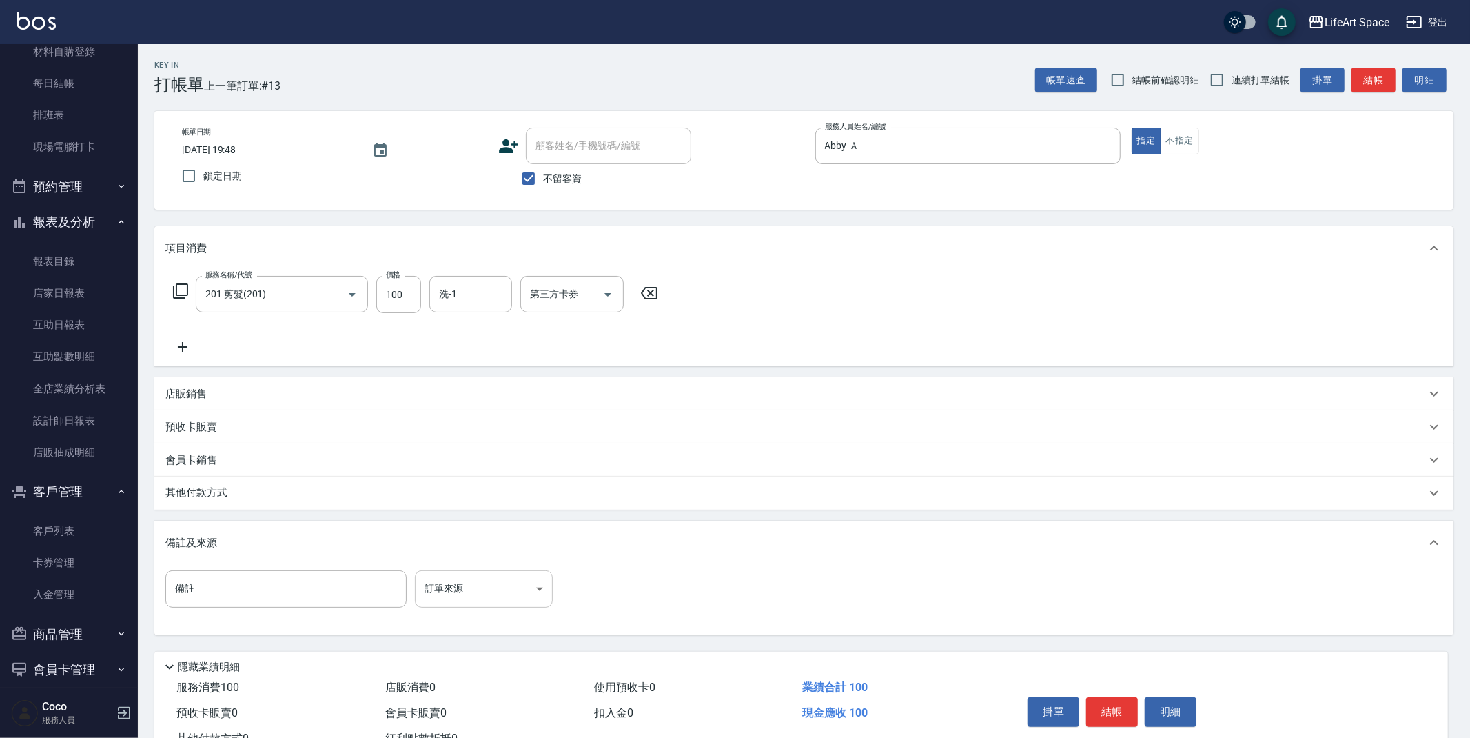
click at [527, 584] on body "LifeArt Space 登出 櫃檯作業 打帳單 帳單列表 現金收支登錄 高階收支登錄 材料自購登錄 每日結帳 排班表 現場電腦打卡 預約管理 預約管理 單…" at bounding box center [735, 392] width 1470 height 784
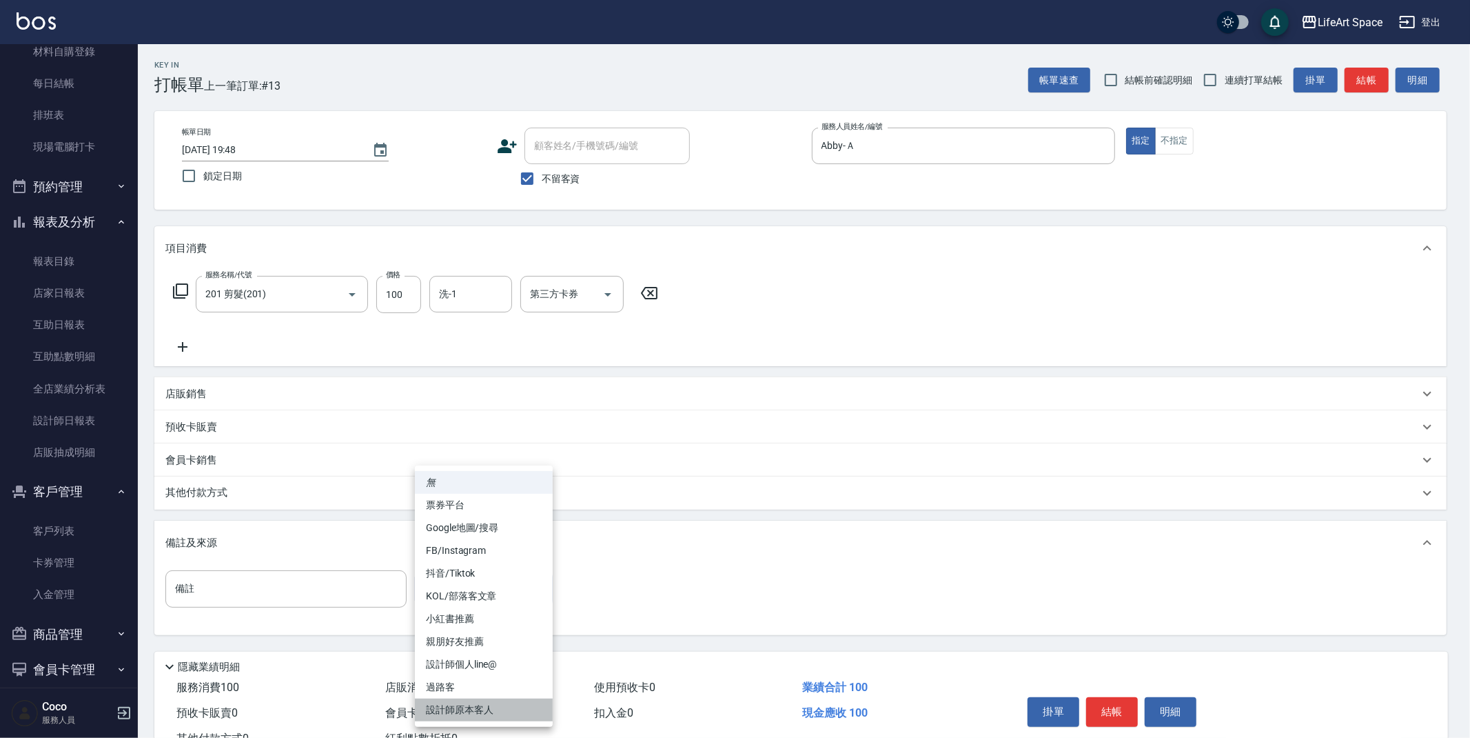
click at [497, 707] on li "設計師原本客人" at bounding box center [484, 709] width 138 height 23
type input "設計師原本客人"
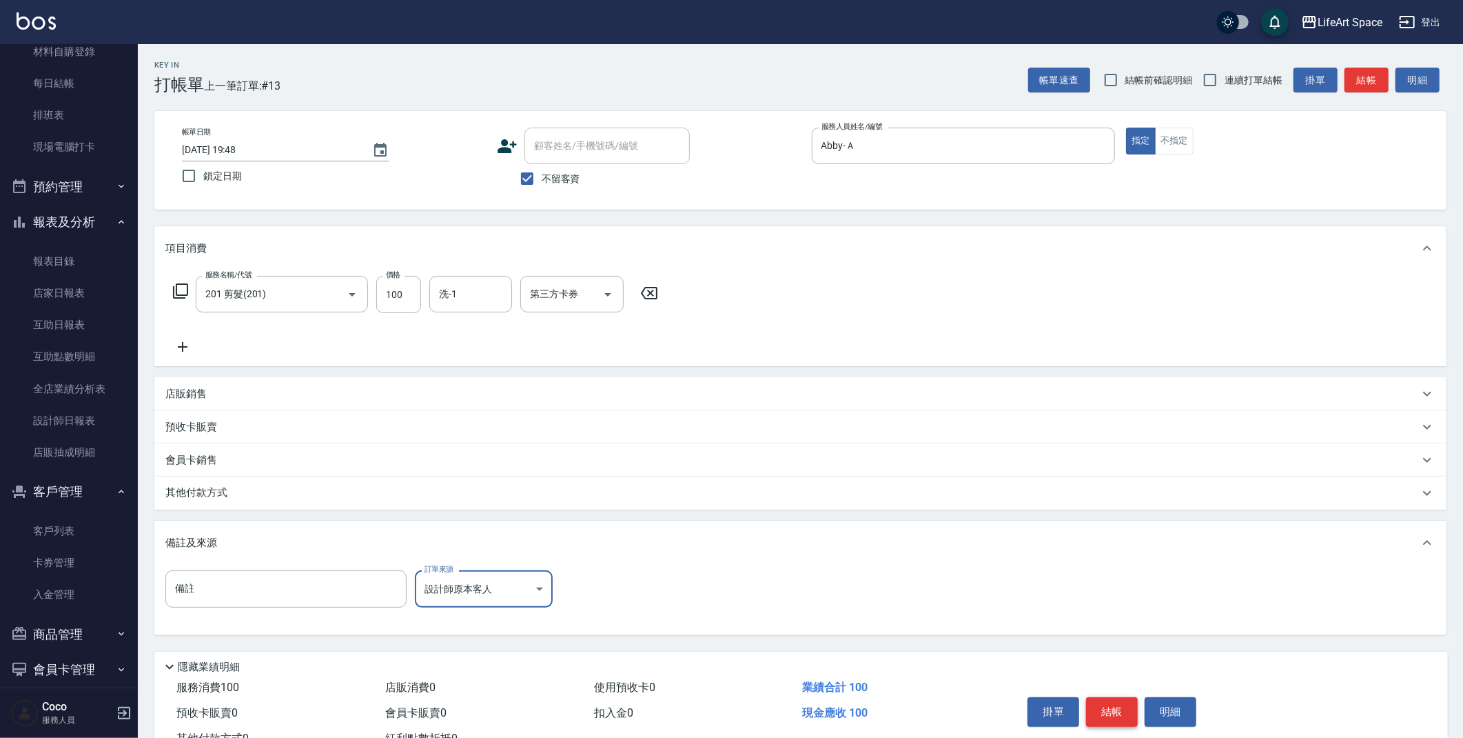
click at [1125, 717] on button "結帳" at bounding box center [1112, 711] width 52 height 29
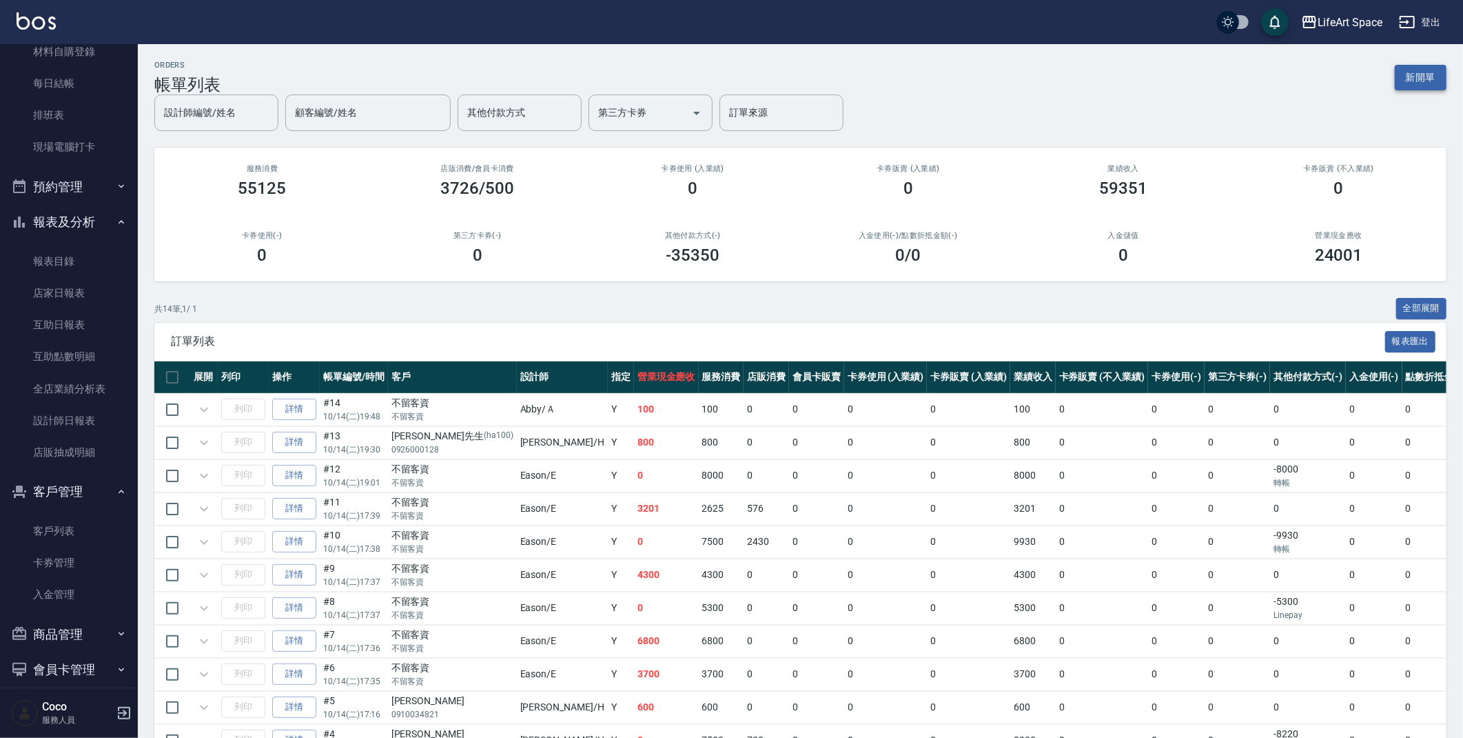
click at [1413, 79] on button "新開單" at bounding box center [1421, 78] width 52 height 26
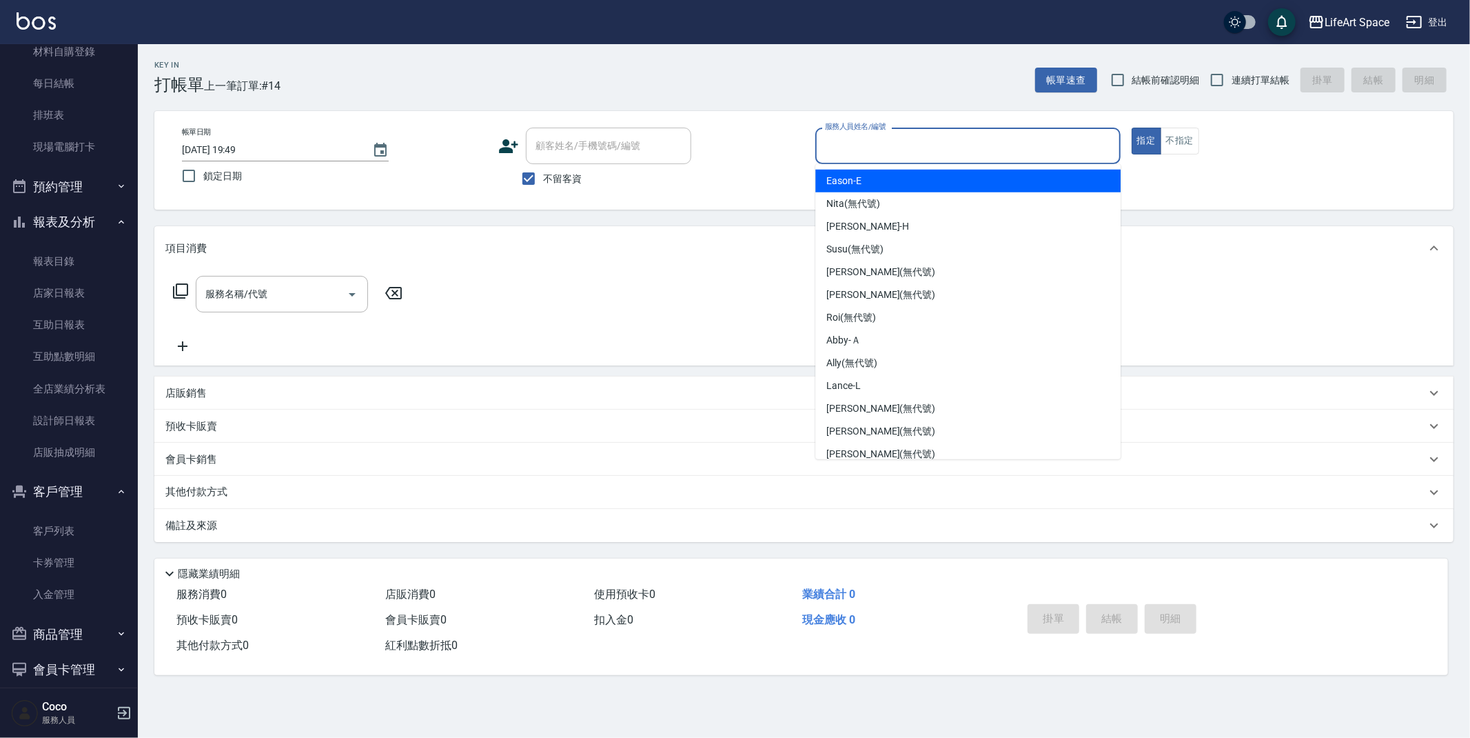
click at [846, 150] on input "服務人員姓名/編號" at bounding box center [968, 146] width 293 height 24
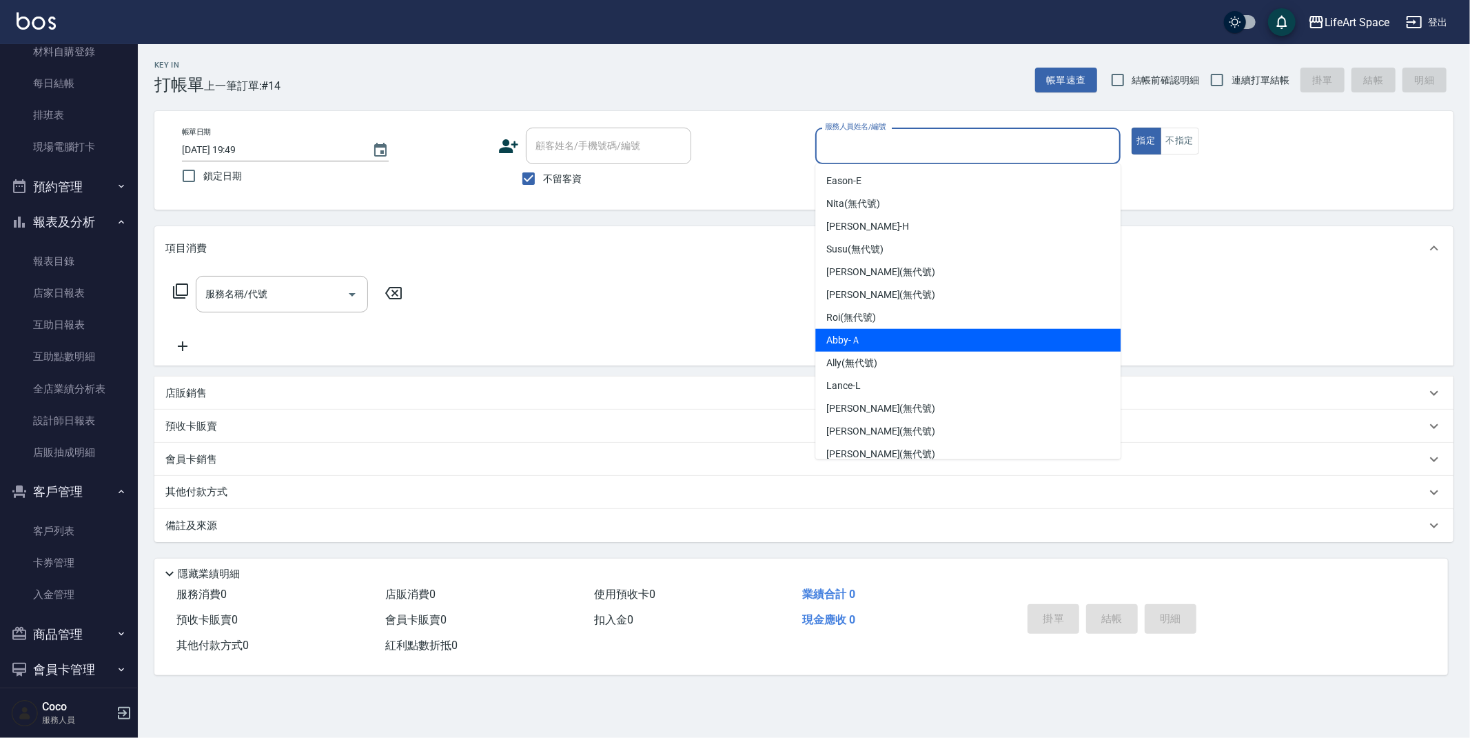
click at [863, 339] on div "Abby -Ａ" at bounding box center [967, 340] width 305 height 23
type input "Abby-Ａ"
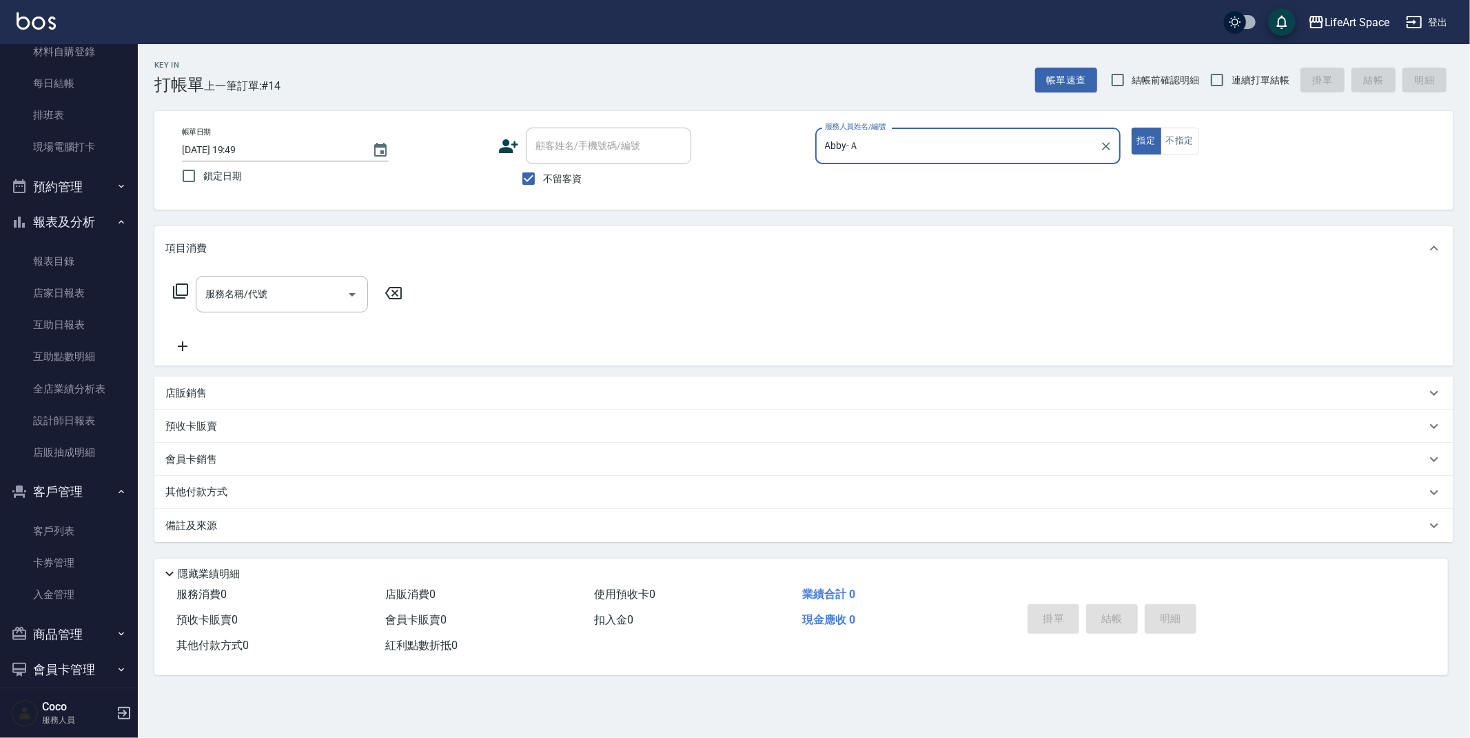
click at [296, 274] on div "服務名稱/代號 服務名稱/代號" at bounding box center [803, 317] width 1299 height 95
click at [291, 291] on input "服務名稱/代號" at bounding box center [271, 294] width 139 height 24
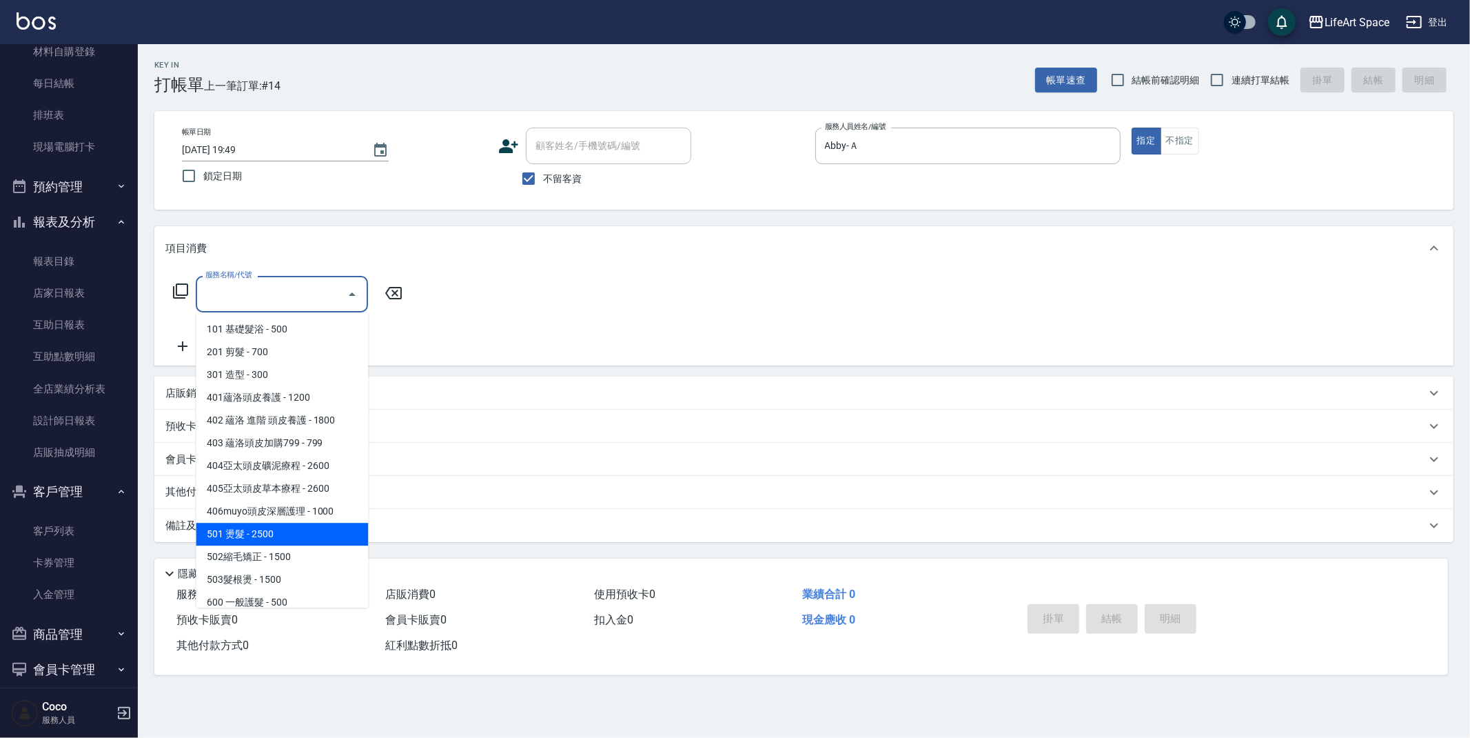
click at [254, 542] on span "501 燙髮 - 2500" at bounding box center [282, 533] width 172 height 23
type input "501 燙髮(501)"
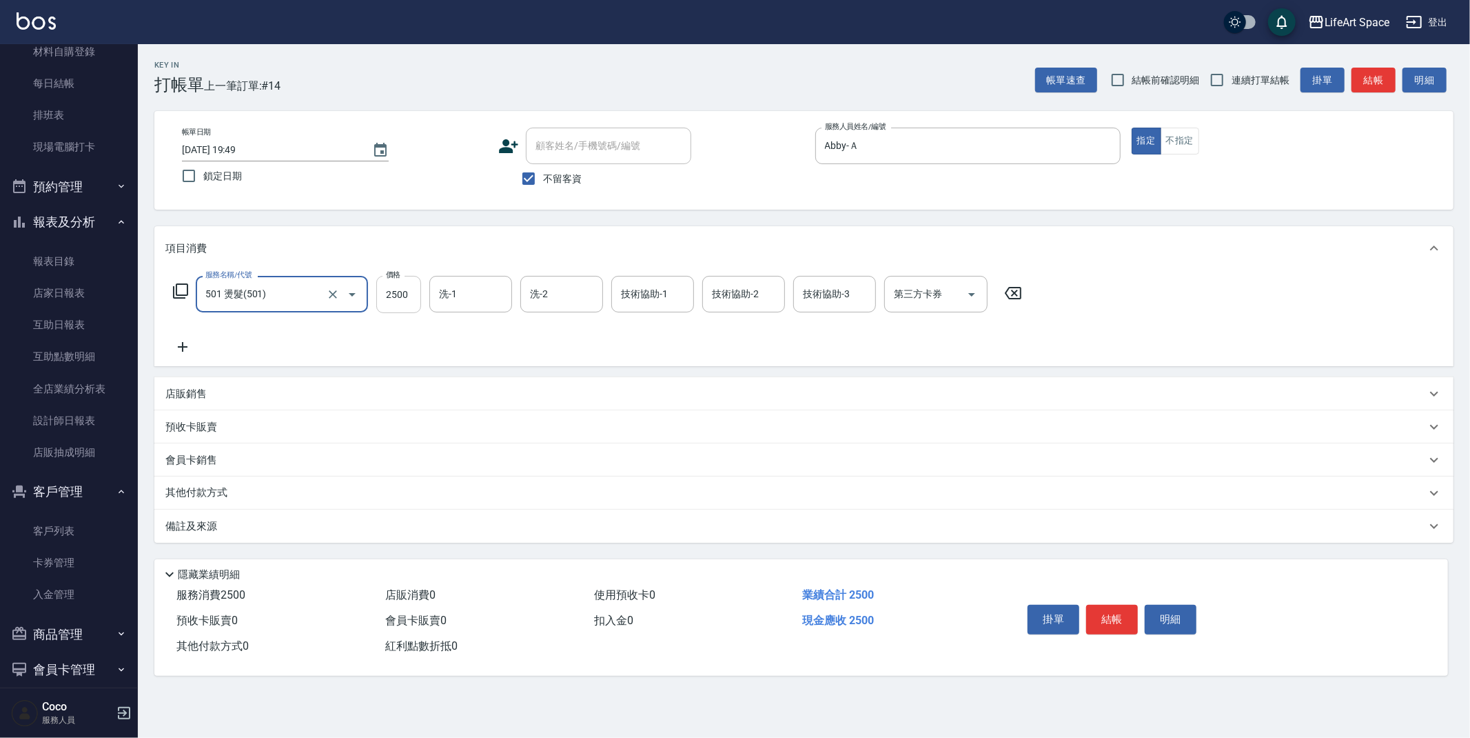
click at [416, 301] on input "2500" at bounding box center [398, 294] width 45 height 37
type input "2300"
click at [224, 522] on div "備註及來源" at bounding box center [795, 526] width 1261 height 14
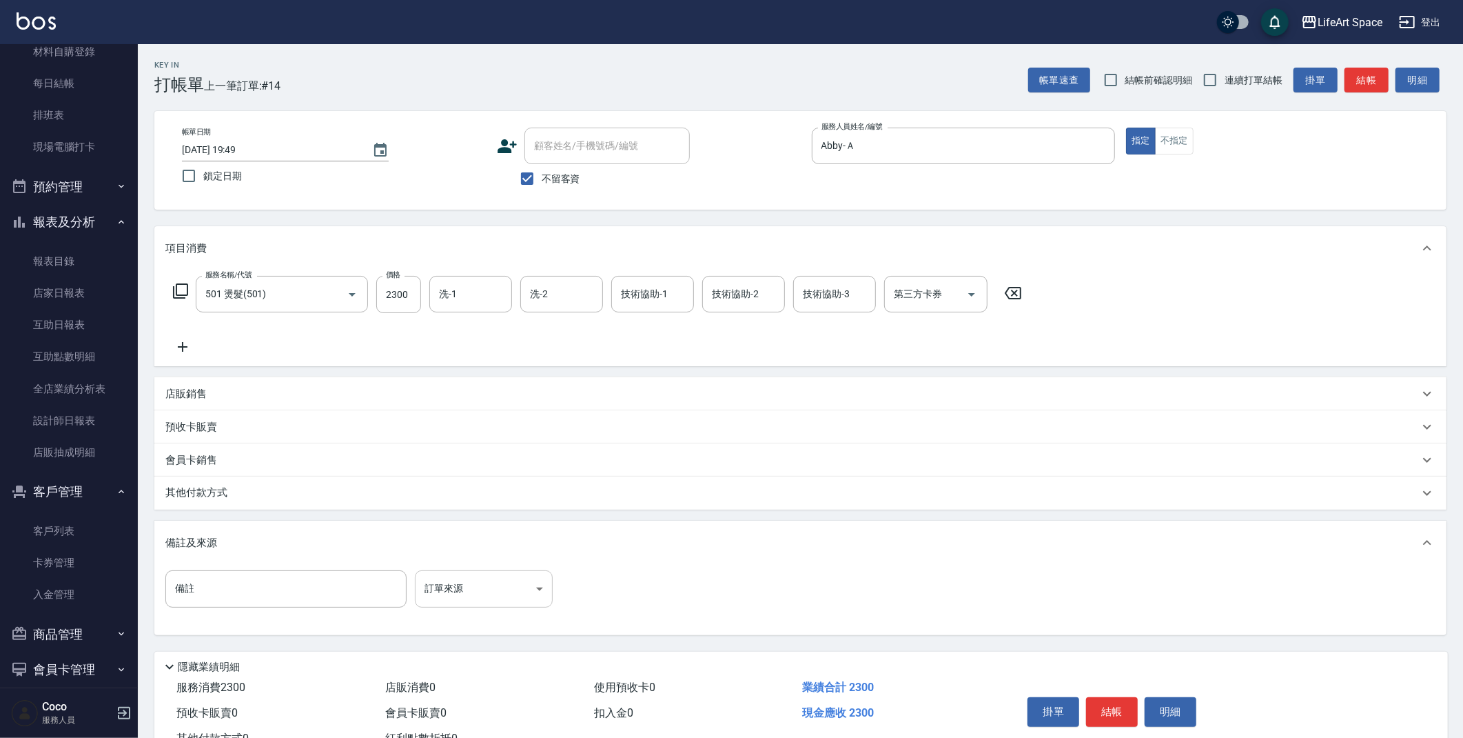
click at [475, 604] on div "備註 備註 訂單來源 ​ 訂單來源" at bounding box center [800, 597] width 1270 height 54
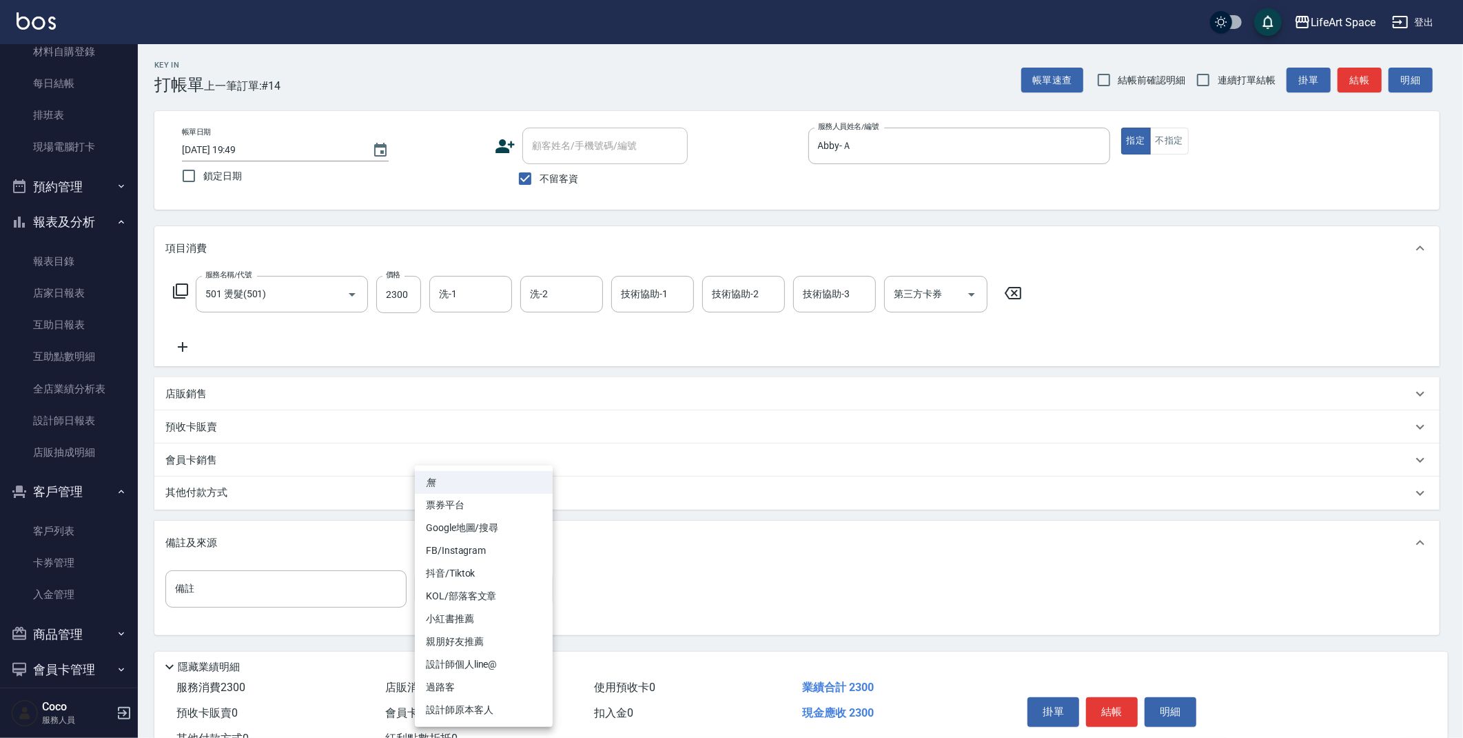
click at [472, 581] on body "LifeArt Space 登出 櫃檯作業 打帳單 帳單列表 現金收支登錄 高階收支登錄 材料自購登錄 每日結帳 排班表 現場電腦打卡 預約管理 預約管理 單…" at bounding box center [731, 392] width 1463 height 784
click at [492, 661] on li "設計師個人line@" at bounding box center [484, 664] width 138 height 23
type input "設計師個人line@"
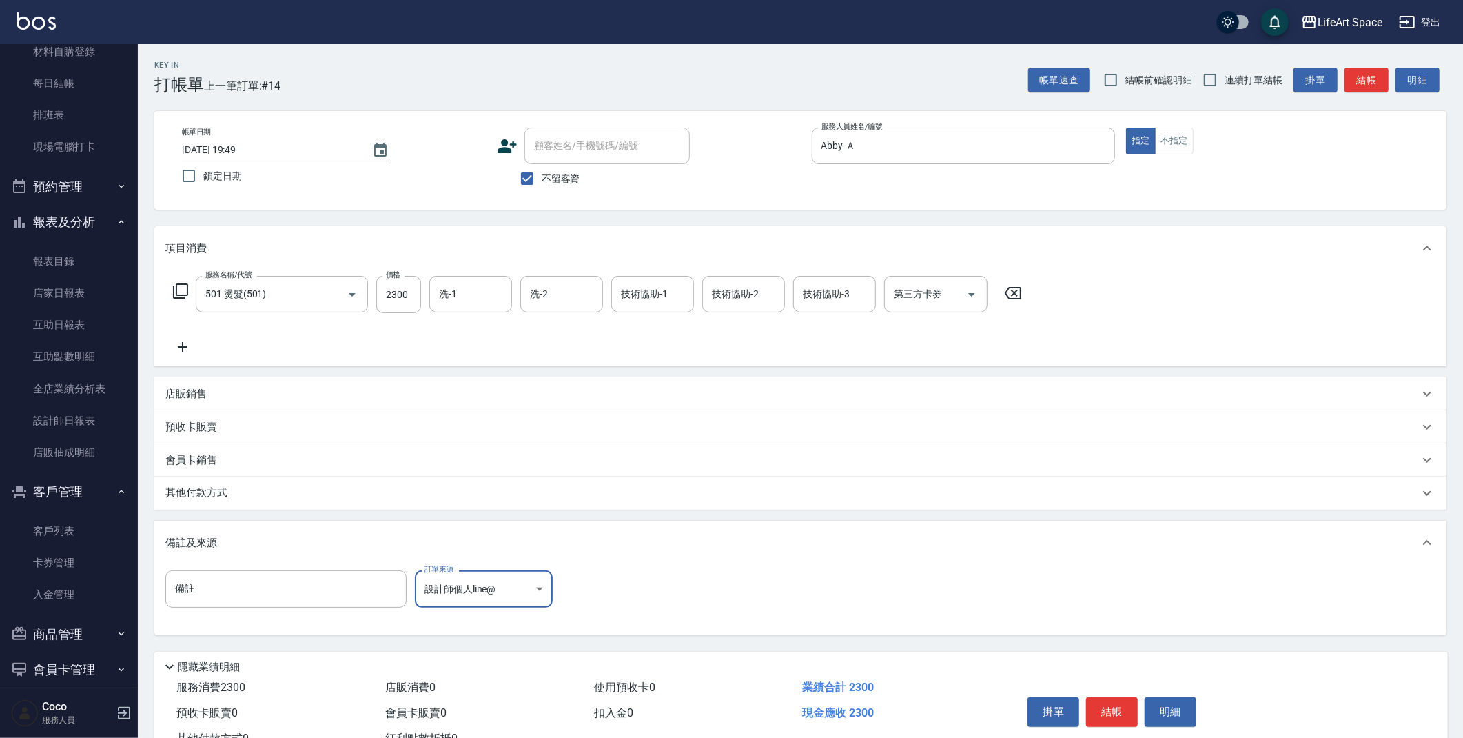
click at [196, 348] on icon at bounding box center [182, 346] width 34 height 17
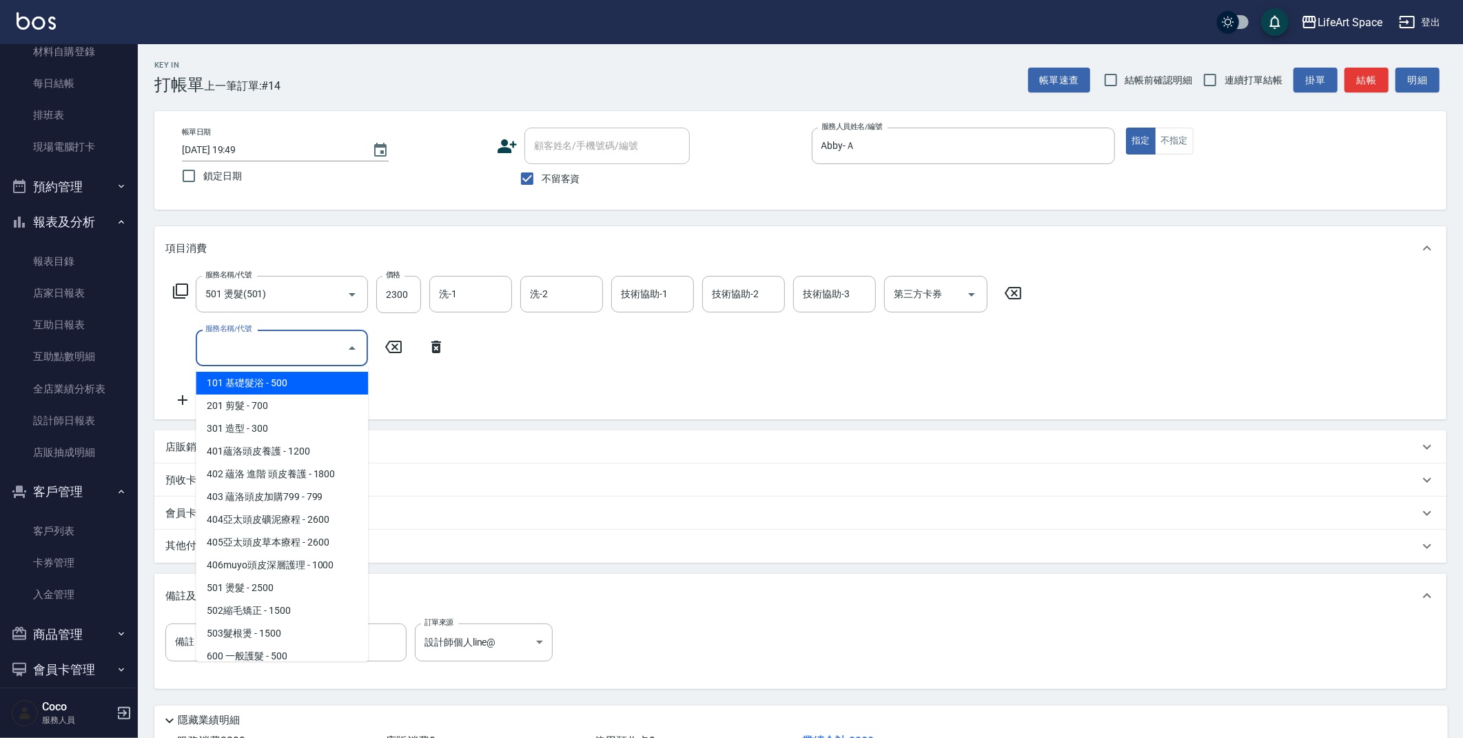
click at [250, 351] on input "服務名稱/代號" at bounding box center [271, 348] width 139 height 24
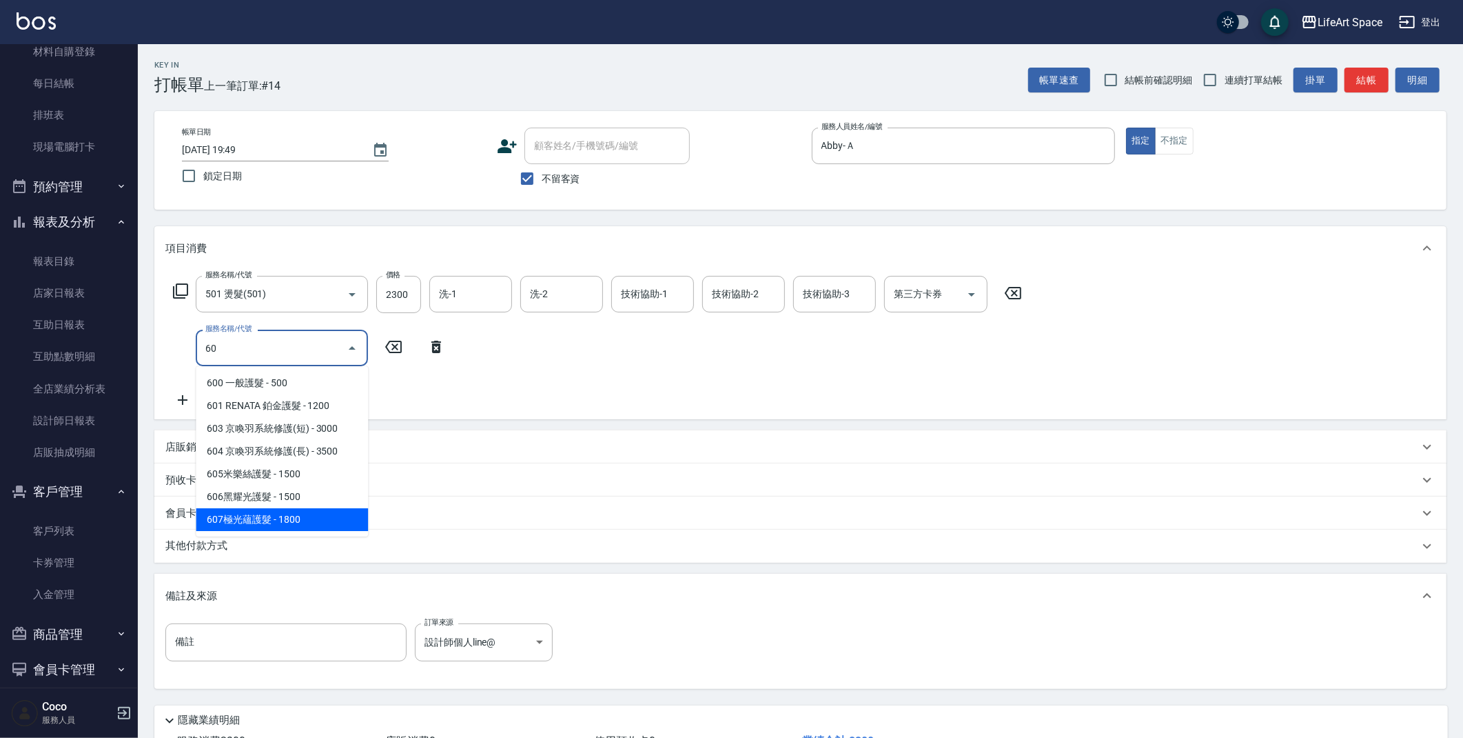
drag, startPoint x: 309, startPoint y: 513, endPoint x: 343, endPoint y: 380, distance: 136.8
click at [309, 513] on span "607極光蘊護髮 - 1800" at bounding box center [282, 519] width 172 height 23
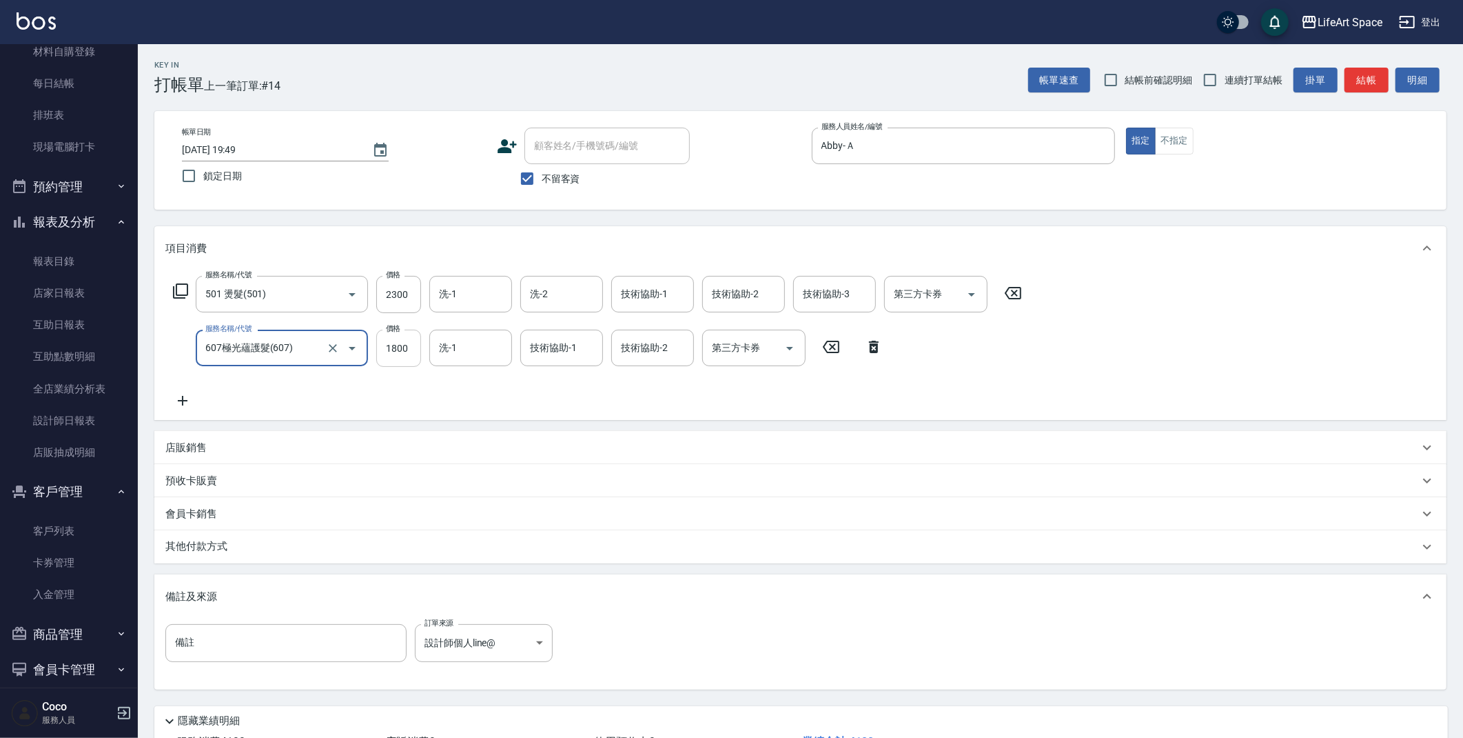
type input "607極光蘊護髮(607)"
click at [415, 356] on input "1800" at bounding box center [398, 347] width 45 height 37
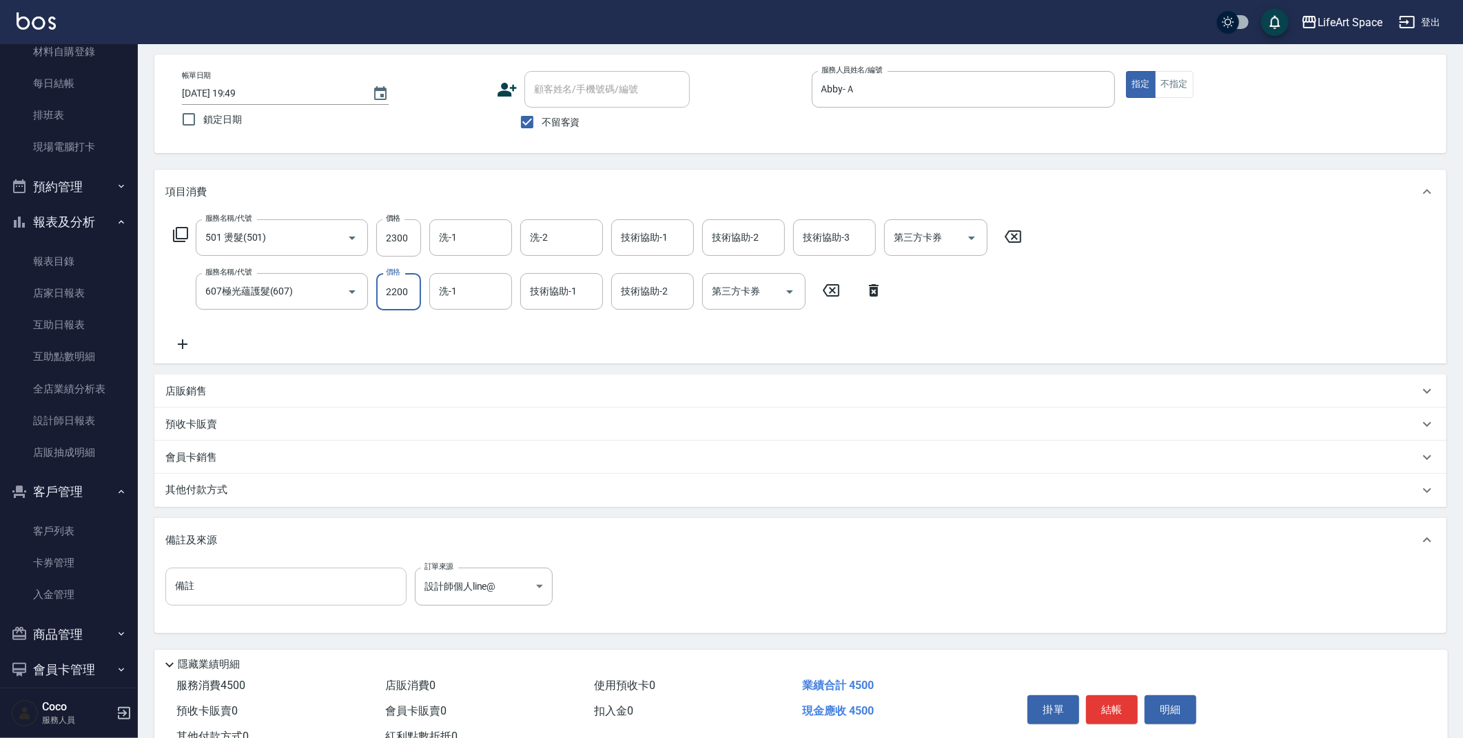
scroll to position [105, 0]
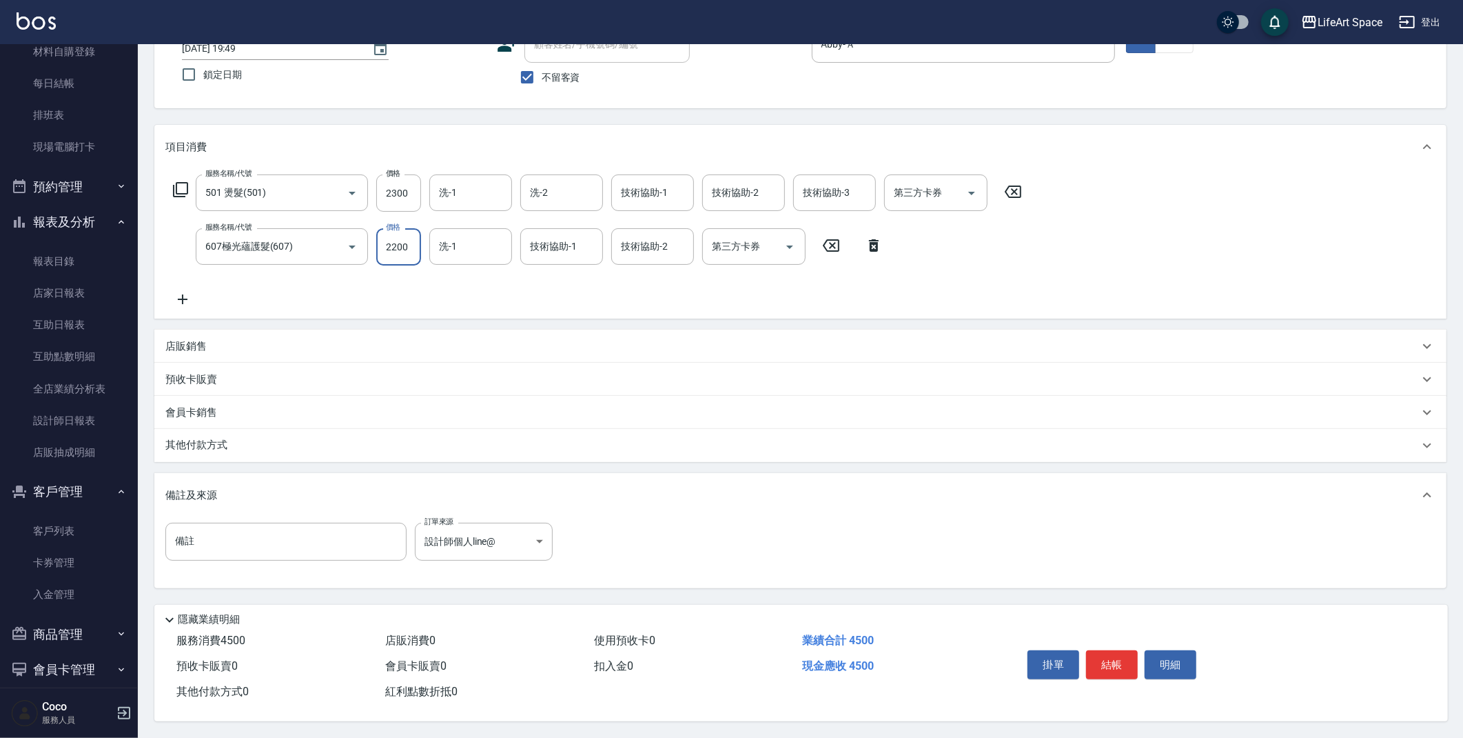
type input "2200"
click at [227, 441] on p "其他付款方式" at bounding box center [199, 445] width 69 height 15
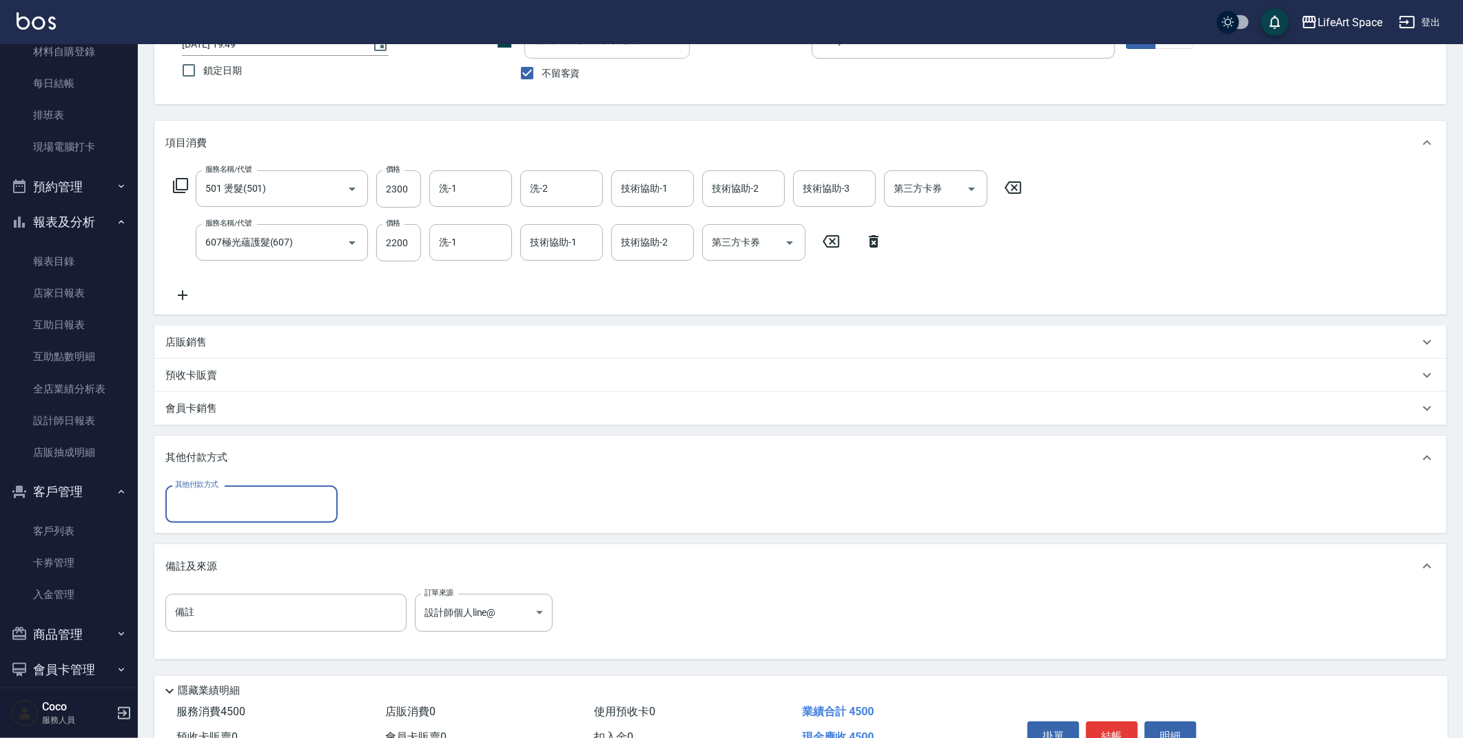
scroll to position [0, 0]
click at [248, 502] on input "其他付款方式" at bounding box center [252, 503] width 160 height 24
click at [249, 565] on span "Linepay" at bounding box center [251, 561] width 172 height 23
type input "Linepay"
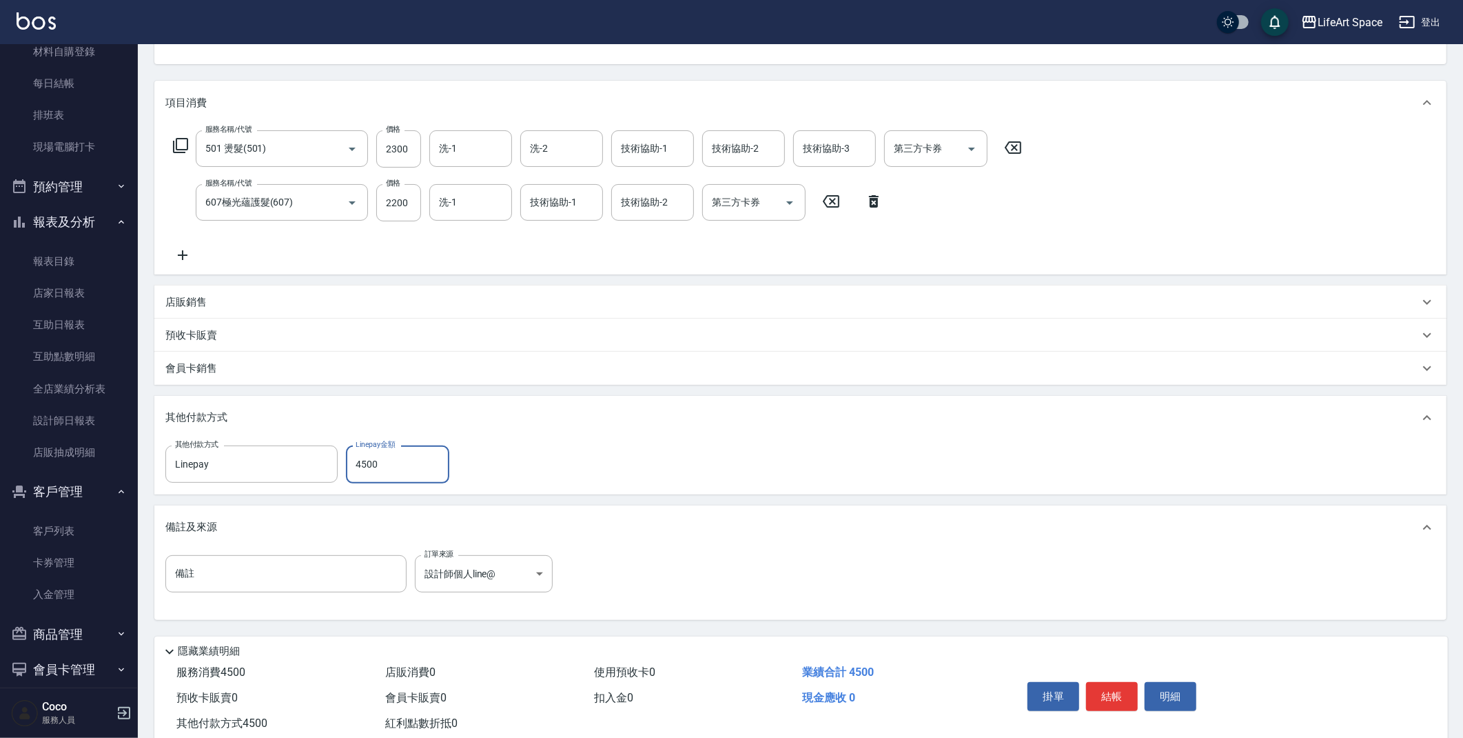
scroll to position [181, 0]
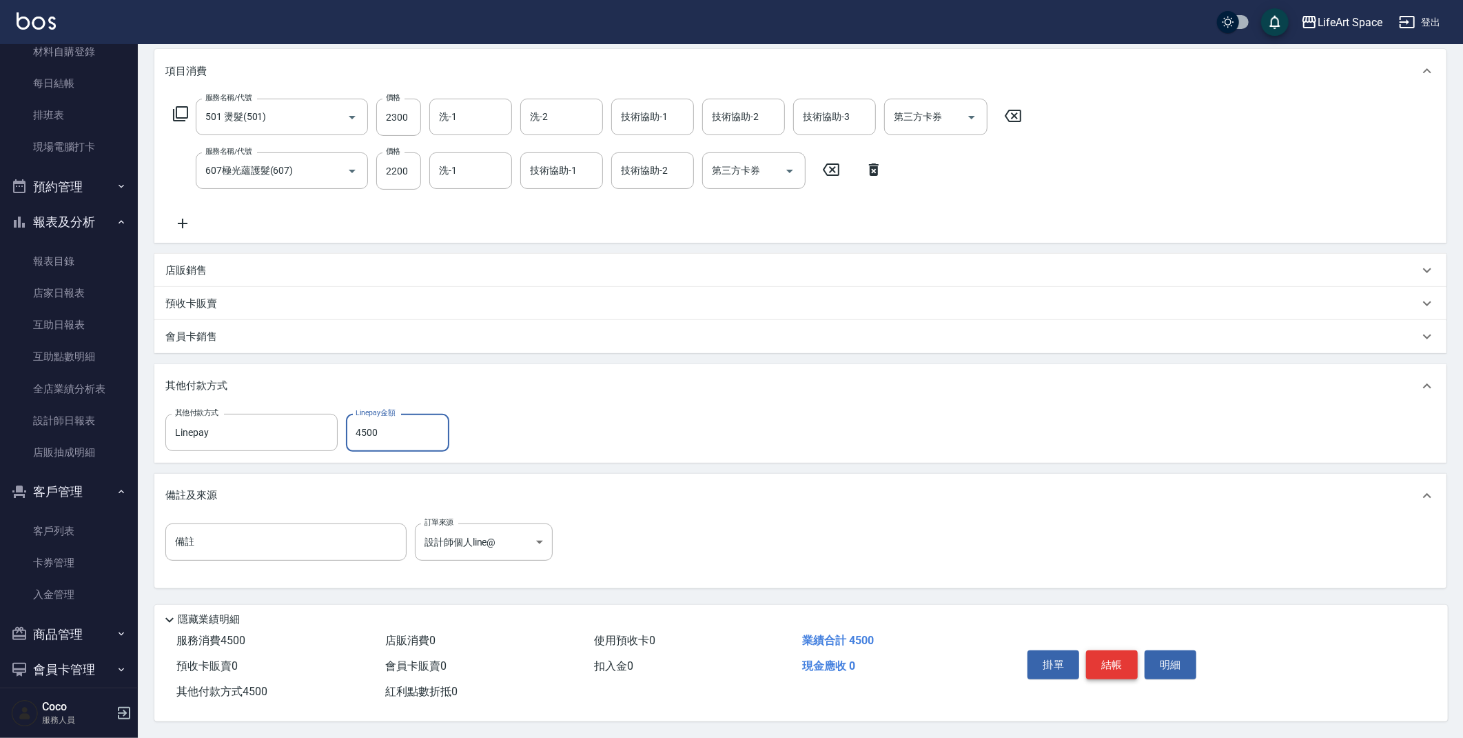
type input "4500"
click at [1113, 656] on button "結帳" at bounding box center [1112, 664] width 52 height 29
